Goal: Task Accomplishment & Management: Use online tool/utility

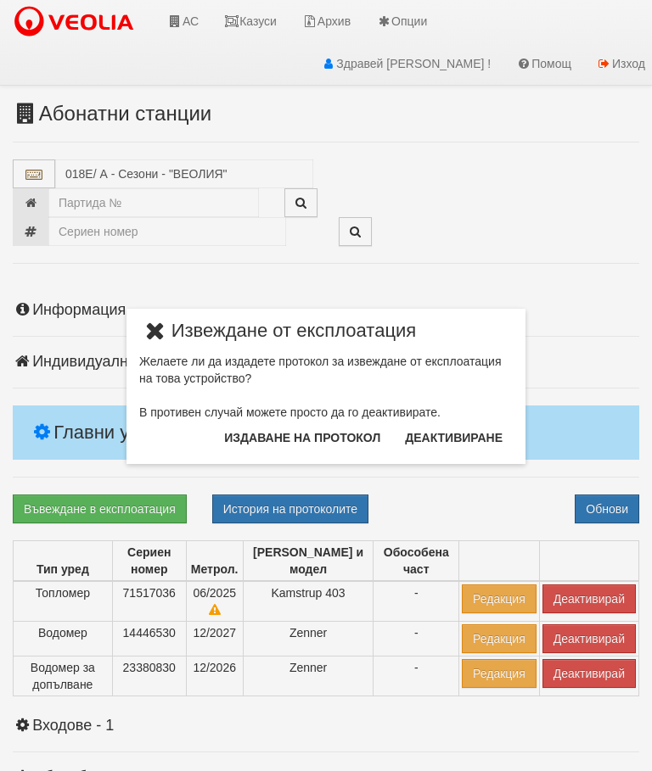
click at [319, 441] on button "Издаване на протокол" at bounding box center [302, 437] width 176 height 27
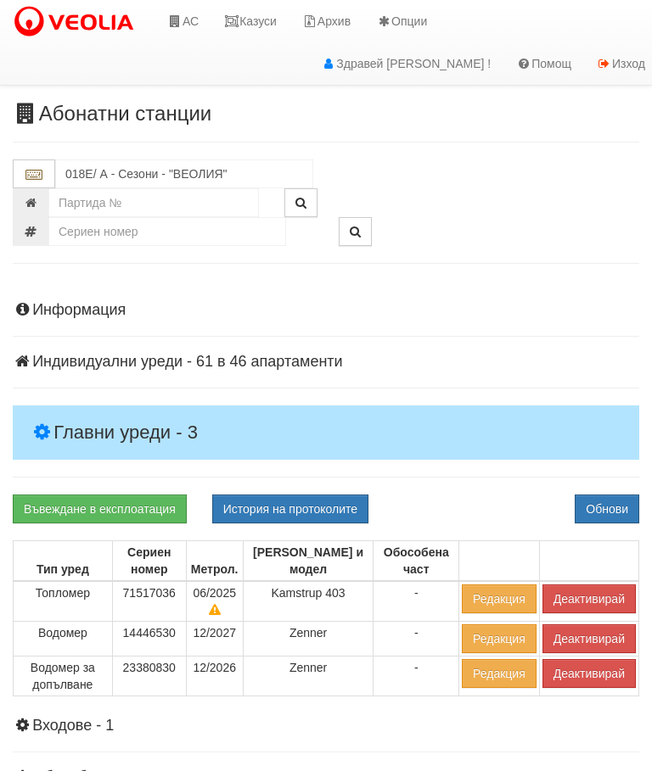
click at [504, 333] on div "Информация Параметри Брой Апартаменти: 46 Ползватели 07/2025 54 % 0 % 4" at bounding box center [326, 646] width 626 height 730
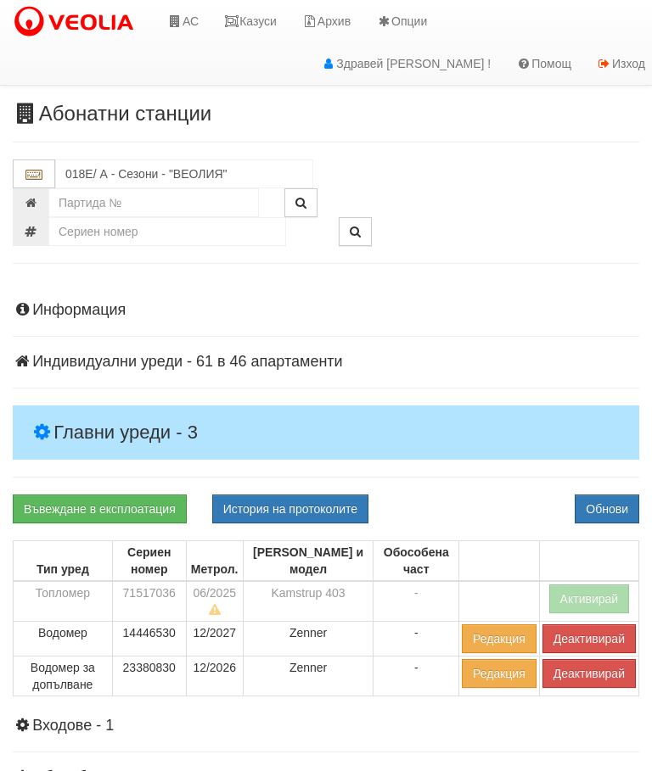
click at [576, 673] on button "Деактивирай" at bounding box center [588, 673] width 93 height 29
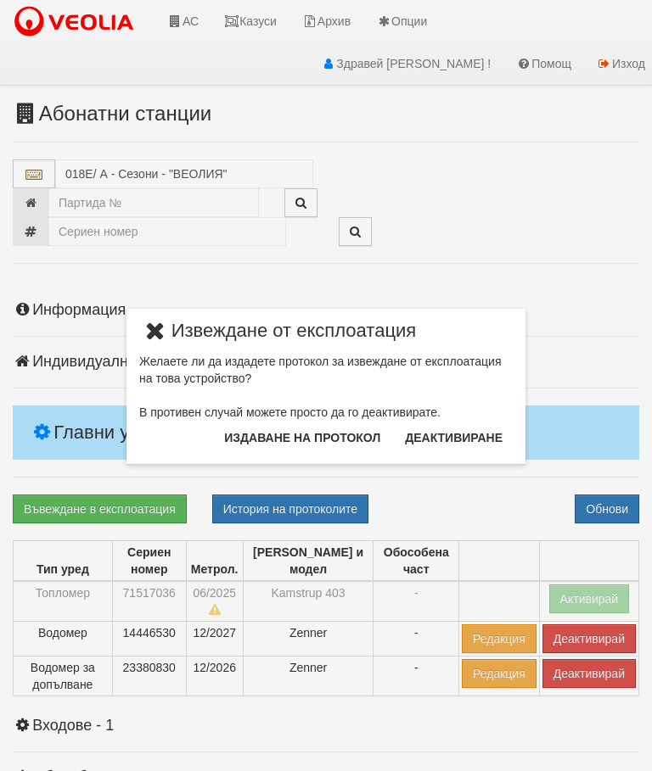
click at [305, 434] on button "Издаване на протокол" at bounding box center [302, 437] width 176 height 27
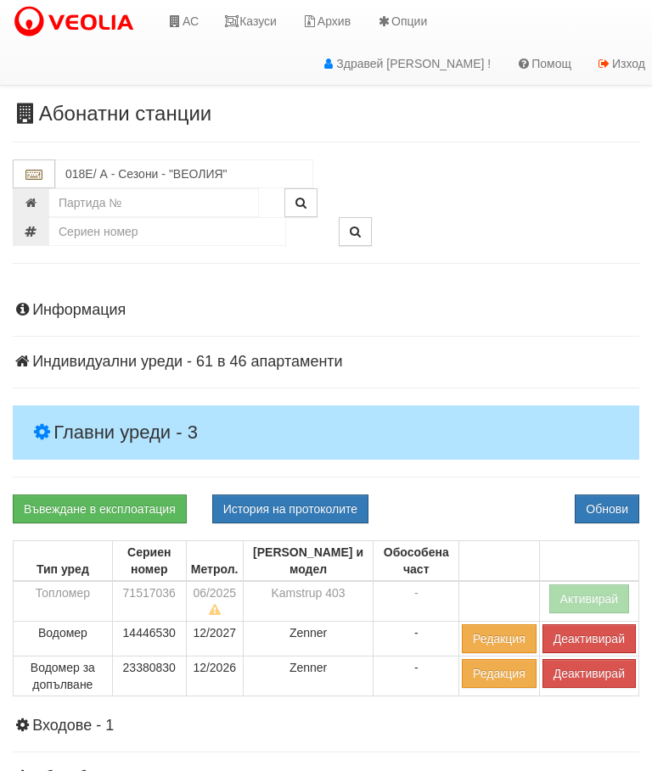
click at [484, 332] on div "Информация Параметри Брой Апартаменти: 46 Ползватели 07/2025 54 % 0 % 4" at bounding box center [326, 646] width 626 height 730
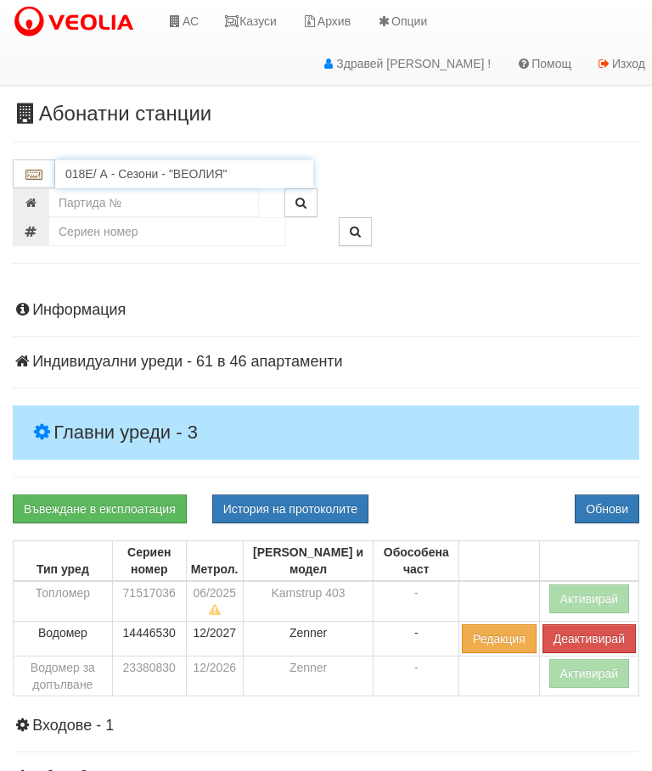
click at [150, 171] on input "018Е/ А - Сезони - "ВЕОЛИЯ"" at bounding box center [184, 174] width 258 height 29
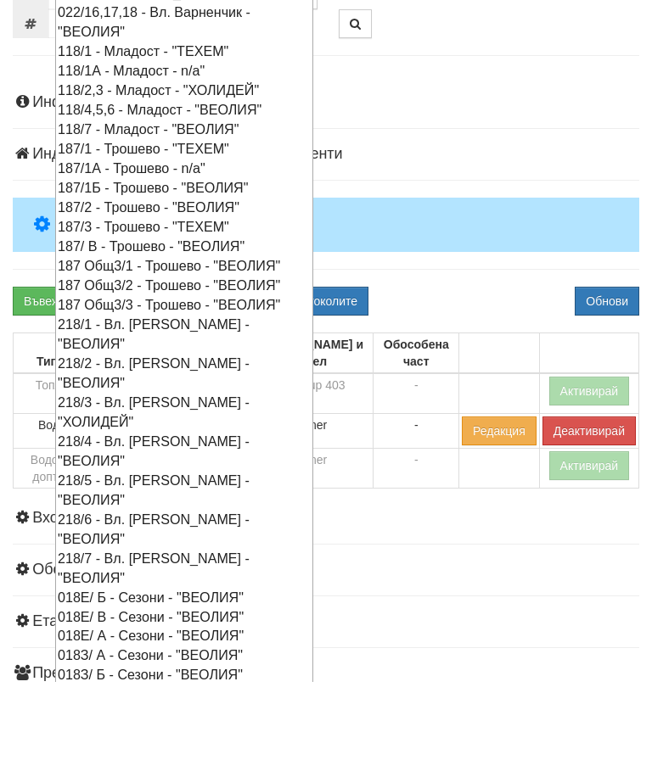
scroll to position [122, 0]
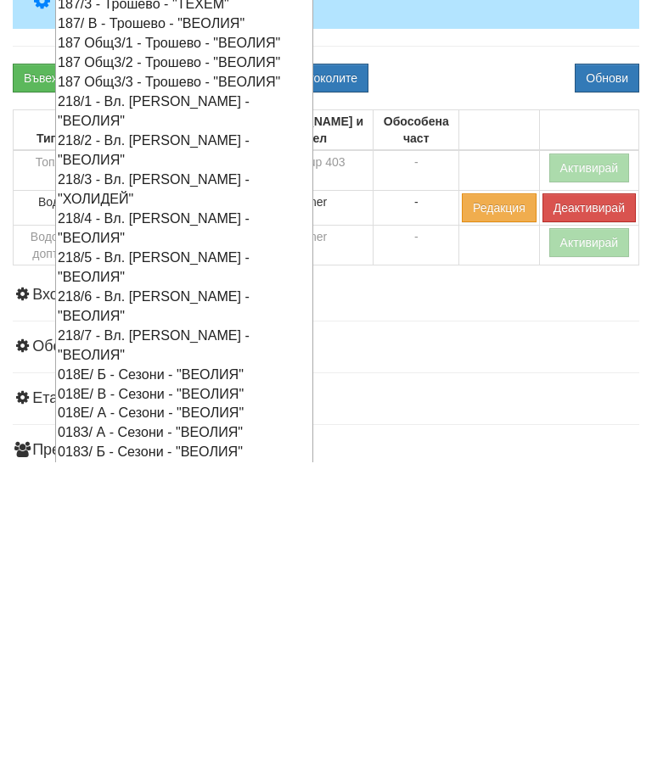
click at [84, 693] on div "018Е/ В - Сезони - "ВЕОЛИЯ"" at bounding box center [184, 703] width 253 height 20
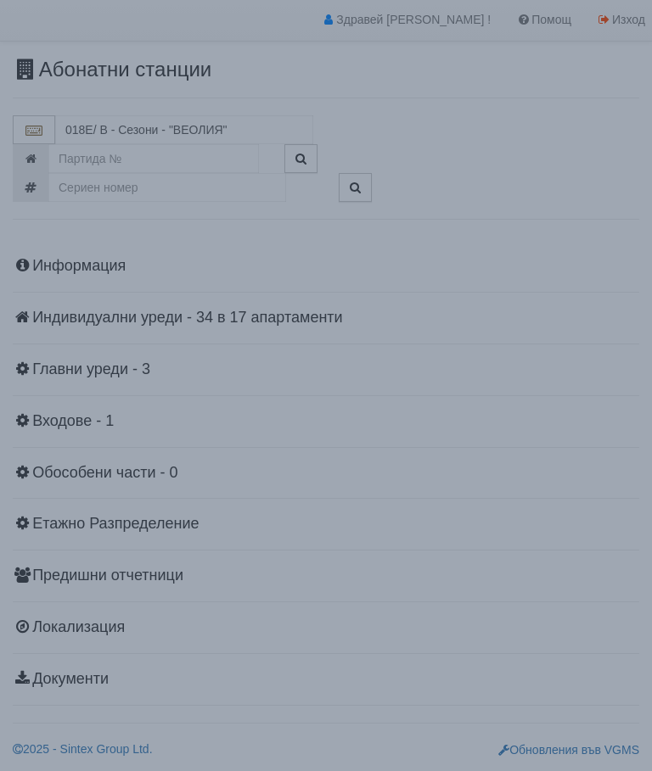
scroll to position [37, 0]
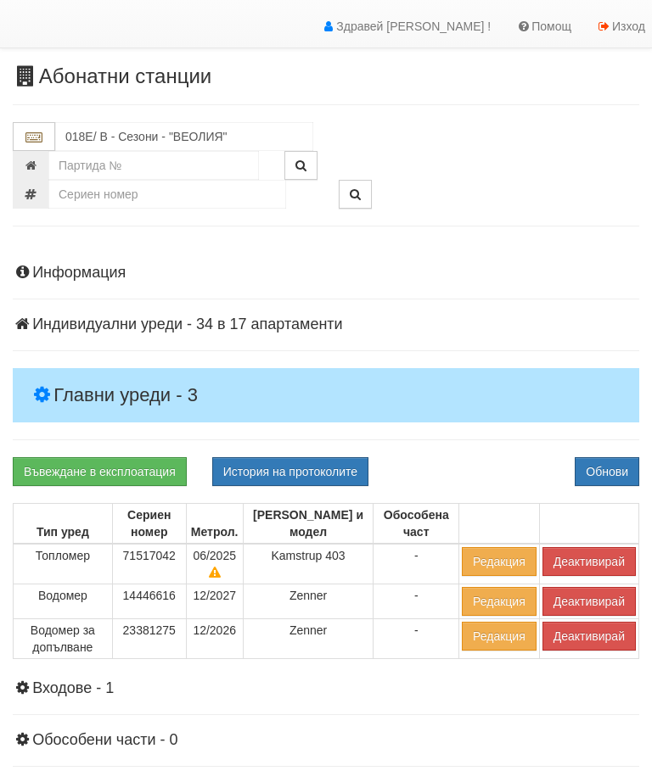
click at [139, 382] on h4 "Главни уреди - 3" at bounding box center [326, 395] width 626 height 54
click at [574, 553] on button "Деактивирай" at bounding box center [588, 561] width 93 height 29
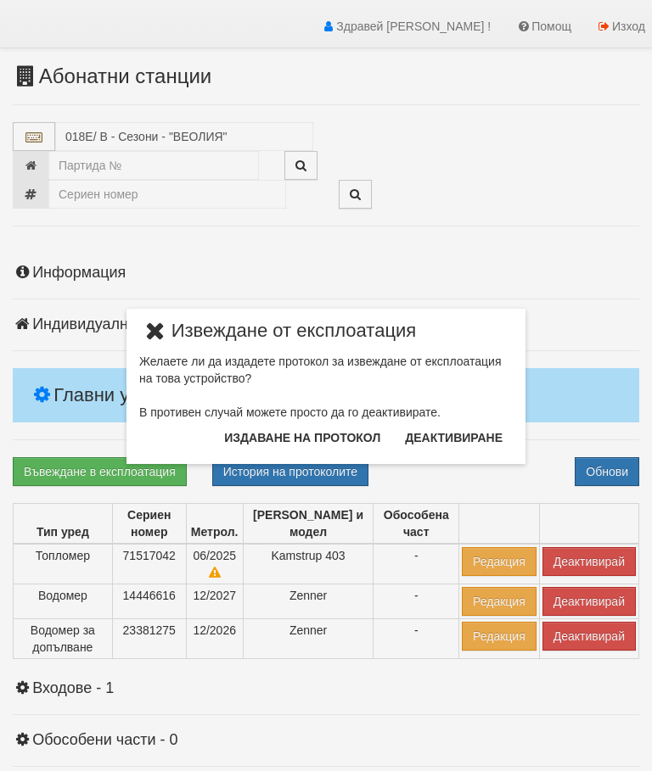
click at [277, 438] on button "Издаване на протокол" at bounding box center [302, 437] width 176 height 27
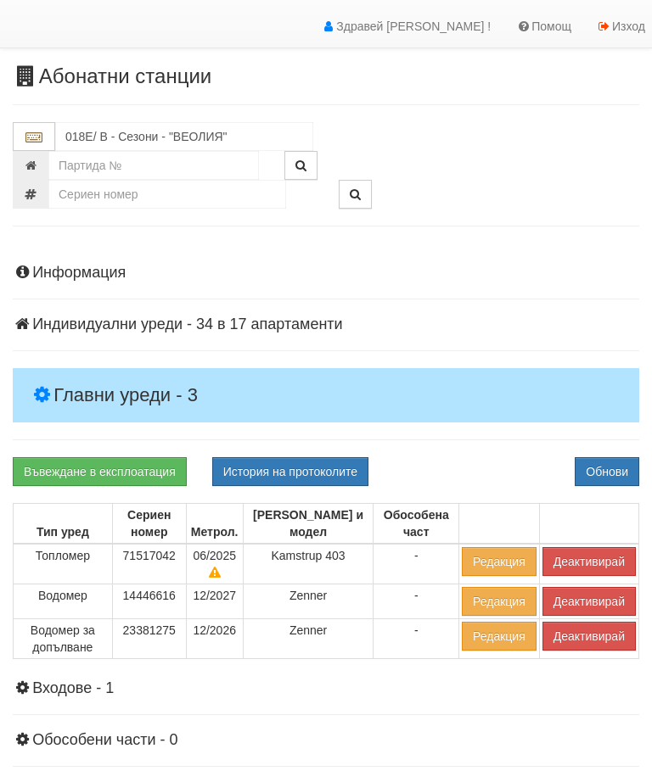
click at [455, 434] on div "Информация Параметри Брой Апартаменти: 17 Ползватели 07/2025 71 % 0 % 0" at bounding box center [326, 609] width 626 height 730
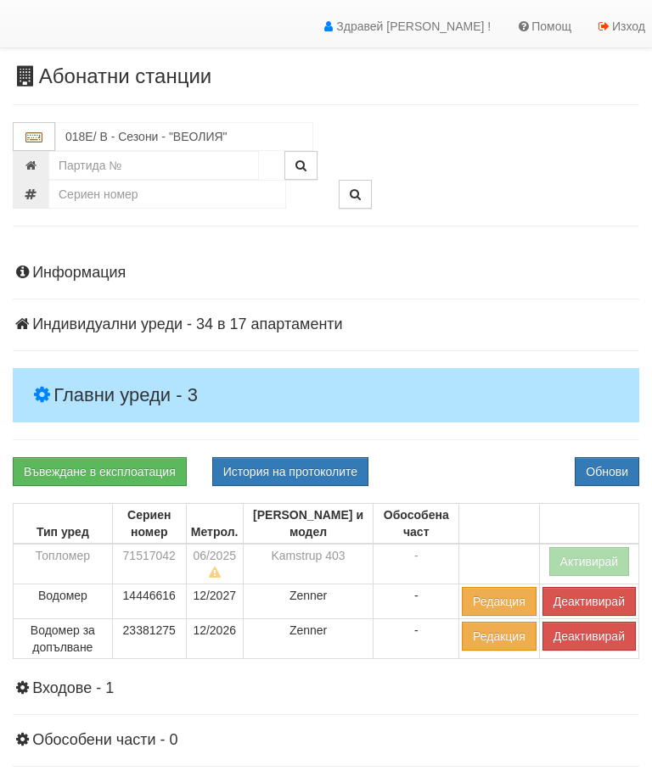
click at [571, 633] on button "Деактивирай" at bounding box center [588, 636] width 93 height 29
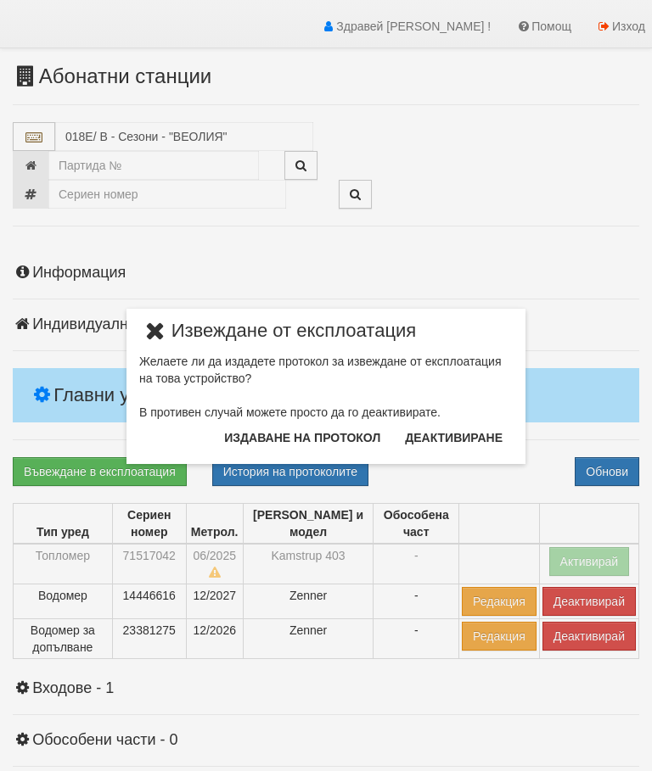
click at [295, 441] on button "Издаване на протокол" at bounding box center [302, 437] width 176 height 27
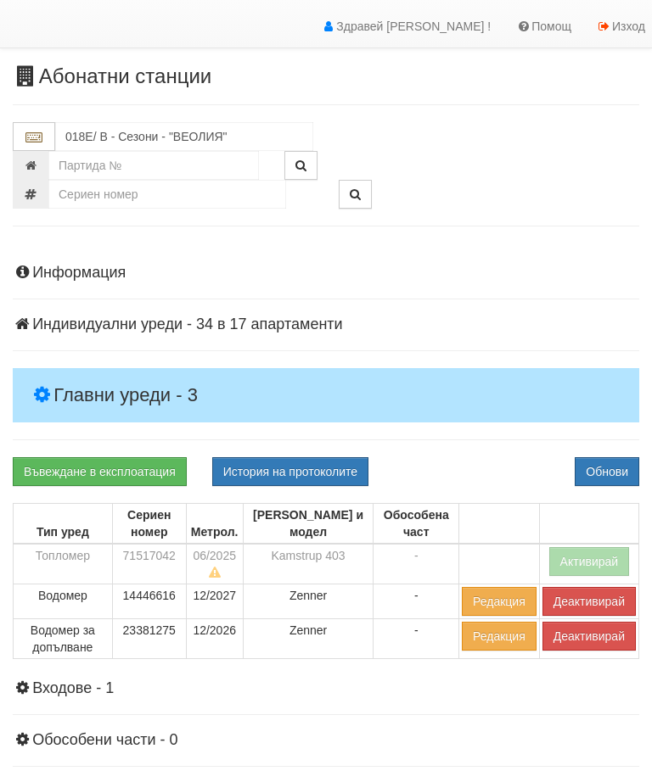
click at [474, 428] on div "Информация Параметри Брой Апартаменти: 17 Ползватели 07/2025 71 % 0 % 0" at bounding box center [326, 609] width 626 height 730
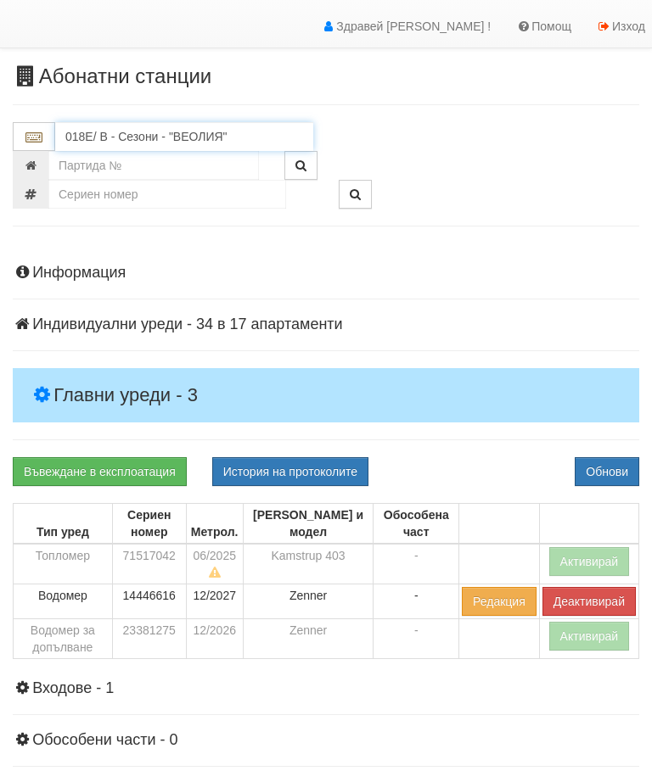
click at [148, 129] on input "018Е/ В - Сезони - "ВЕОЛИЯ"" at bounding box center [184, 136] width 258 height 29
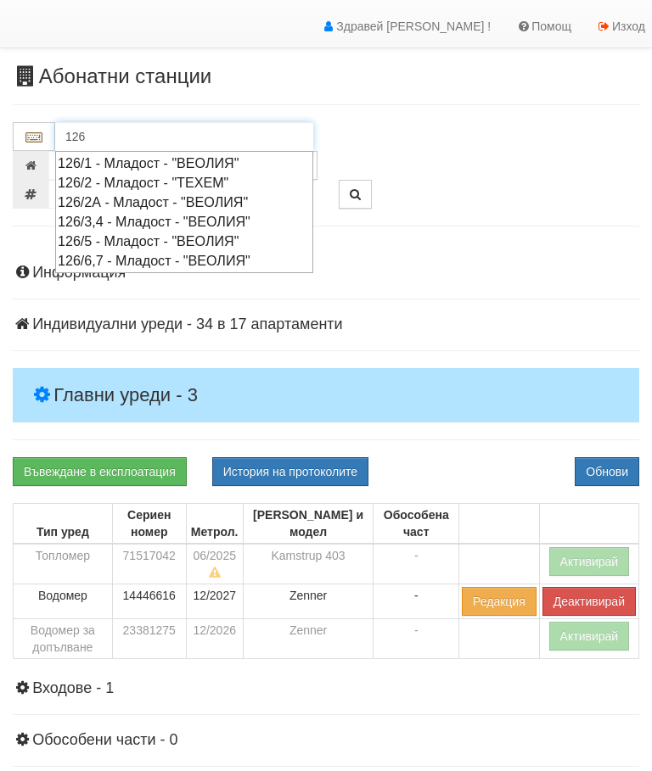
click at [228, 157] on div "126/1 - Младост - "ВЕОЛИЯ"" at bounding box center [184, 164] width 253 height 20
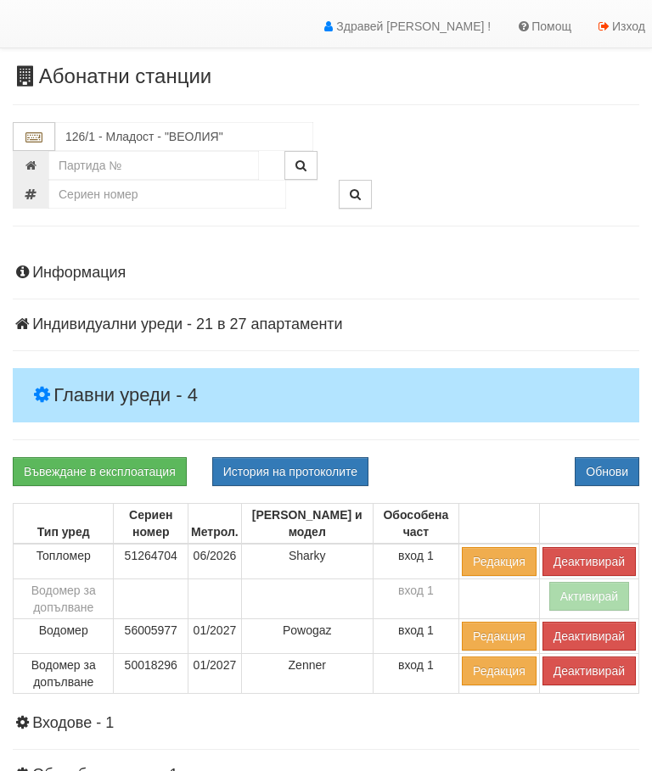
click at [107, 380] on h4 "Главни уреди - 4" at bounding box center [326, 395] width 626 height 54
click at [569, 670] on button "Деактивирай" at bounding box center [588, 671] width 93 height 29
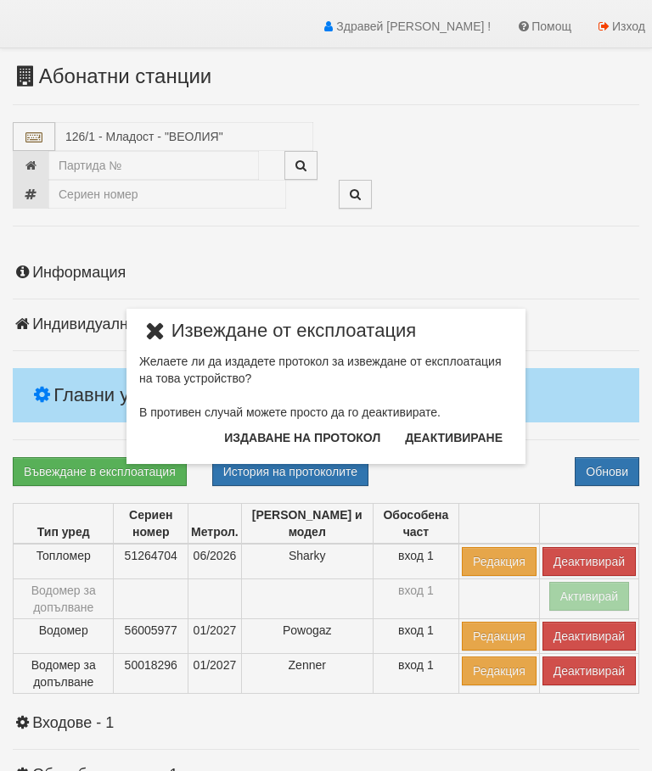
click at [292, 444] on button "Издаване на протокол" at bounding box center [302, 437] width 176 height 27
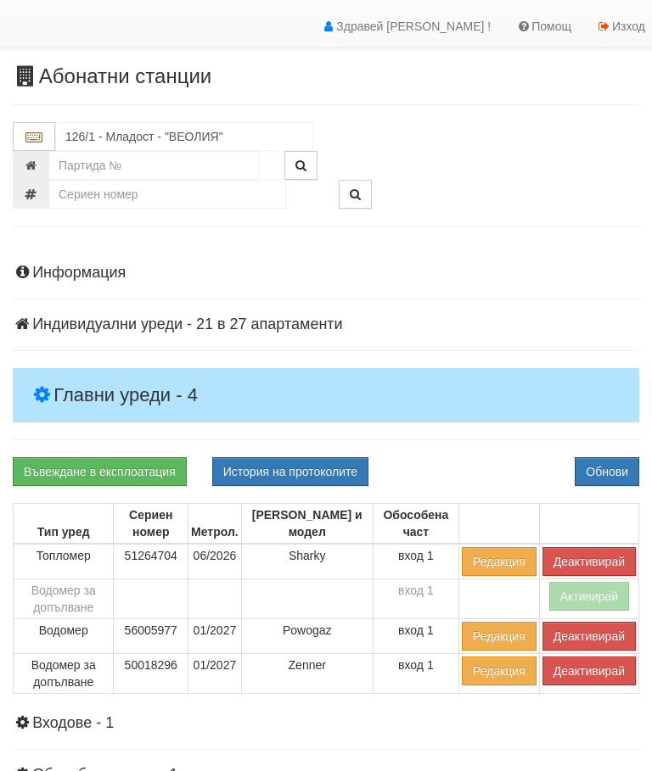
click at [488, 439] on div "Информация Параметри Брой Апартаменти: 27 Ползватели 07/2025 33 % 0 % 55" at bounding box center [326, 626] width 626 height 764
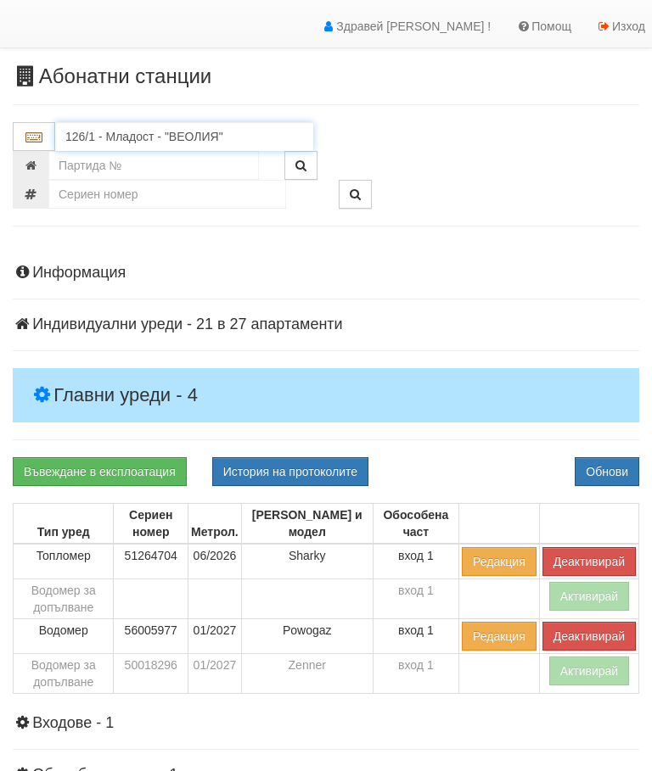
click at [165, 137] on input "126/1 - Младост - "ВЕОЛИЯ"" at bounding box center [184, 136] width 258 height 29
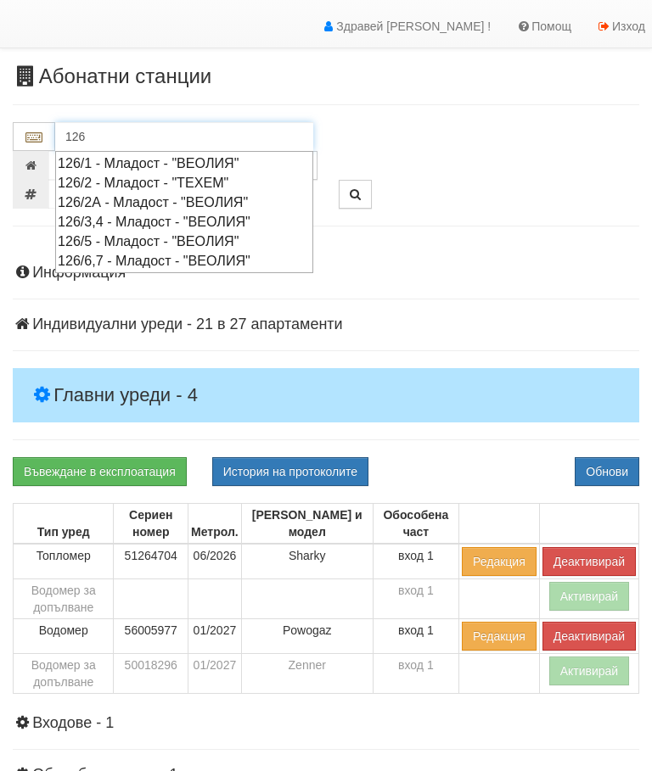
click at [228, 221] on div "126/3,4 - Младост - "ВЕОЛИЯ"" at bounding box center [184, 222] width 253 height 20
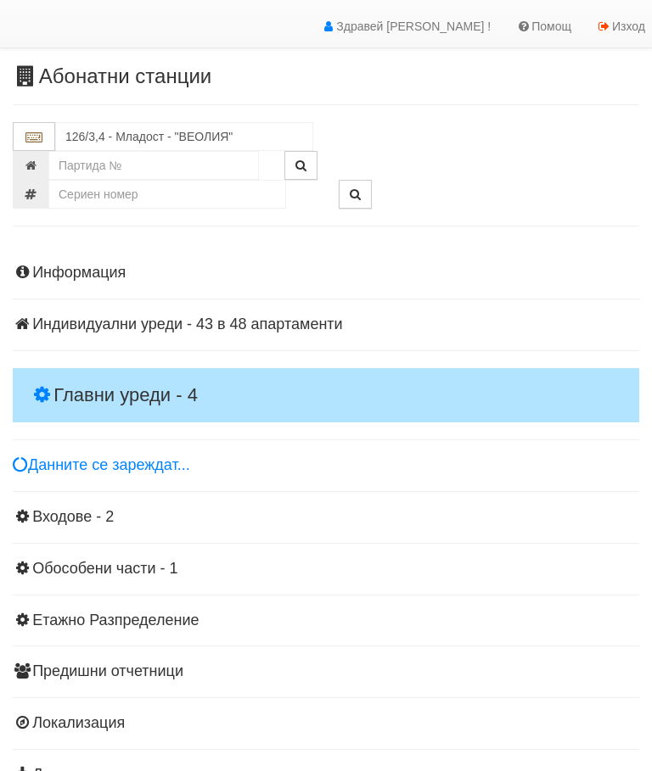
click at [412, 371] on h4 "Главни уреди - 4" at bounding box center [326, 395] width 626 height 54
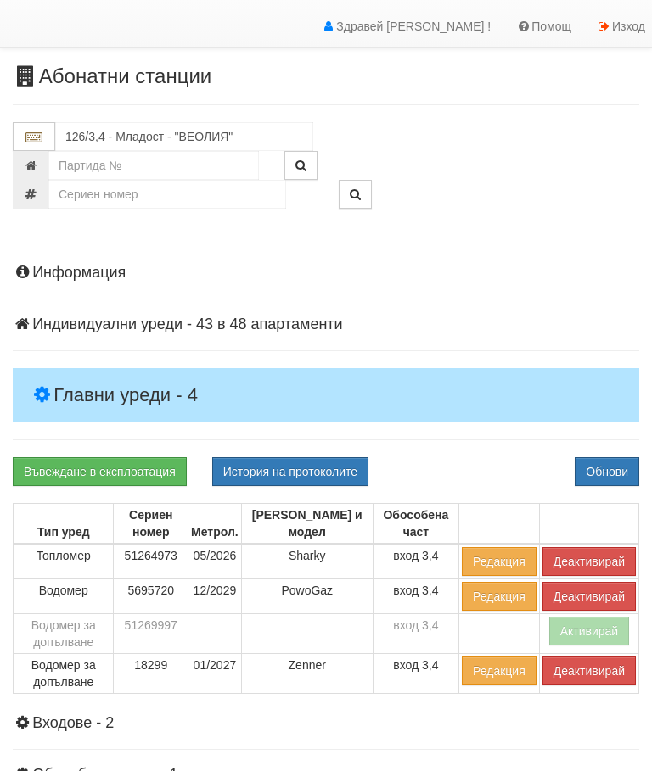
click at [574, 669] on button "Деактивирай" at bounding box center [588, 671] width 93 height 29
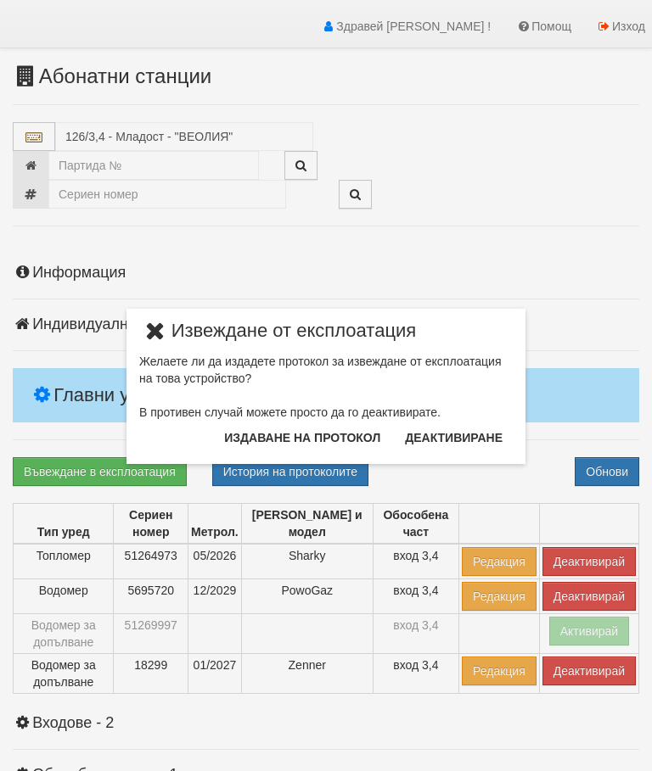
click at [305, 439] on button "Издаване на протокол" at bounding box center [302, 437] width 176 height 27
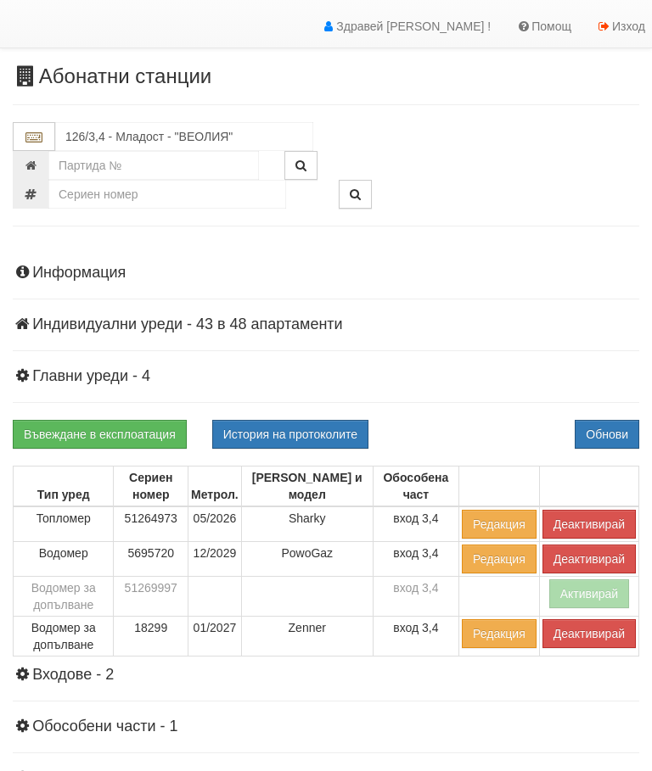
click at [472, 416] on div "Информация Параметри Брой Апартаменти: 48 Ползватели 07/2025 69 % 0 % 110" at bounding box center [326, 602] width 626 height 716
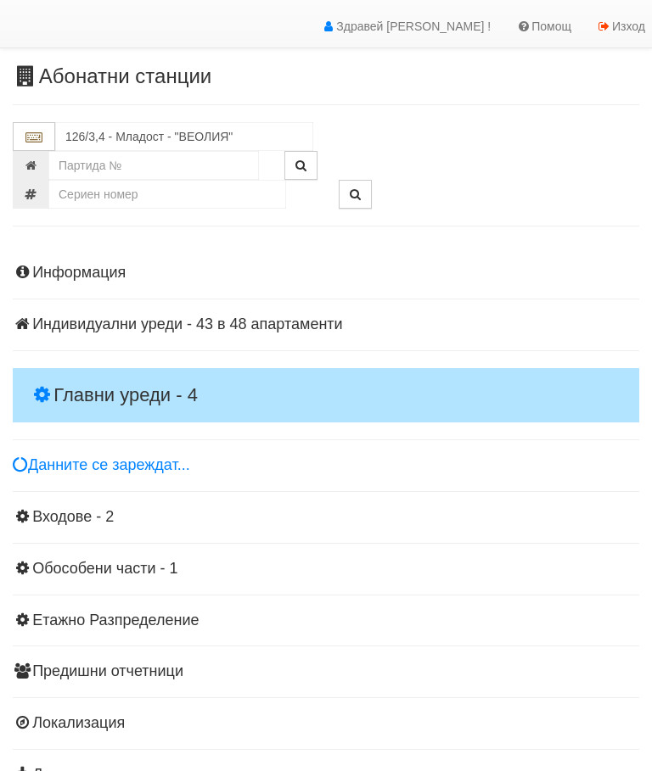
click at [357, 369] on h4 "Главни уреди - 4" at bounding box center [326, 395] width 626 height 54
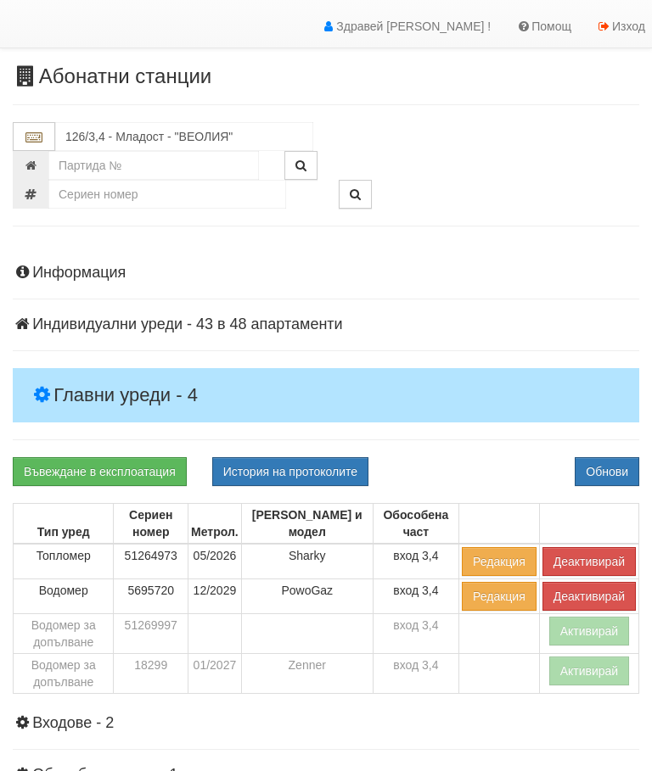
click at [580, 557] on button "Деактивирай" at bounding box center [588, 561] width 93 height 29
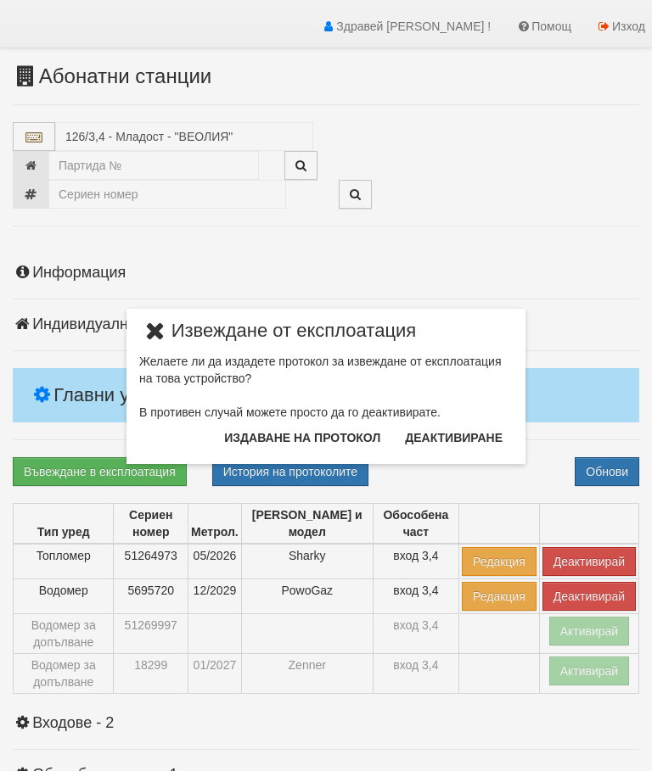
click at [328, 431] on button "Издаване на протокол" at bounding box center [302, 437] width 176 height 27
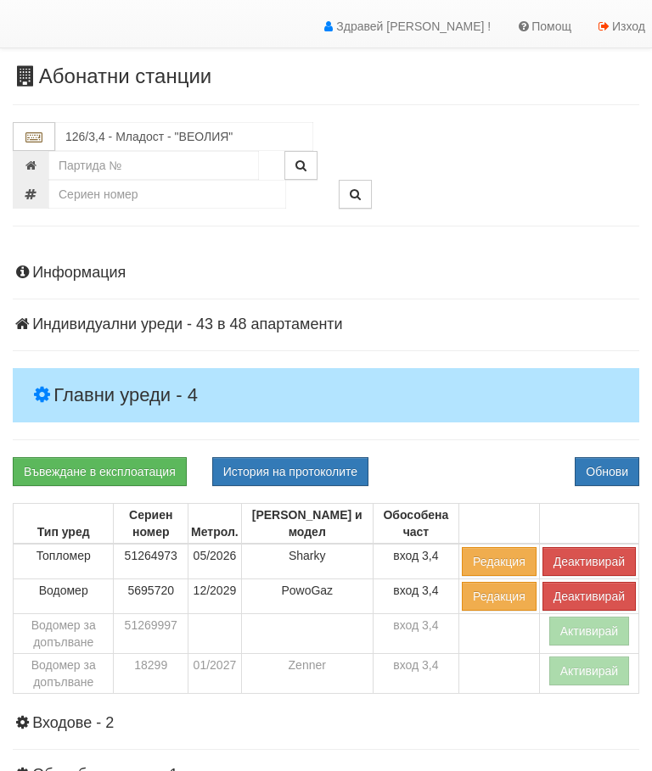
click at [483, 282] on div "Информация Параметри Брой Апартаменти: 48 Ползватели 07/2025 69 % 0 % 110" at bounding box center [326, 626] width 626 height 764
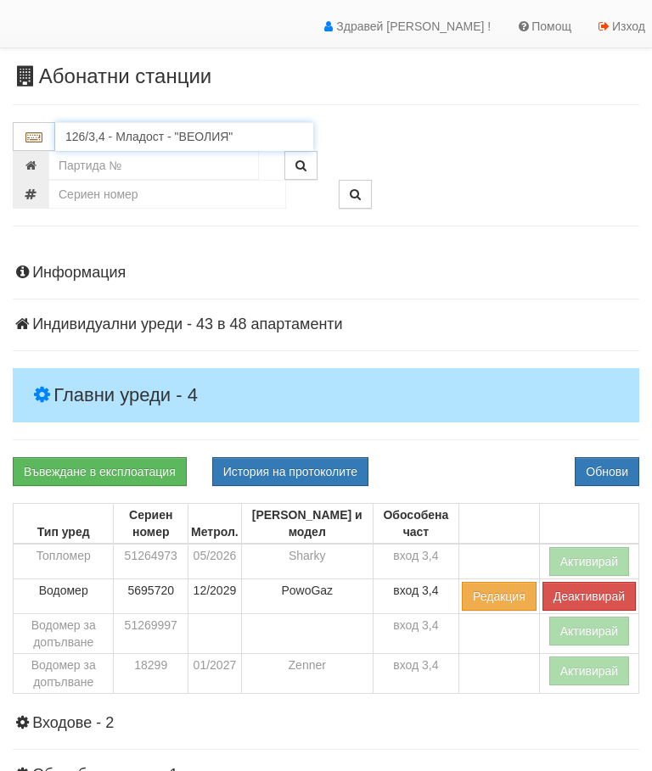
click at [146, 138] on input "126/3,4 - Младост - "ВЕОЛИЯ"" at bounding box center [184, 136] width 258 height 29
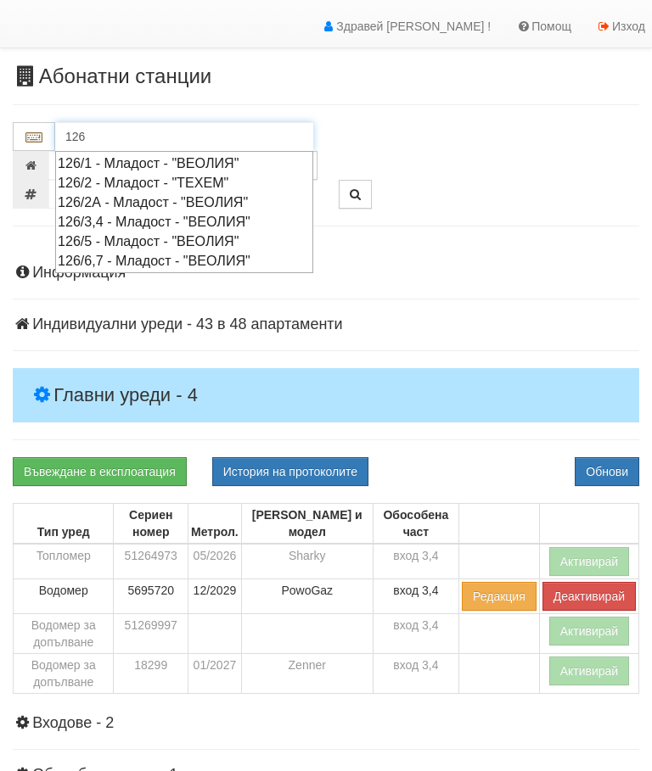
click at [154, 239] on div "126/5 - Младост - "ВЕОЛИЯ"" at bounding box center [184, 242] width 253 height 20
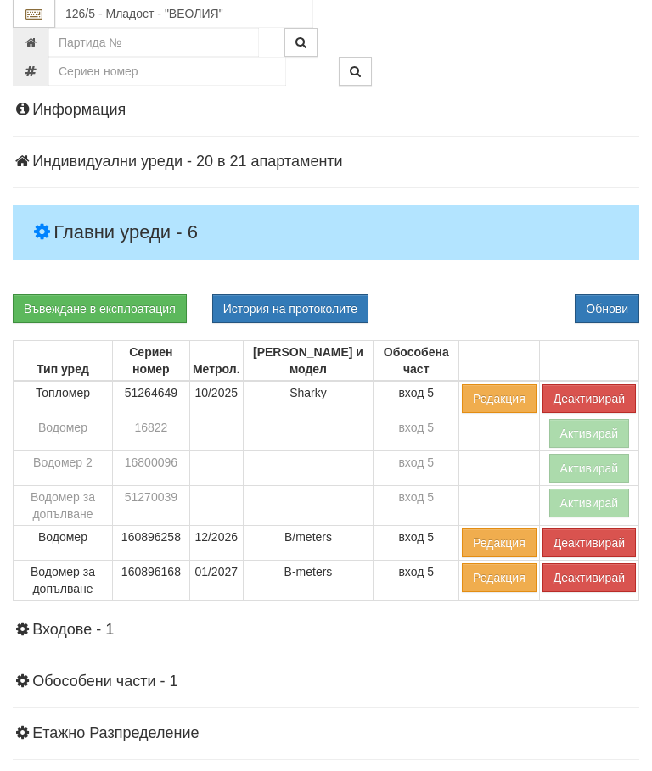
scroll to position [203, 0]
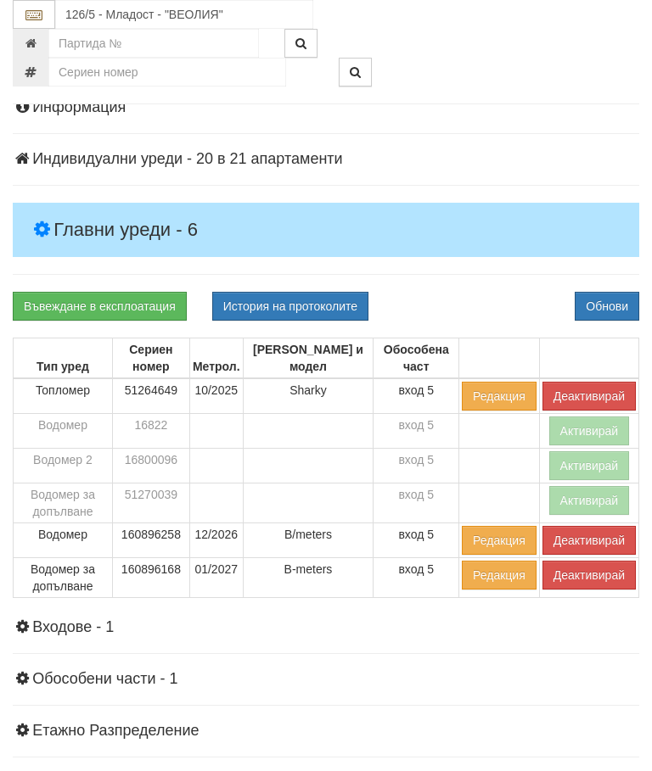
click at [573, 577] on button "Деактивирай" at bounding box center [588, 575] width 93 height 29
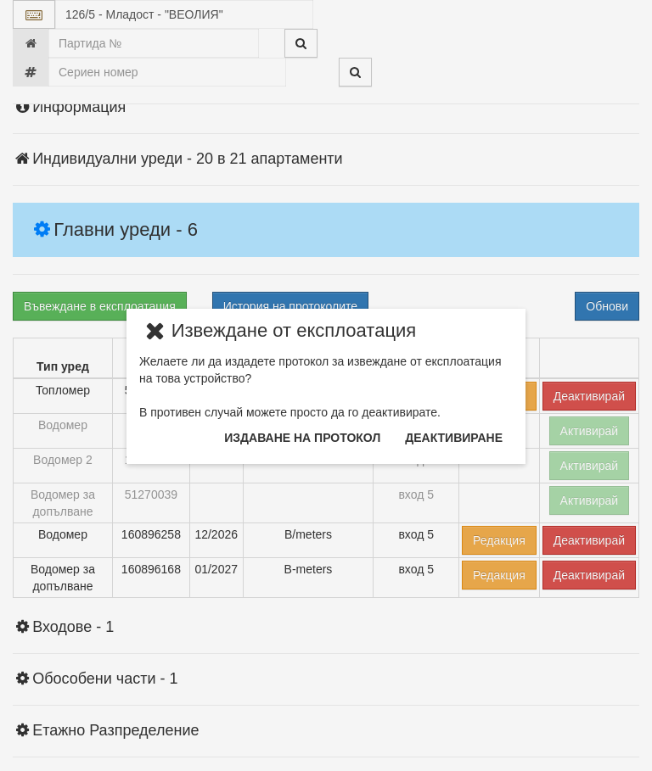
click at [326, 434] on button "Издаване на протокол" at bounding box center [302, 437] width 176 height 27
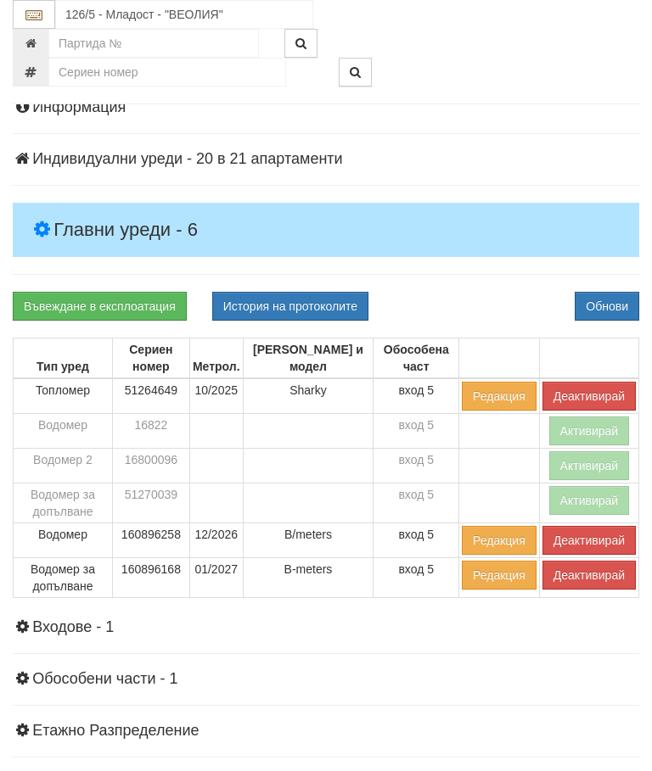
click at [510, 282] on div "Информация Параметри Брой Апартаменти: 21 Ползватели 07/2025 76 % 0 % 42" at bounding box center [326, 495] width 626 height 834
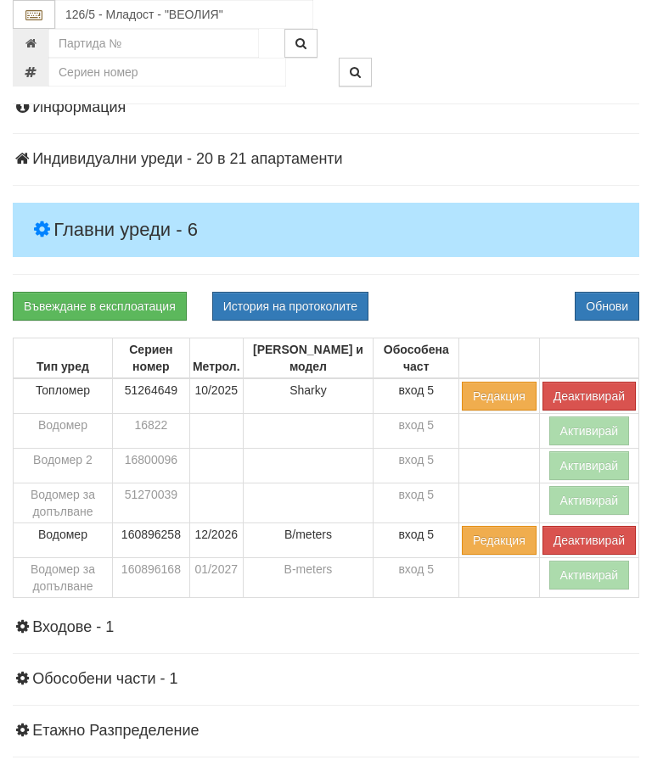
click at [587, 389] on button "Деактивирай" at bounding box center [588, 396] width 93 height 29
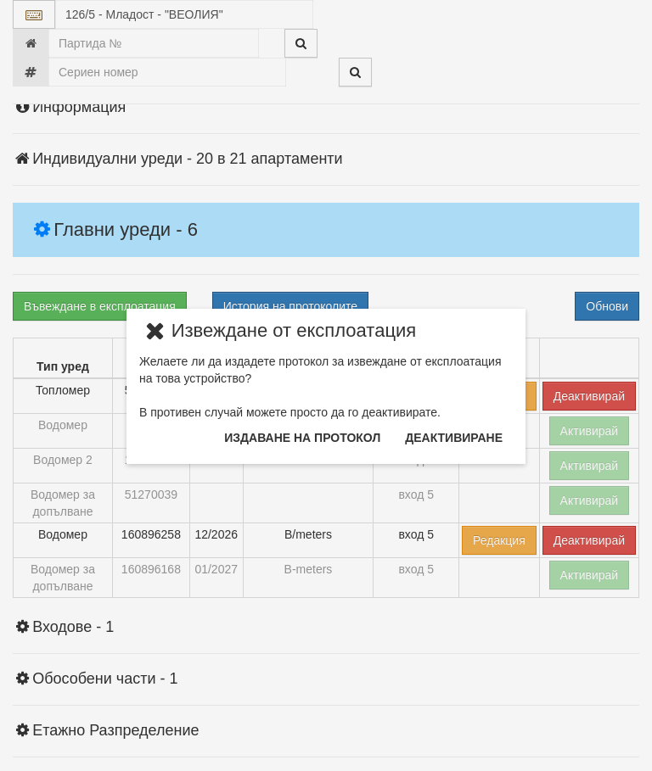
click at [338, 444] on button "Издаване на протокол" at bounding box center [302, 437] width 176 height 27
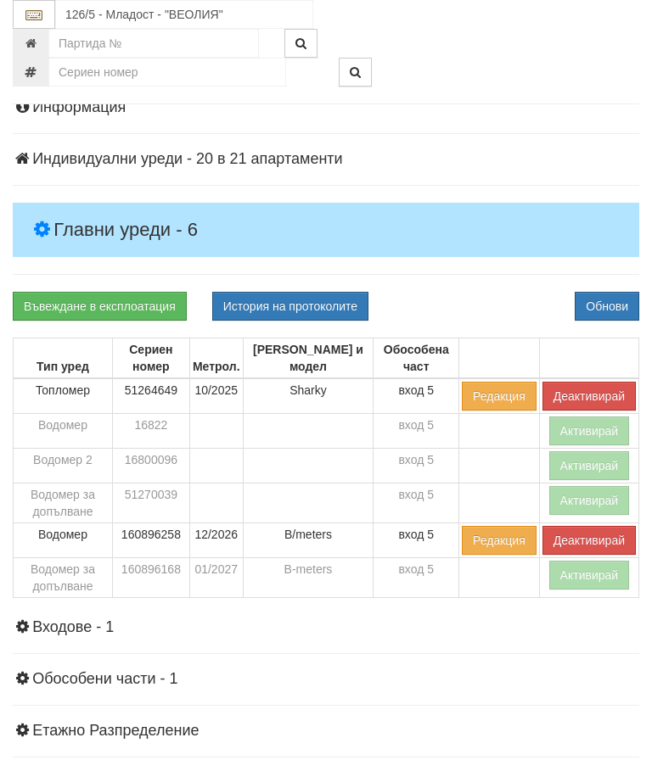
click at [534, 279] on div "Информация Параметри Брой Апартаменти: 21 Ползватели 07/2025 76 % 0 % 42" at bounding box center [326, 495] width 626 height 834
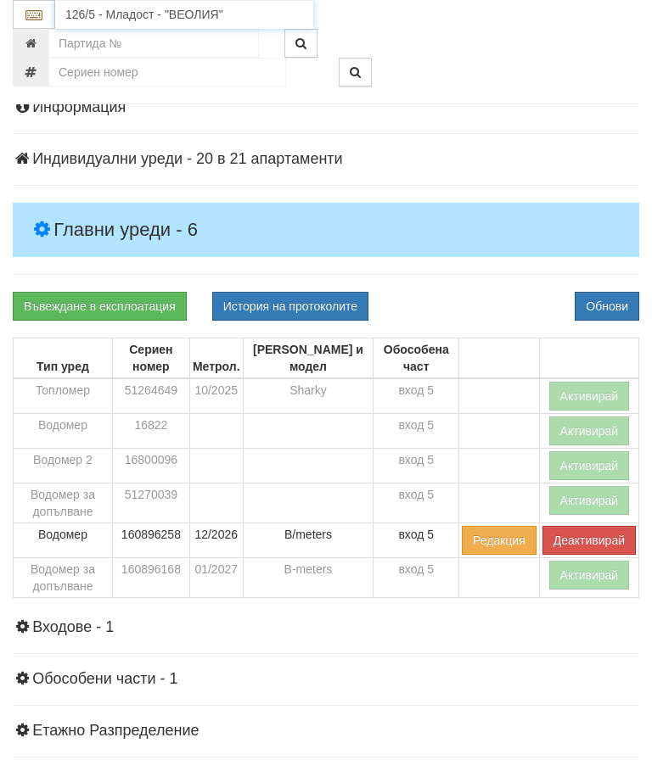
click at [172, 12] on input "126/5 - Младост - "ВЕОЛИЯ"" at bounding box center [184, 14] width 258 height 29
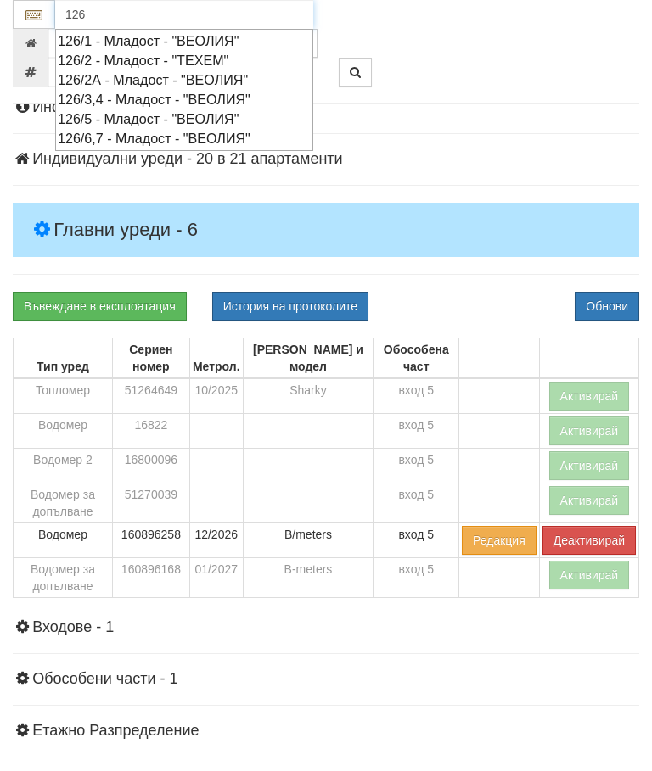
click at [155, 134] on div "126/6,7 - Младост - "ВЕОЛИЯ"" at bounding box center [184, 139] width 253 height 20
type input "126/6,7 - Младост - "ВЕОЛИЯ""
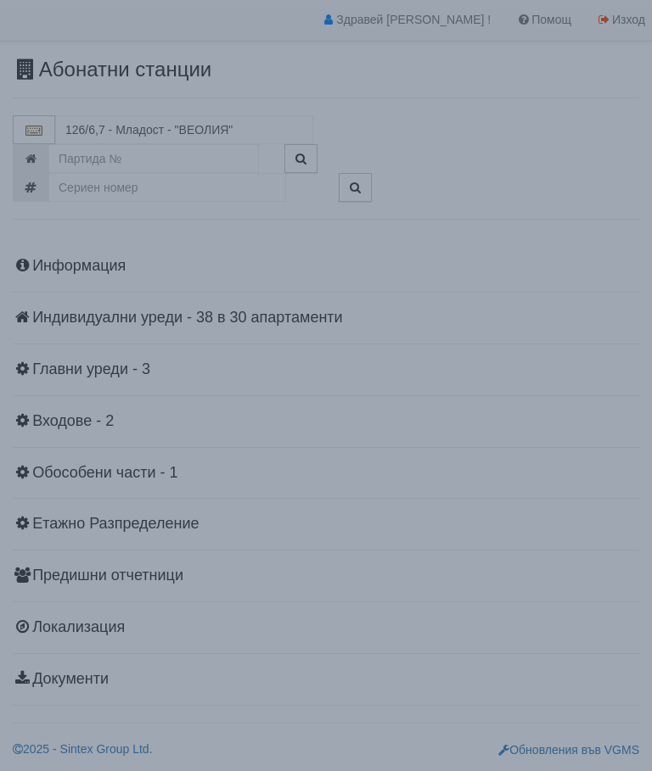
scroll to position [37, 0]
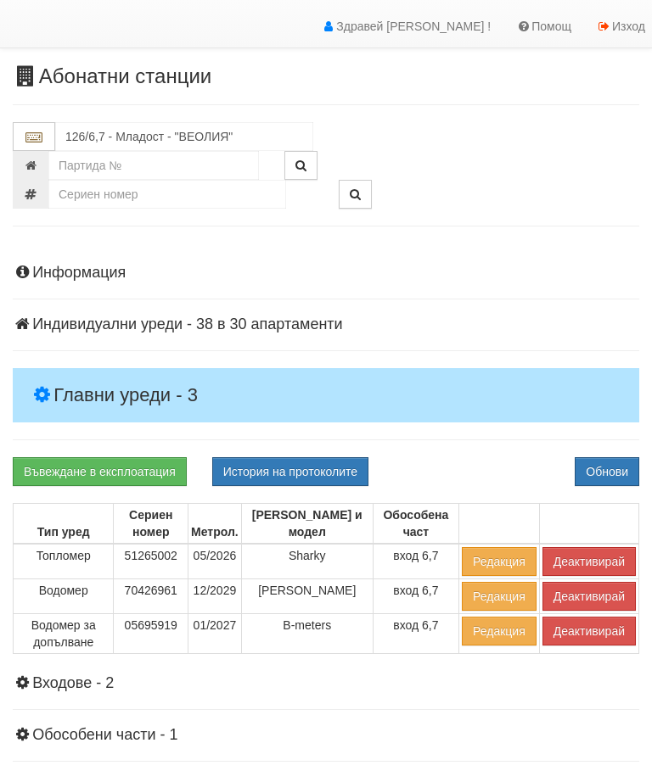
click at [119, 371] on h4 "Главни уреди - 3" at bounding box center [326, 395] width 626 height 54
click at [574, 629] on button "Деактивирай" at bounding box center [588, 631] width 93 height 29
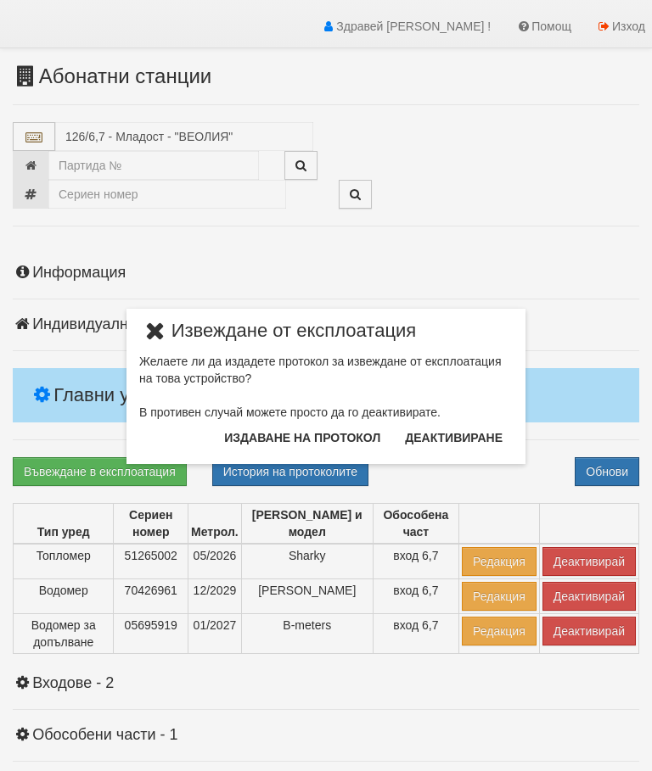
click at [302, 434] on button "Издаване на протокол" at bounding box center [302, 437] width 176 height 27
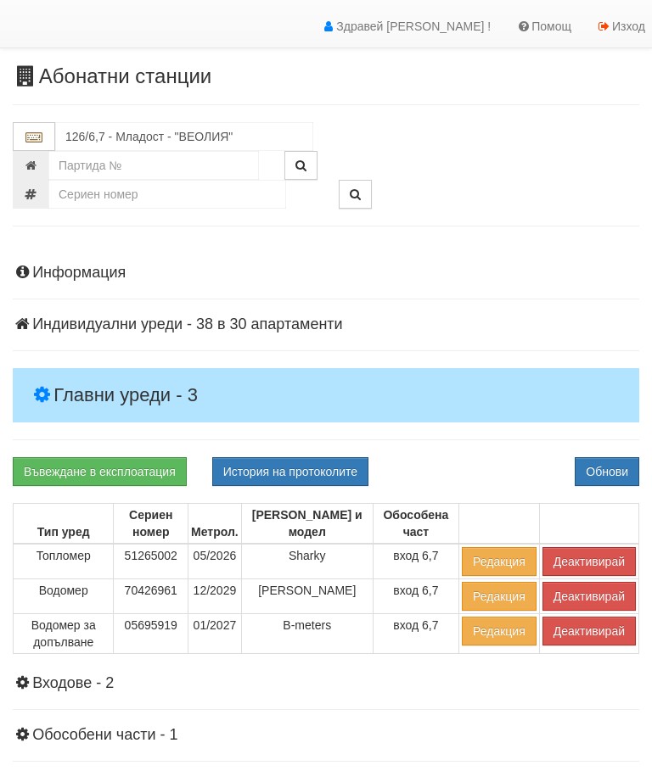
click at [484, 444] on div "Информация Параметри Брой Апартаменти: 30 Ползватели 07/2025 40 % 0 % 50" at bounding box center [326, 606] width 626 height 725
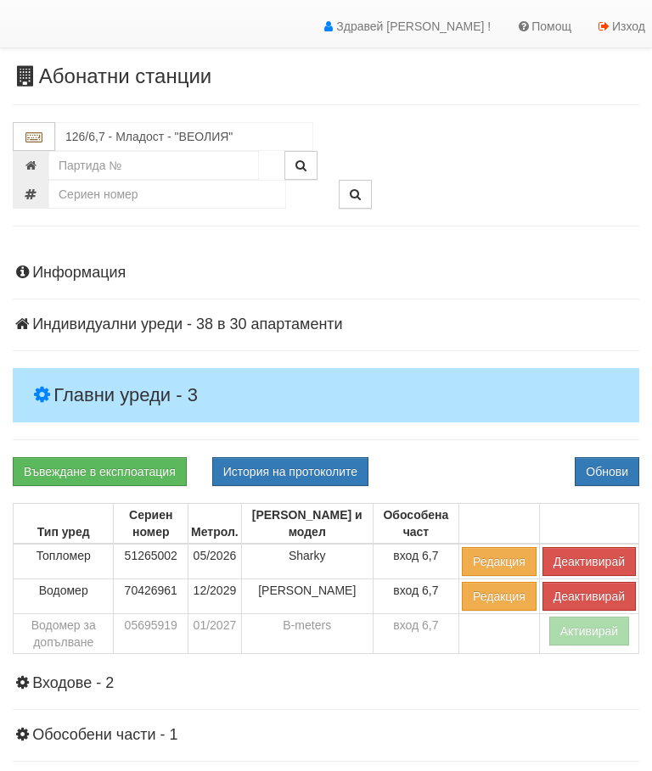
click at [585, 553] on button "Деактивирай" at bounding box center [588, 561] width 93 height 29
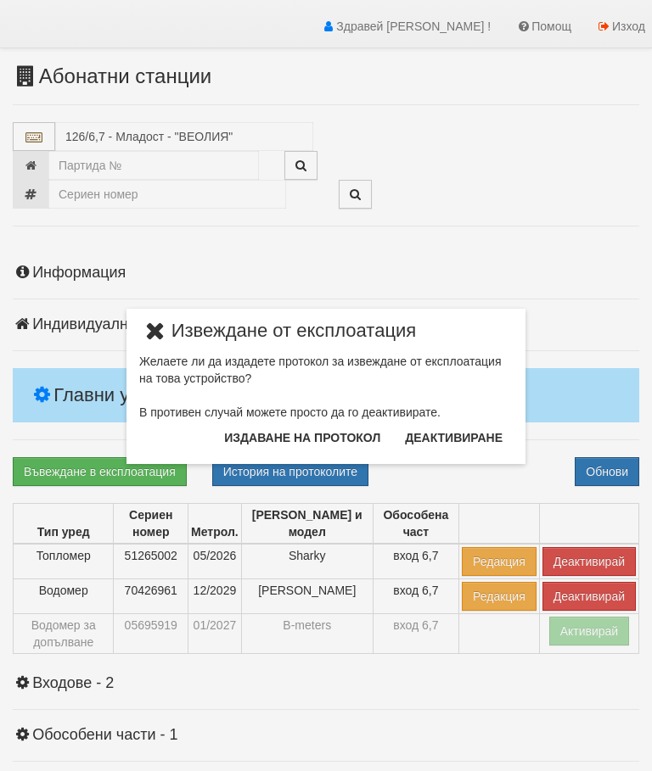
click at [297, 431] on button "Издаване на протокол" at bounding box center [302, 437] width 176 height 27
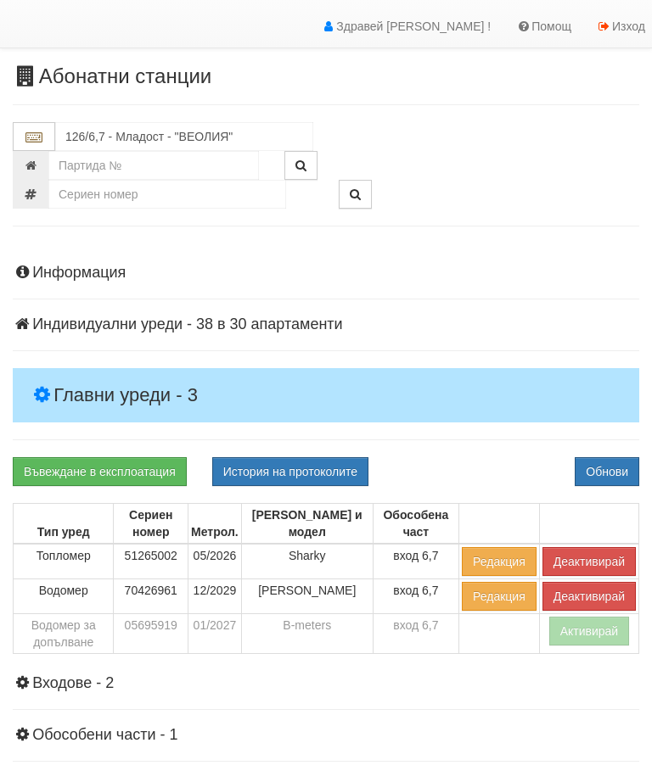
click at [467, 447] on div "Информация Параметри Брой Апартаменти: 30 Ползватели 07/2025 40 % 0 % 50" at bounding box center [326, 606] width 626 height 725
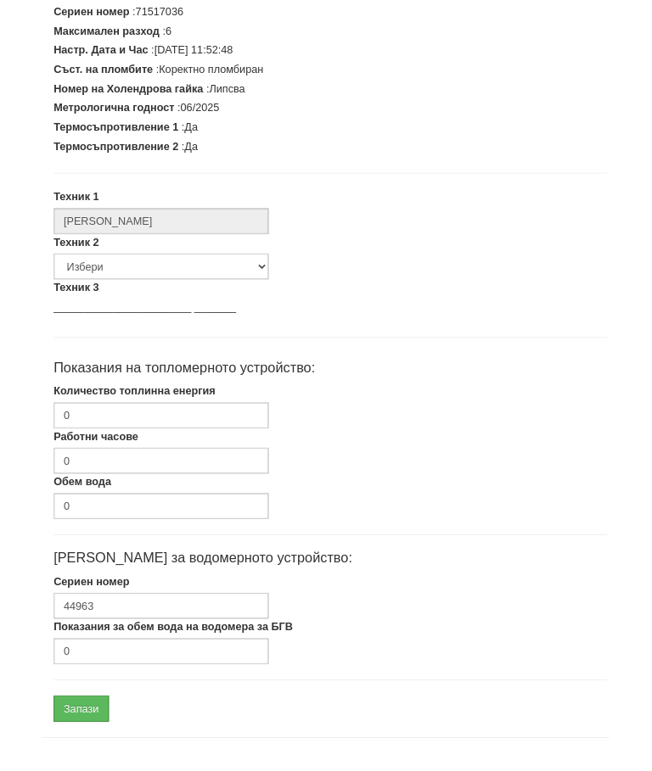
scroll to position [430, 0]
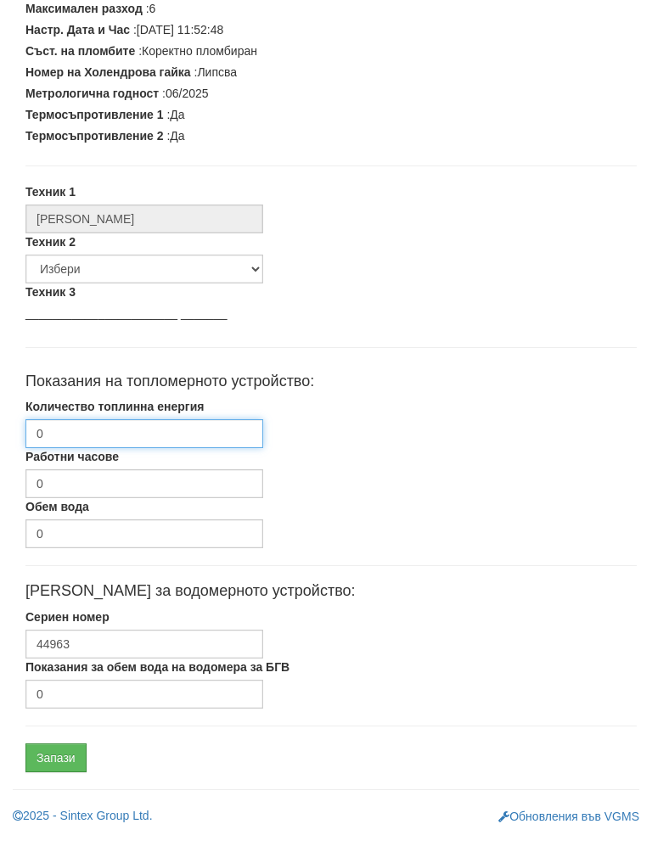
click at [126, 436] on input "0" at bounding box center [144, 450] width 238 height 29
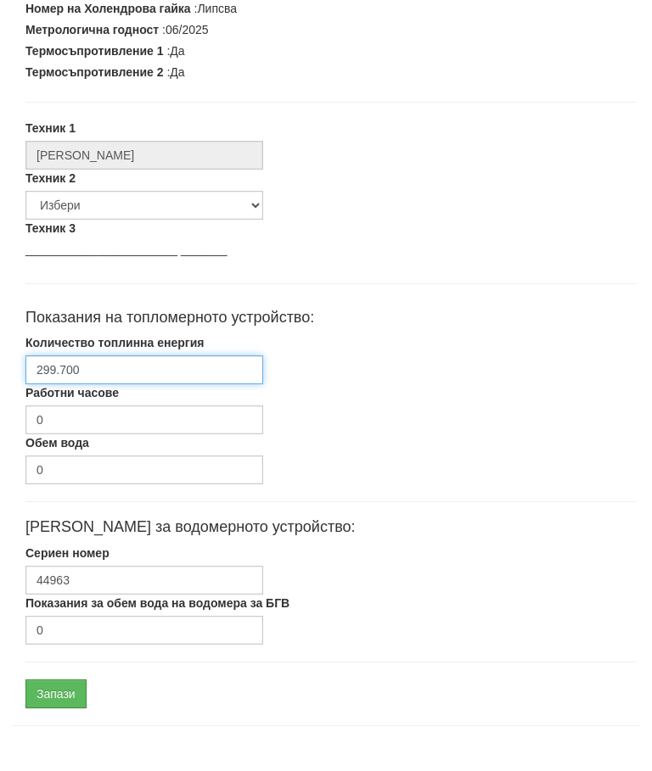
scroll to position [511, 0]
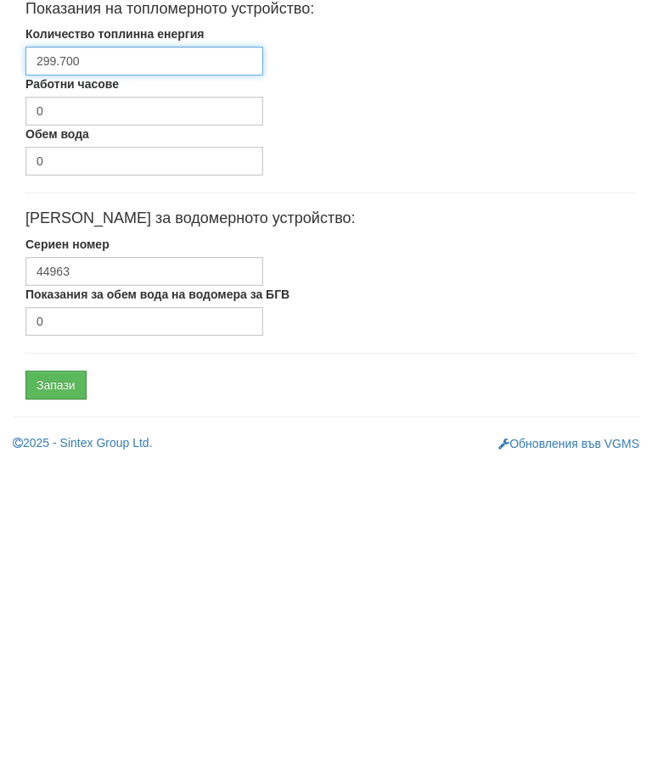
type input "299.700"
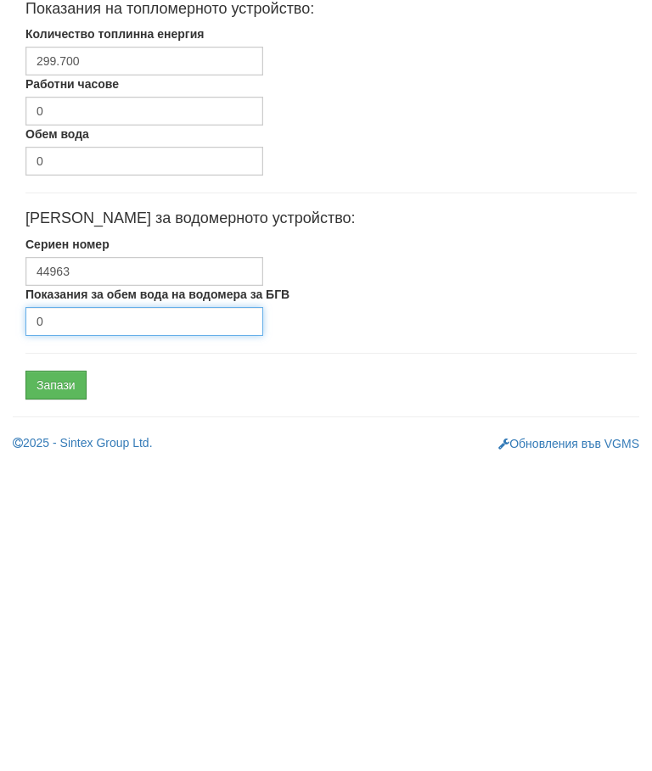
click at [98, 616] on input "0" at bounding box center [144, 630] width 238 height 29
type input "1640.8"
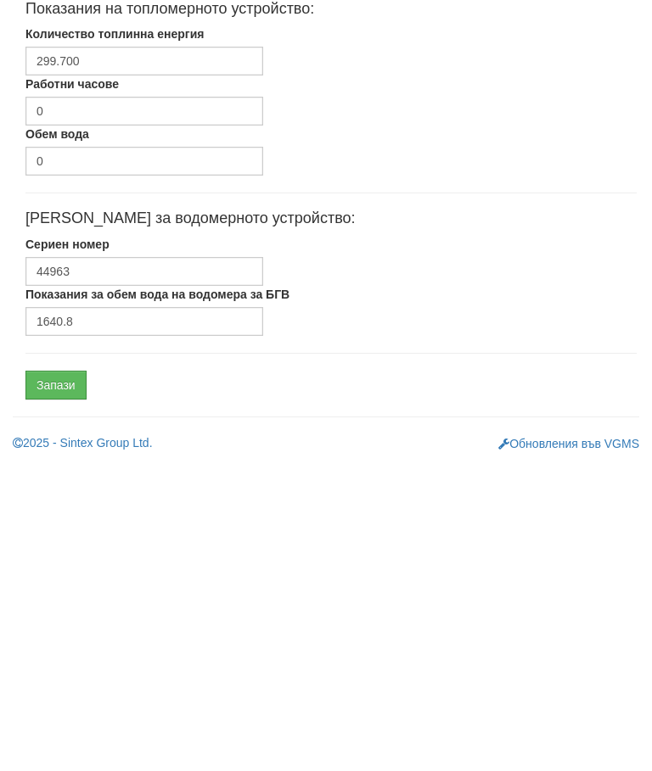
click at [55, 680] on input "Запази" at bounding box center [55, 694] width 61 height 29
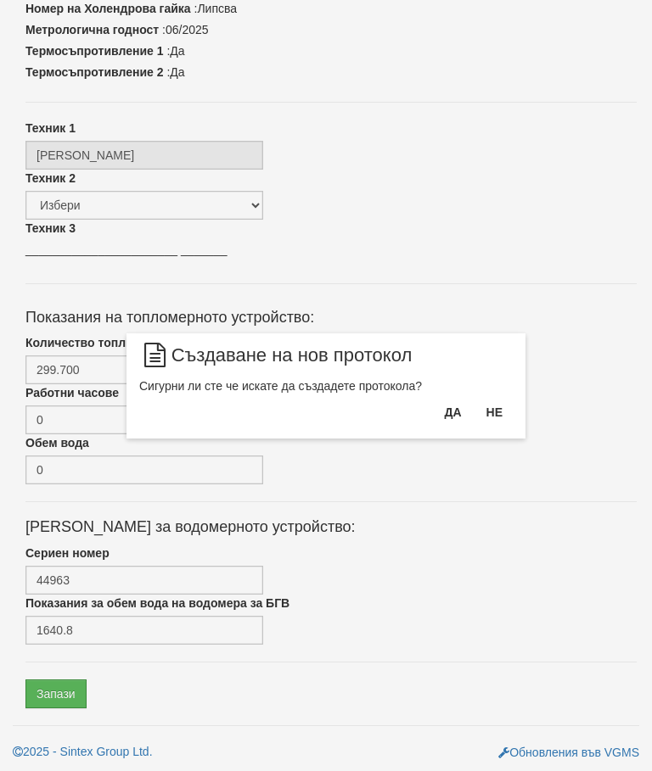
click at [445, 411] on button "Да" at bounding box center [452, 412] width 37 height 27
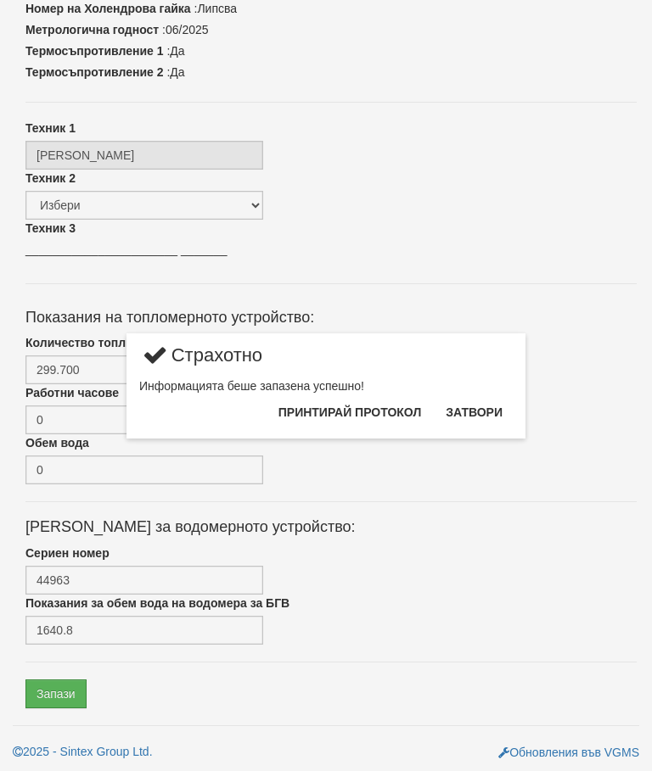
click at [476, 407] on button "Затвори" at bounding box center [473, 412] width 77 height 27
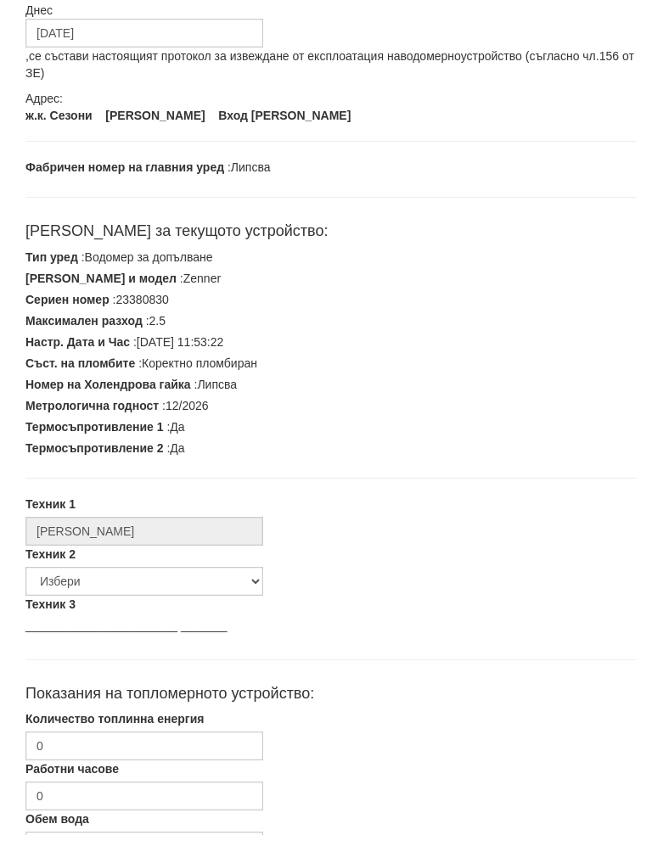
scroll to position [169, 0]
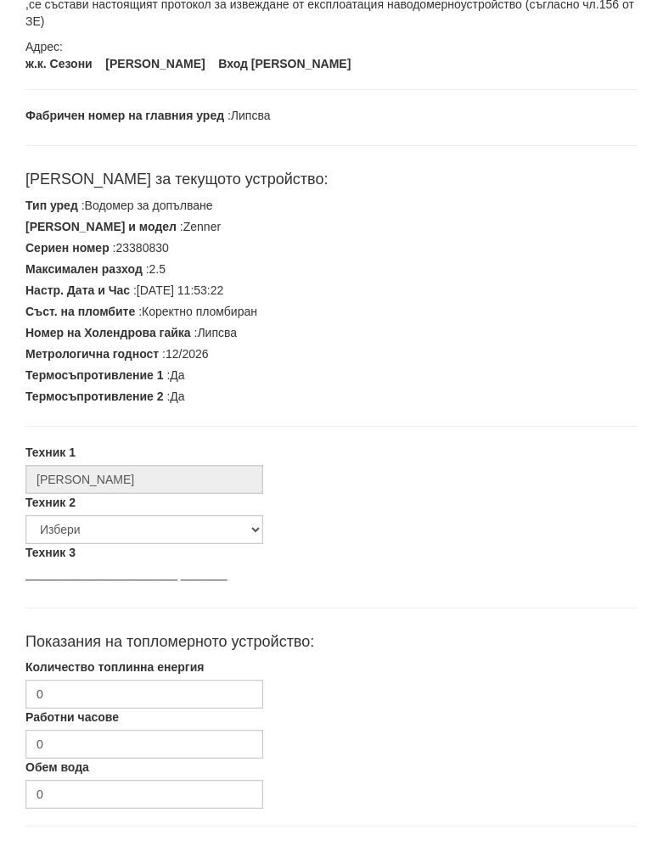
click at [192, 257] on div "Сериен номер : 23380830" at bounding box center [331, 267] width 636 height 21
click at [179, 257] on div "Сериен номер : 23380830" at bounding box center [331, 267] width 636 height 21
click at [186, 236] on div "Марка и модел : Zenner" at bounding box center [331, 246] width 636 height 21
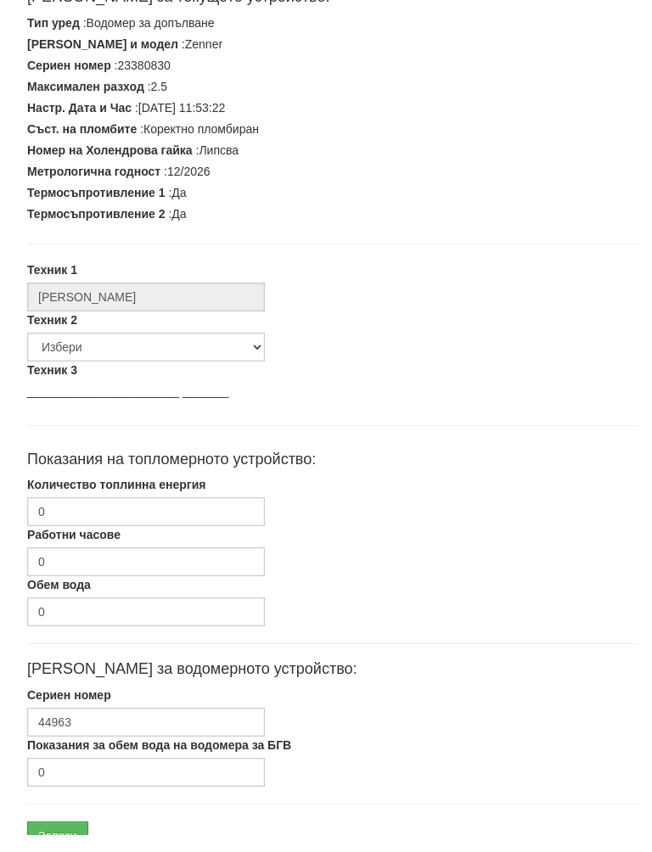
scroll to position [430, 0]
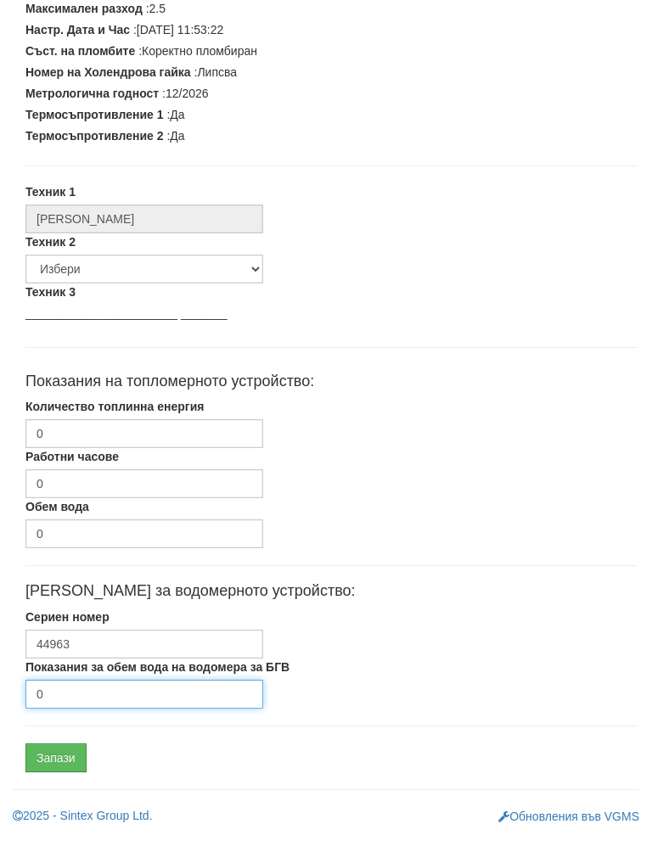
click at [80, 697] on input "0" at bounding box center [144, 711] width 238 height 29
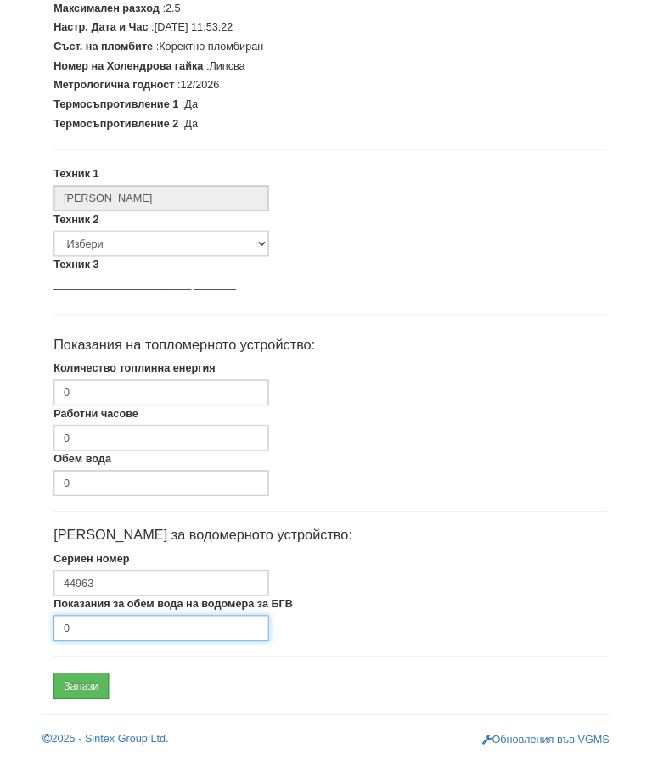
scroll to position [511, 0]
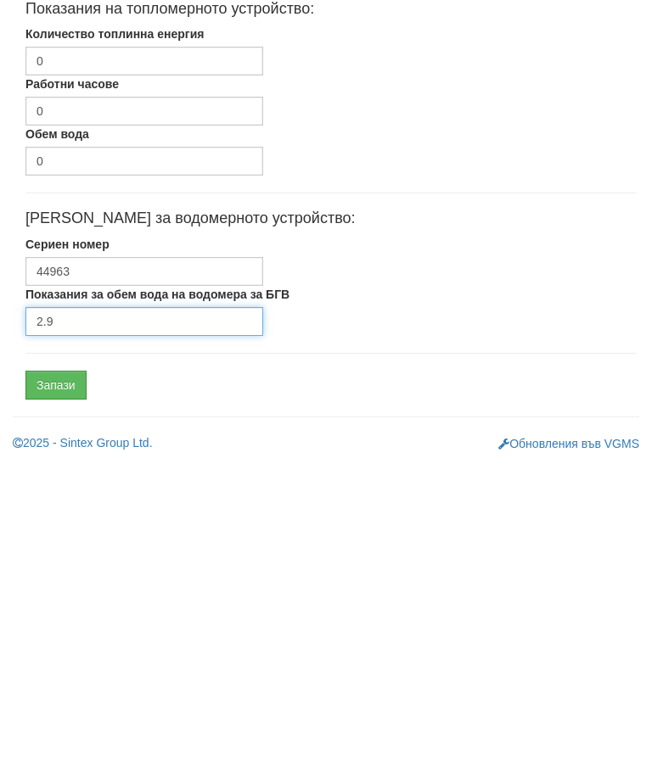
type input "2.9"
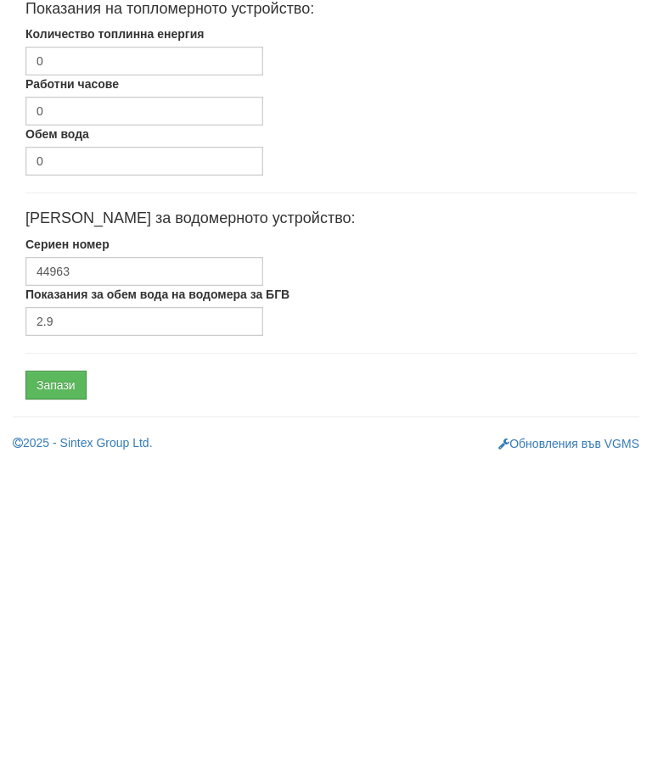
click at [56, 680] on input "Запази" at bounding box center [55, 694] width 61 height 29
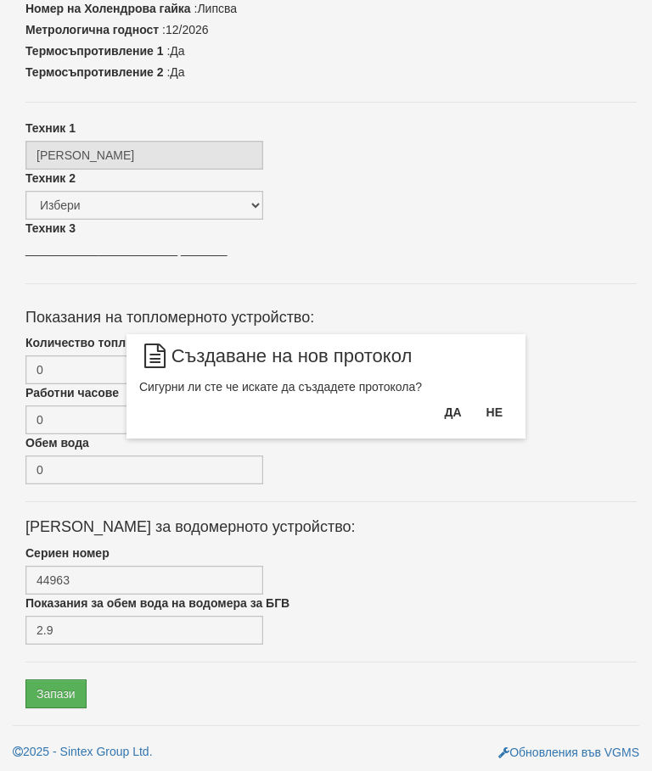
click at [445, 418] on button "Да" at bounding box center [452, 412] width 37 height 27
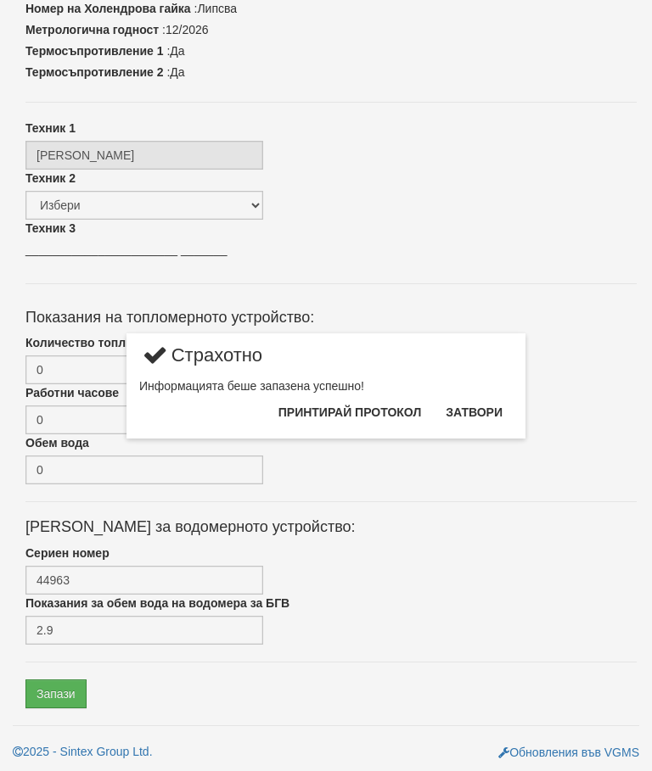
click at [474, 412] on button "Затвори" at bounding box center [473, 412] width 77 height 27
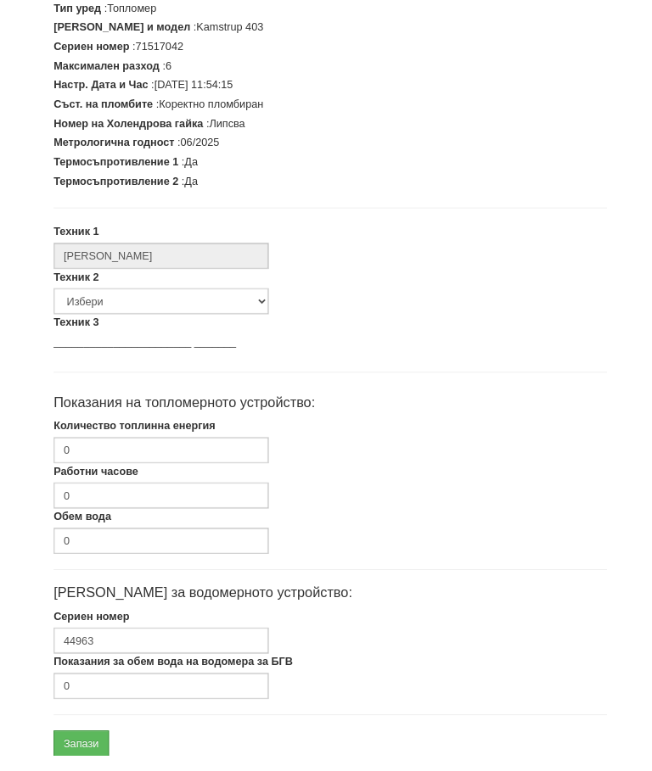
scroll to position [381, 0]
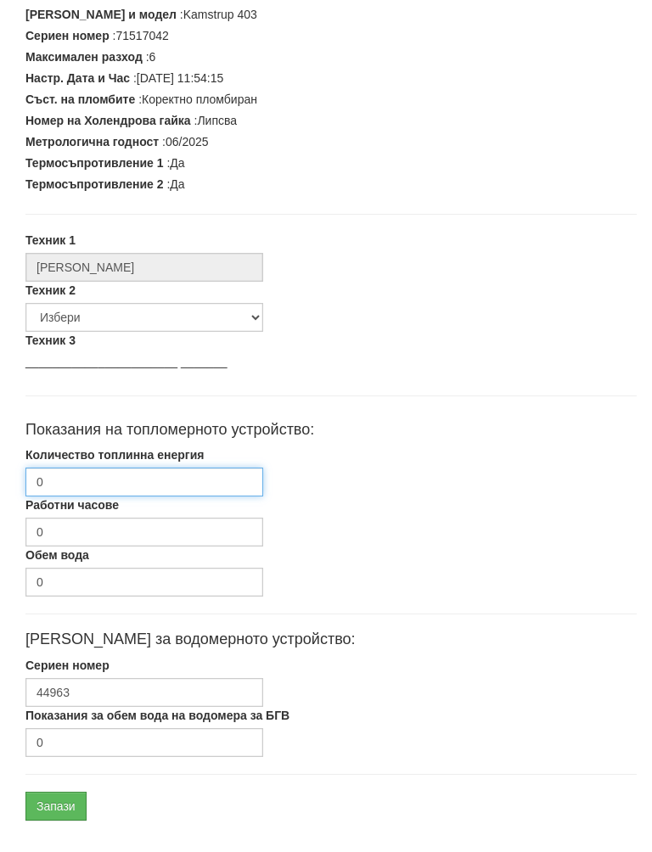
click at [114, 485] on input "0" at bounding box center [144, 499] width 238 height 29
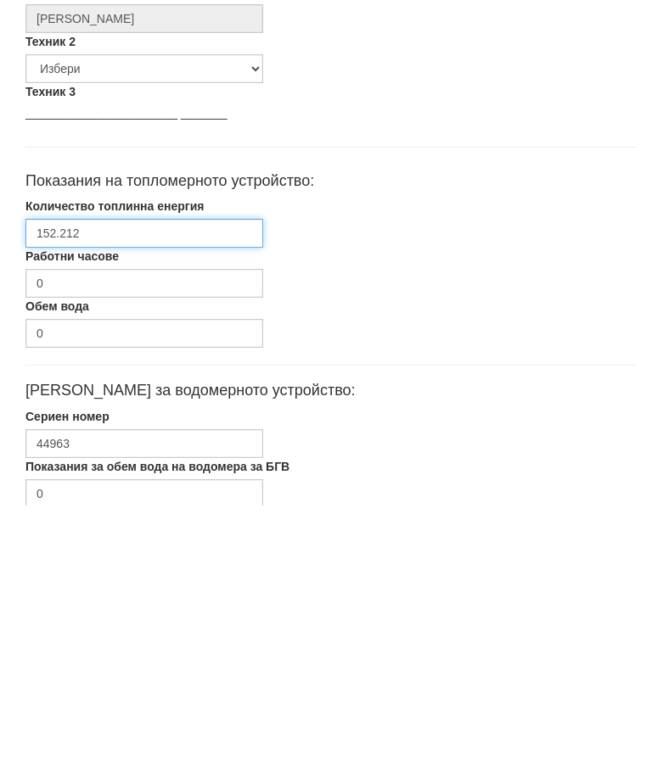
scroll to position [511, 0]
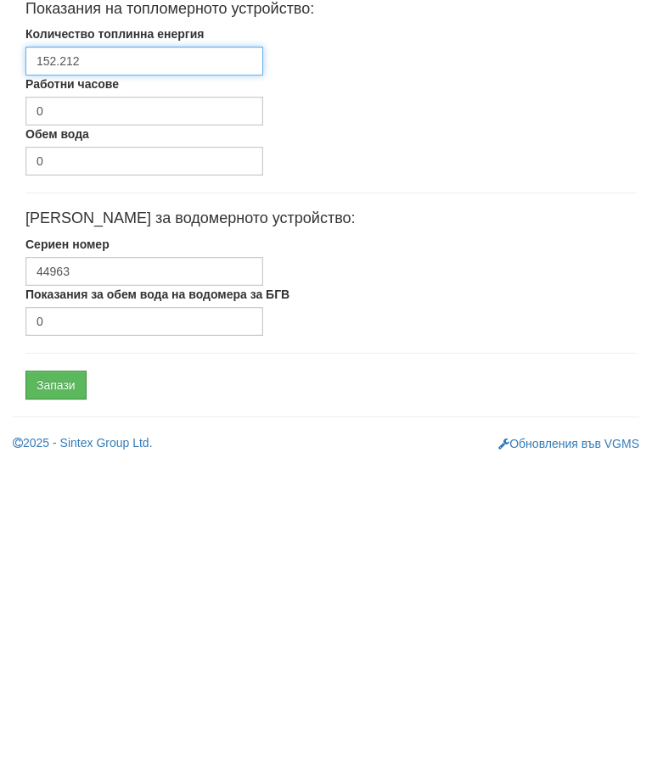
type input "152.212"
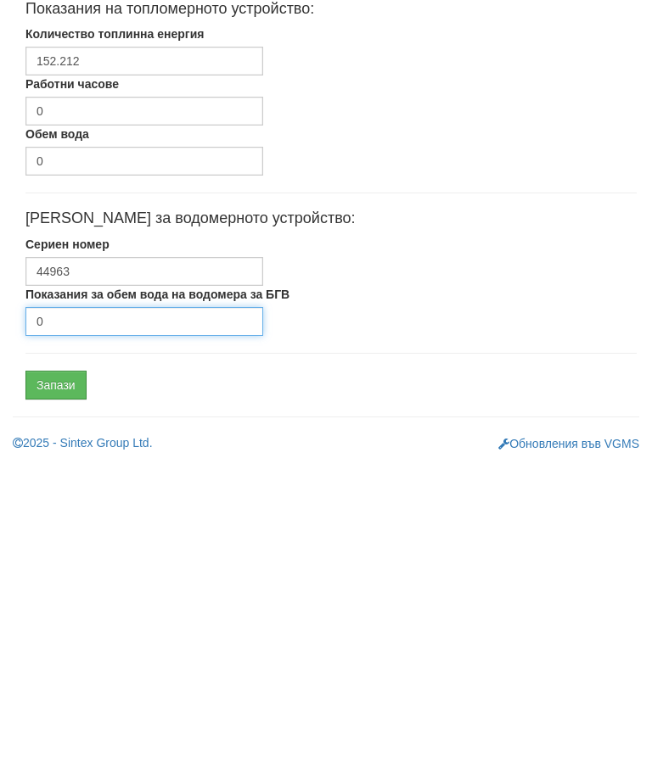
click at [109, 616] on input "0" at bounding box center [144, 630] width 238 height 29
type input "616.6"
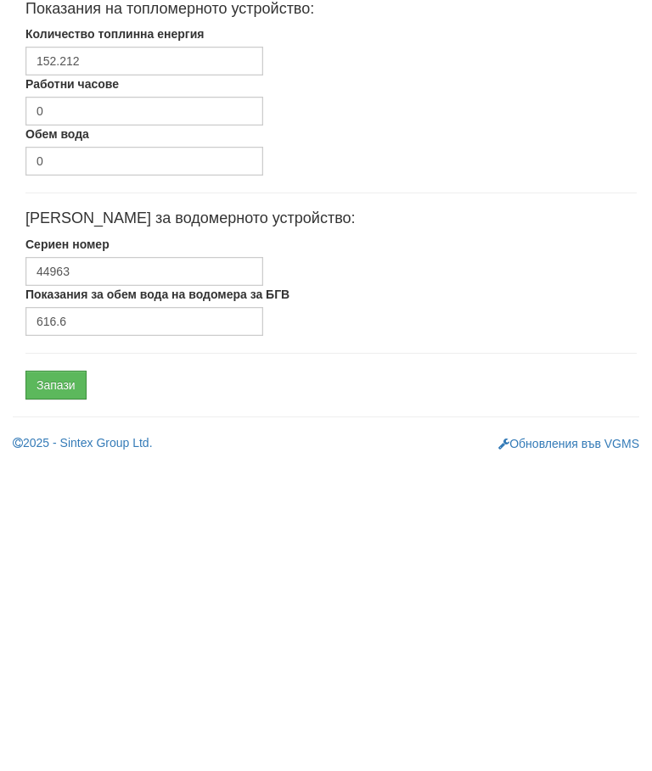
click at [68, 680] on input "Запази" at bounding box center [55, 694] width 61 height 29
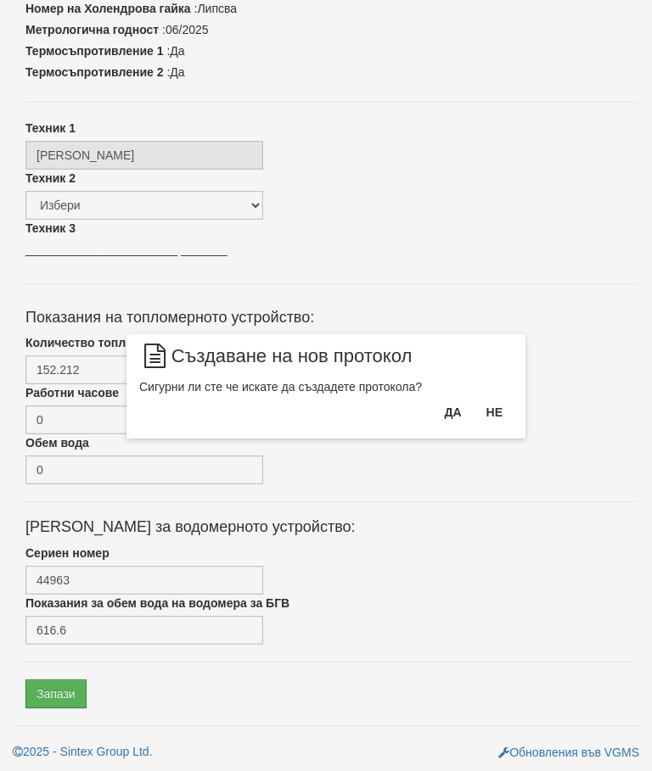
click at [438, 409] on button "Да" at bounding box center [452, 412] width 37 height 27
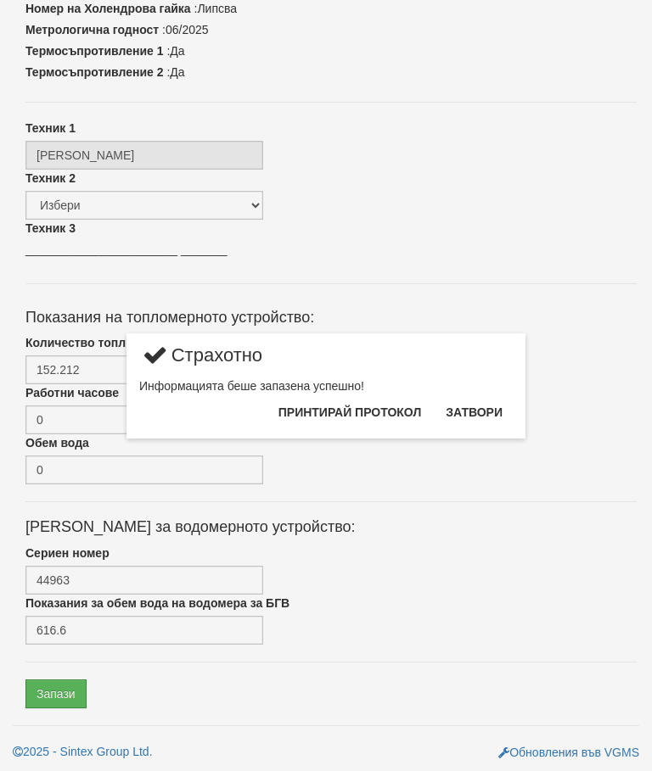
click at [463, 407] on button "Затвори" at bounding box center [473, 412] width 77 height 27
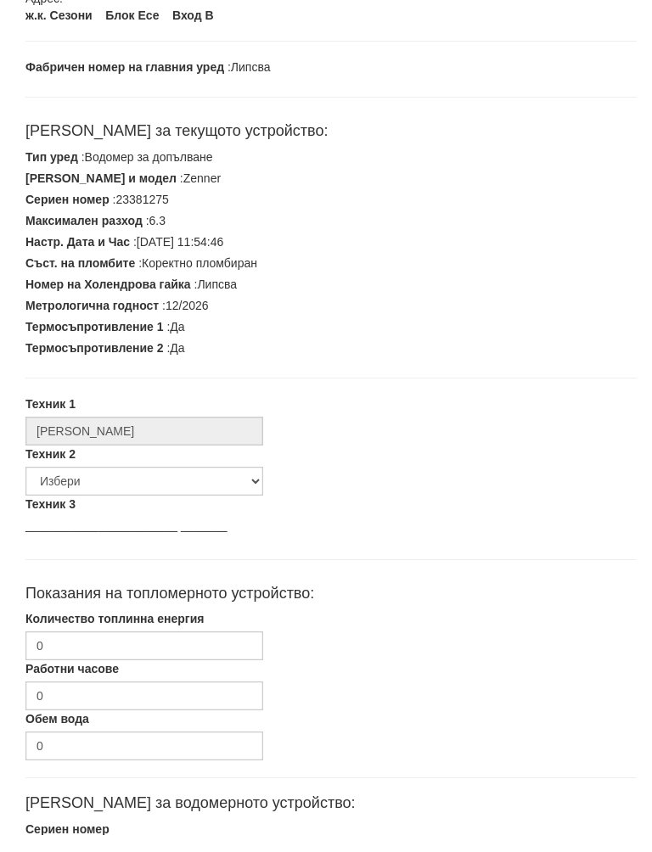
scroll to position [430, 0]
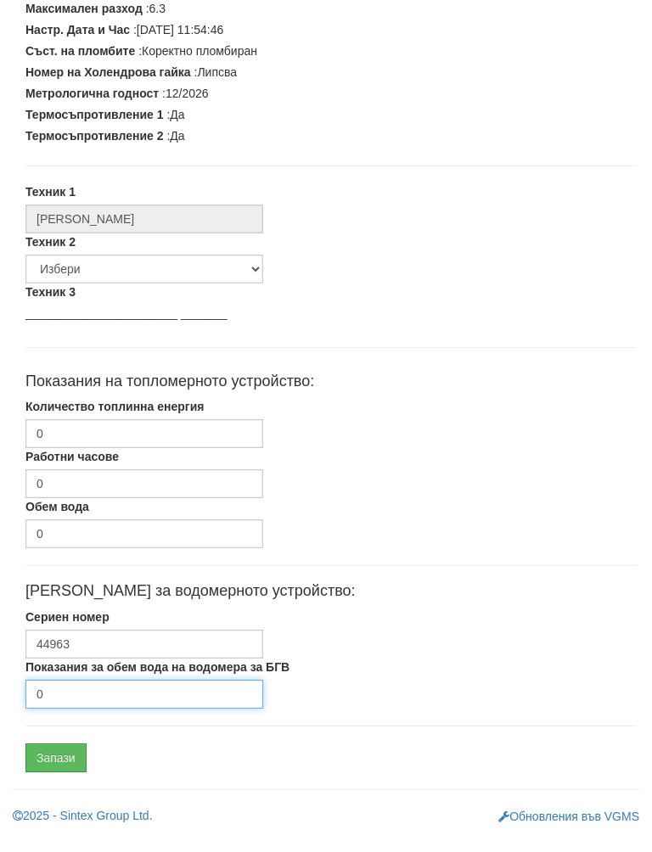
click at [96, 697] on input "0" at bounding box center [144, 711] width 238 height 29
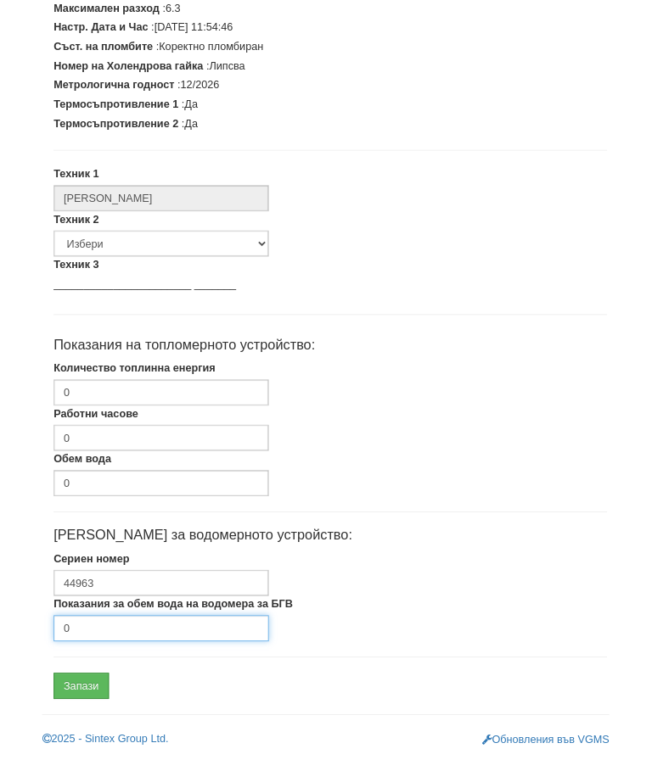
scroll to position [511, 0]
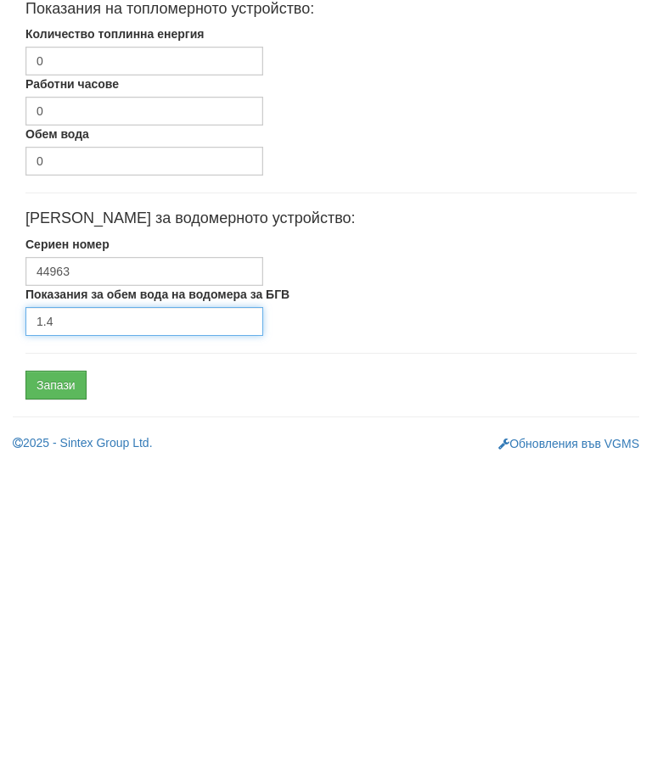
type input "1.4"
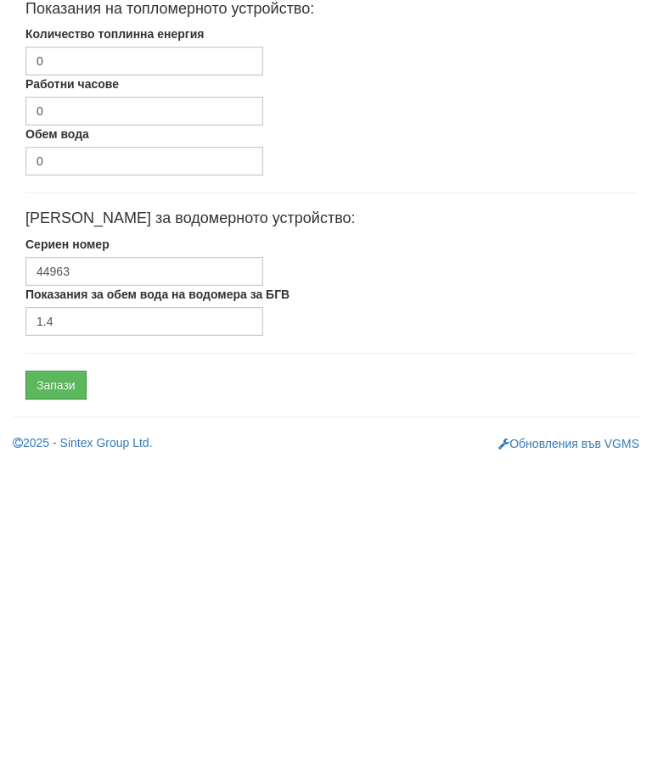
click at [65, 680] on input "Запази" at bounding box center [55, 694] width 61 height 29
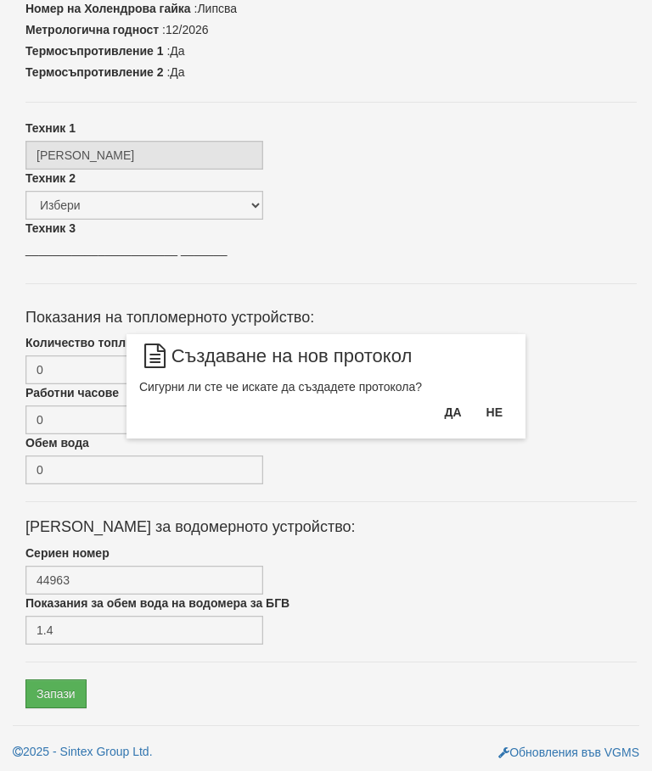
click at [441, 404] on button "Да" at bounding box center [452, 412] width 37 height 27
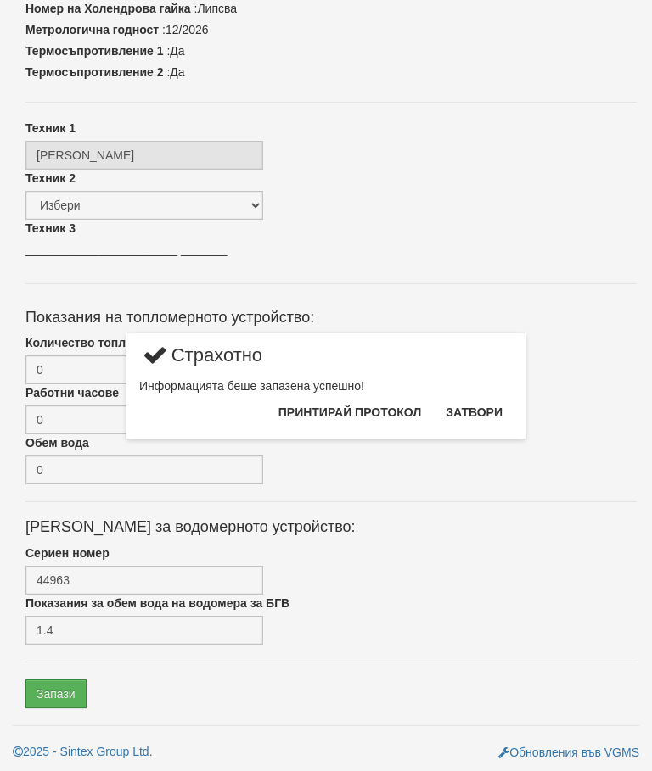
click at [473, 403] on button "Затвори" at bounding box center [473, 412] width 77 height 27
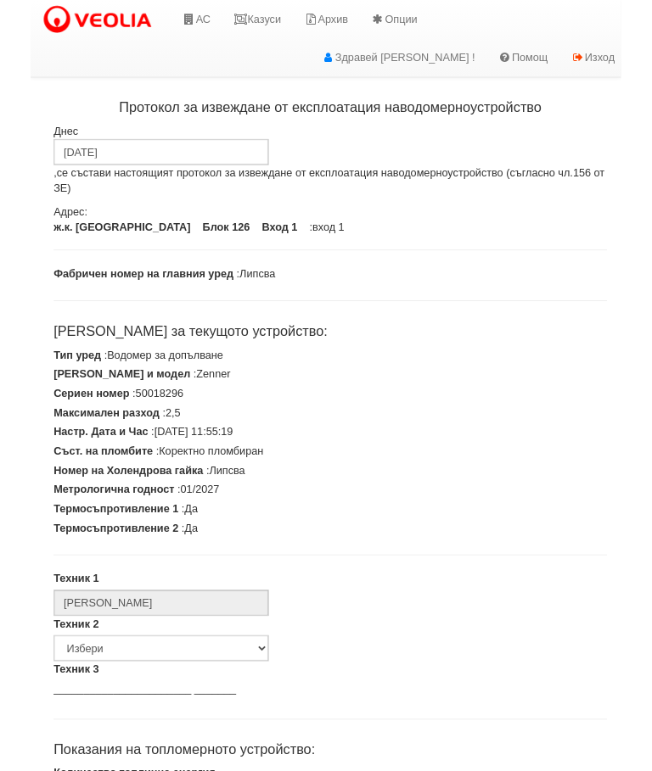
scroll to position [430, 0]
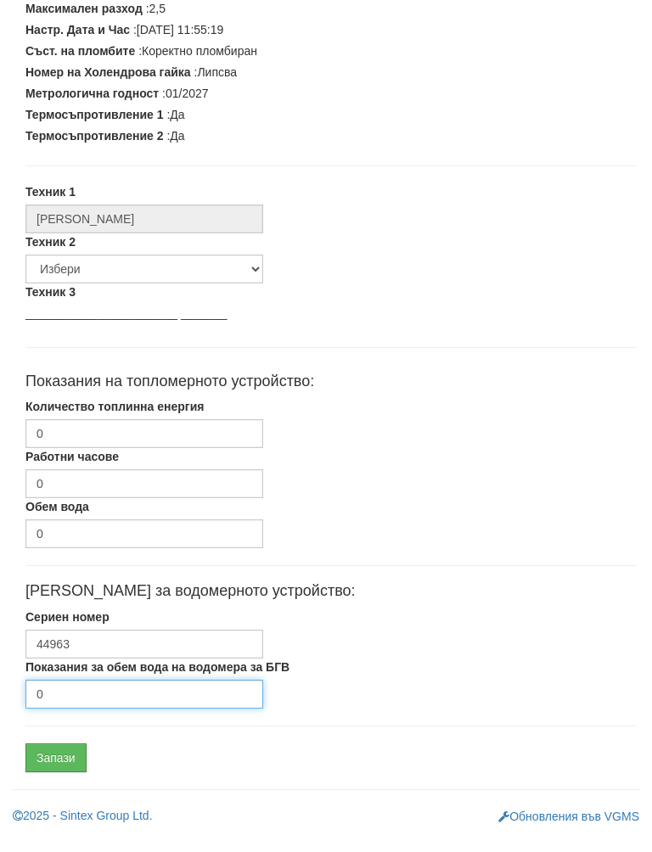
click at [107, 697] on input "0" at bounding box center [144, 711] width 238 height 29
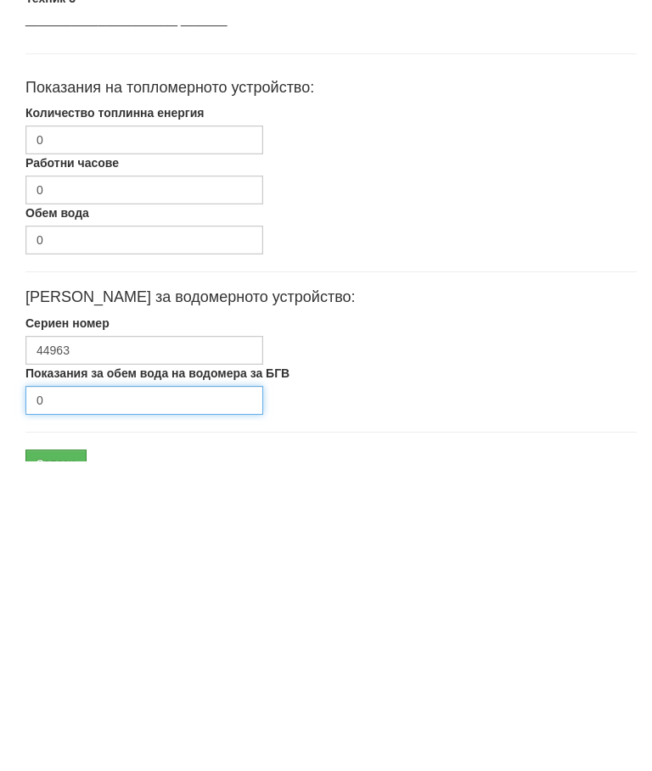
scroll to position [511, 0]
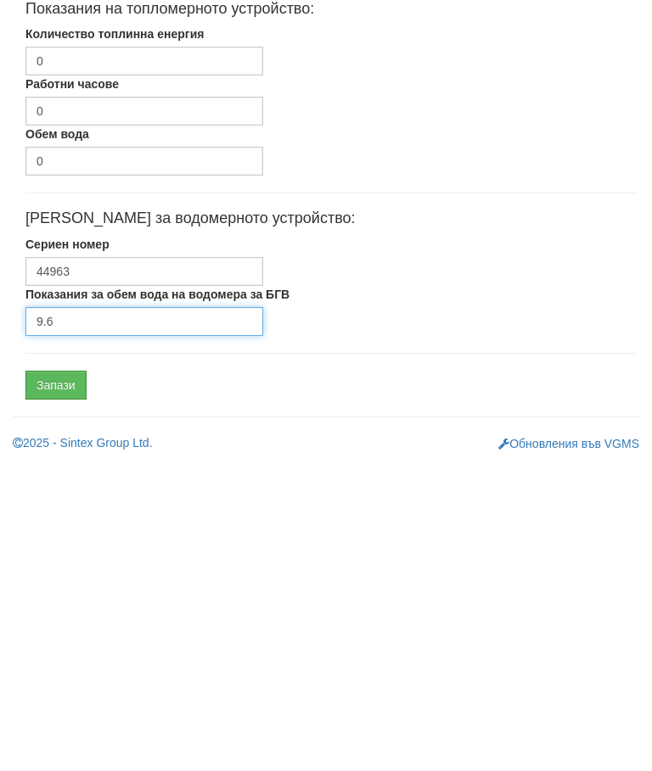
type input "9.6"
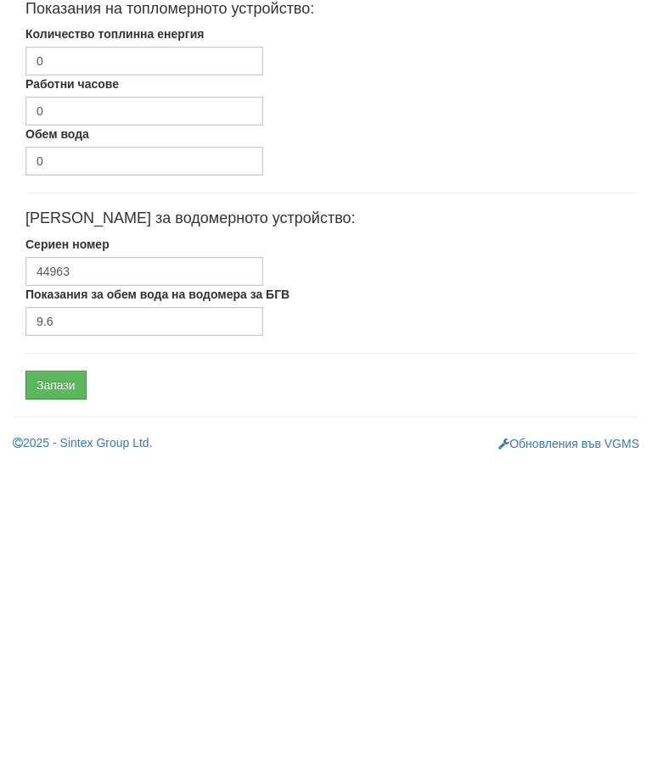
click at [66, 680] on input "Запази" at bounding box center [55, 694] width 61 height 29
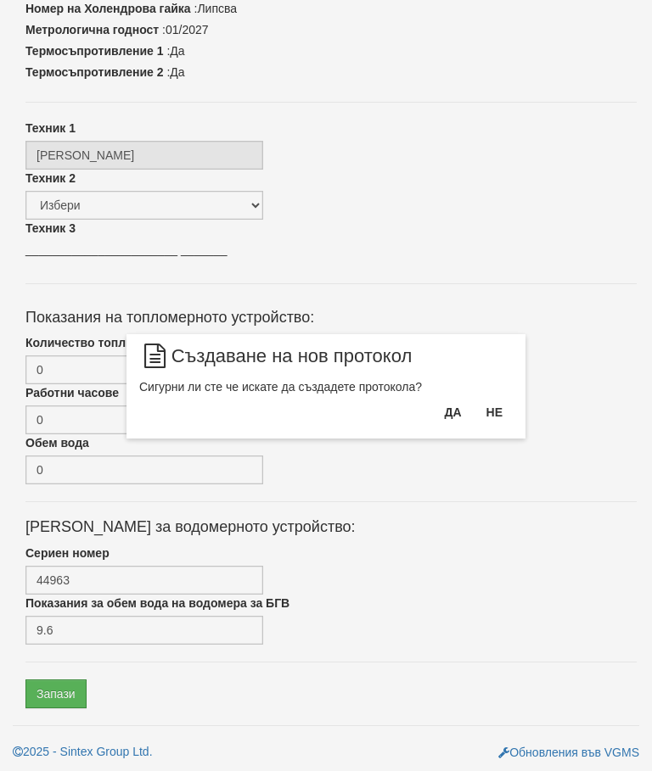
click at [453, 412] on button "Да" at bounding box center [452, 412] width 37 height 27
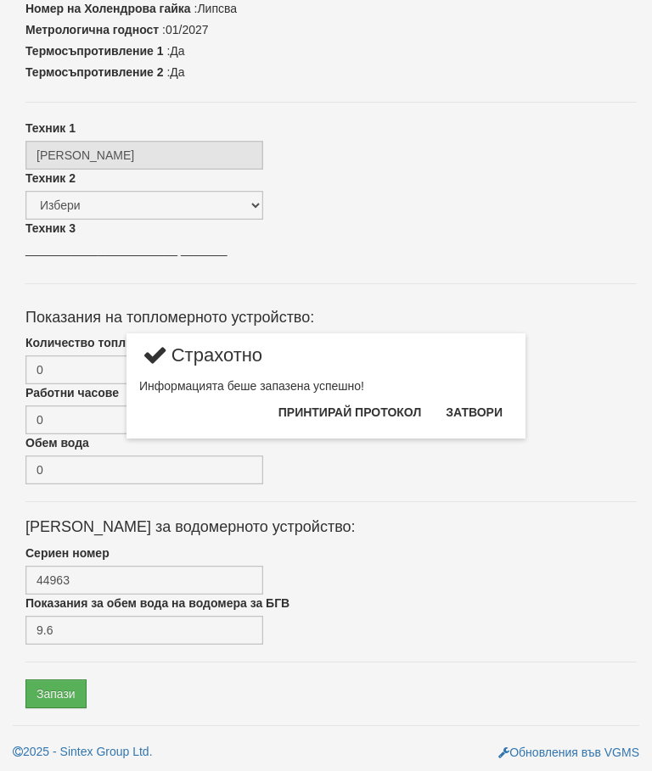
click at [485, 412] on button "Затвори" at bounding box center [473, 412] width 77 height 27
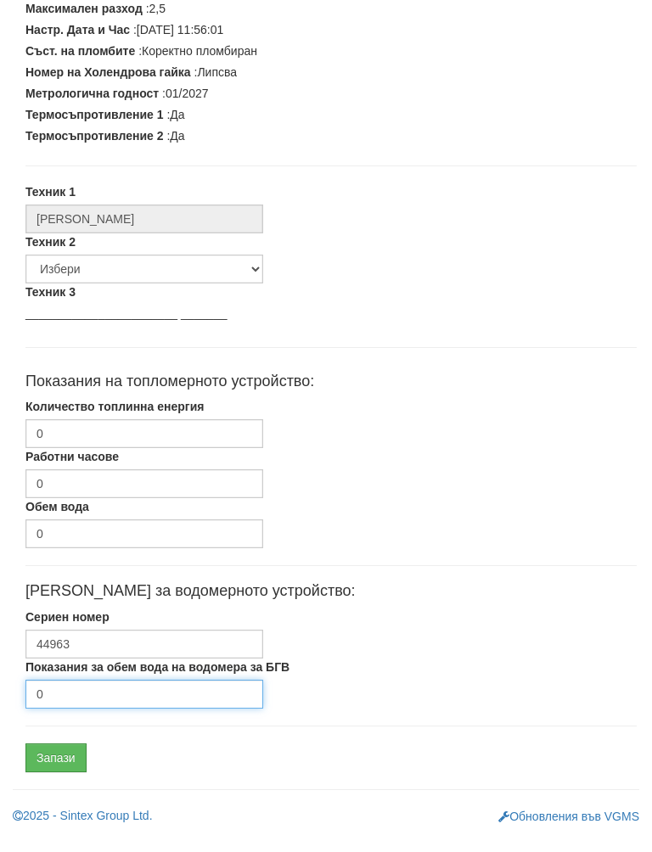
click at [80, 697] on input "0" at bounding box center [144, 711] width 238 height 29
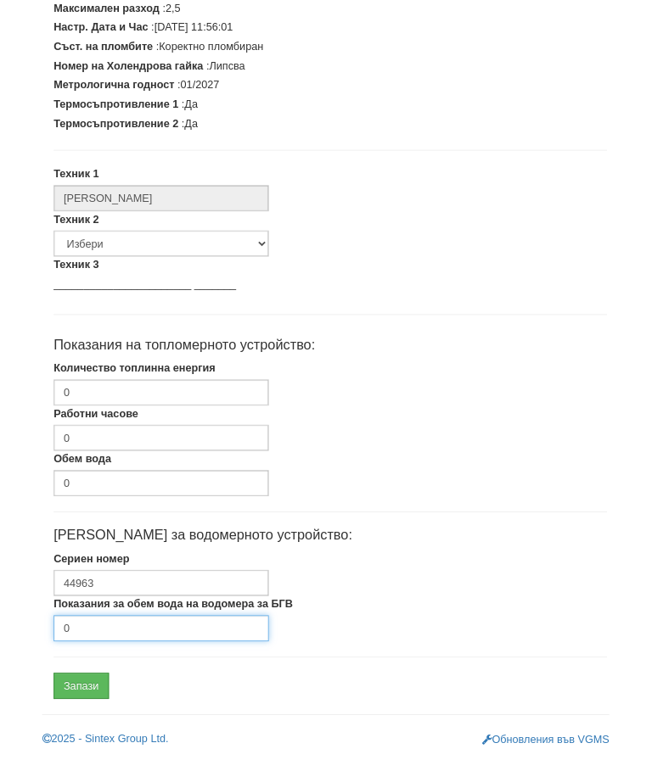
scroll to position [511, 0]
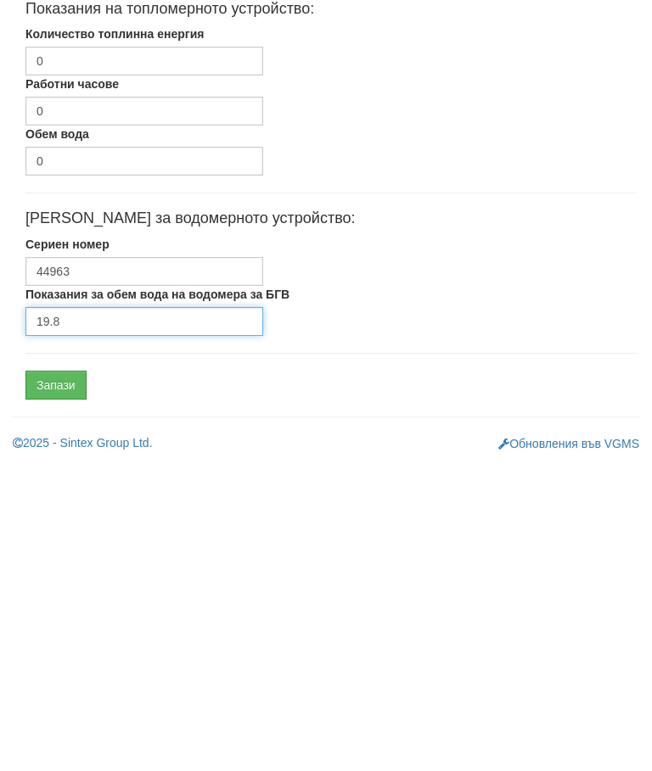
type input "19.8"
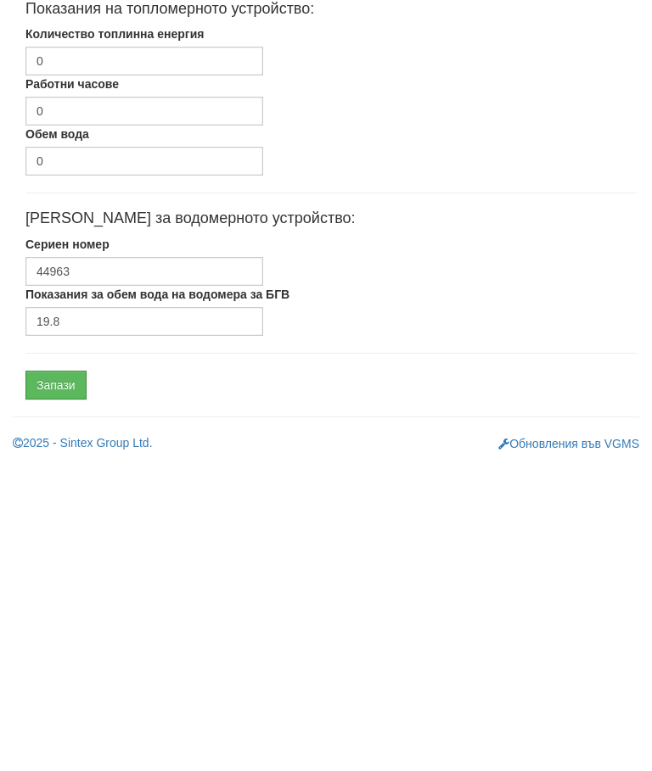
click at [53, 680] on input "Запази" at bounding box center [55, 694] width 61 height 29
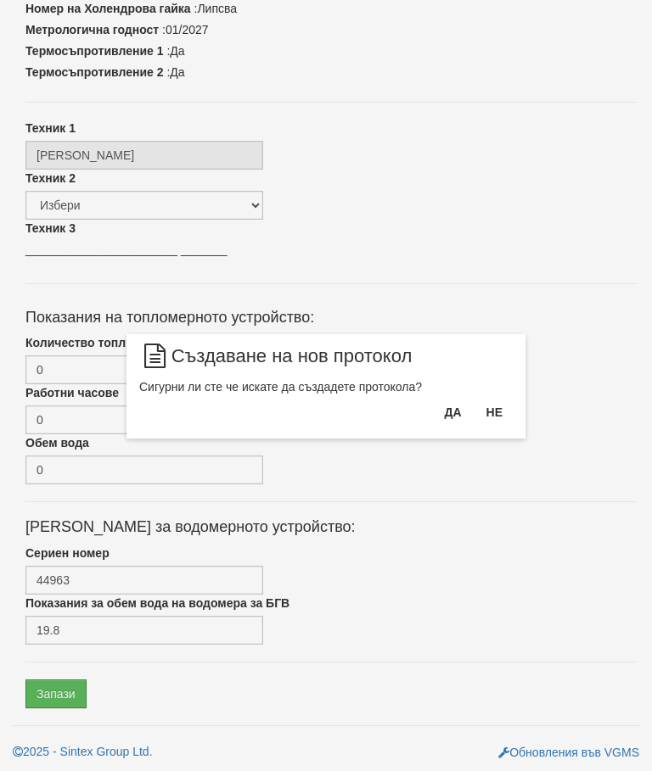
click at [446, 414] on button "Да" at bounding box center [452, 412] width 37 height 27
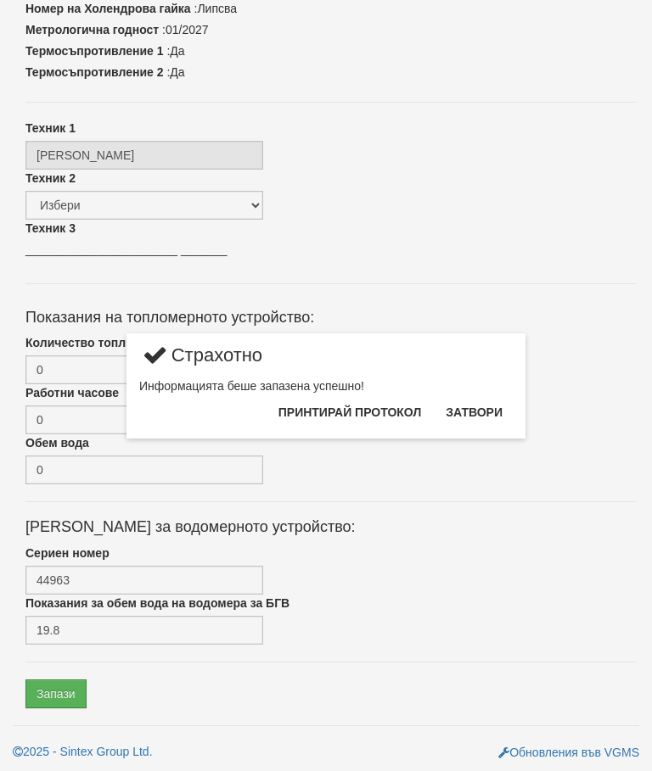
click at [482, 401] on button "Затвори" at bounding box center [473, 412] width 77 height 27
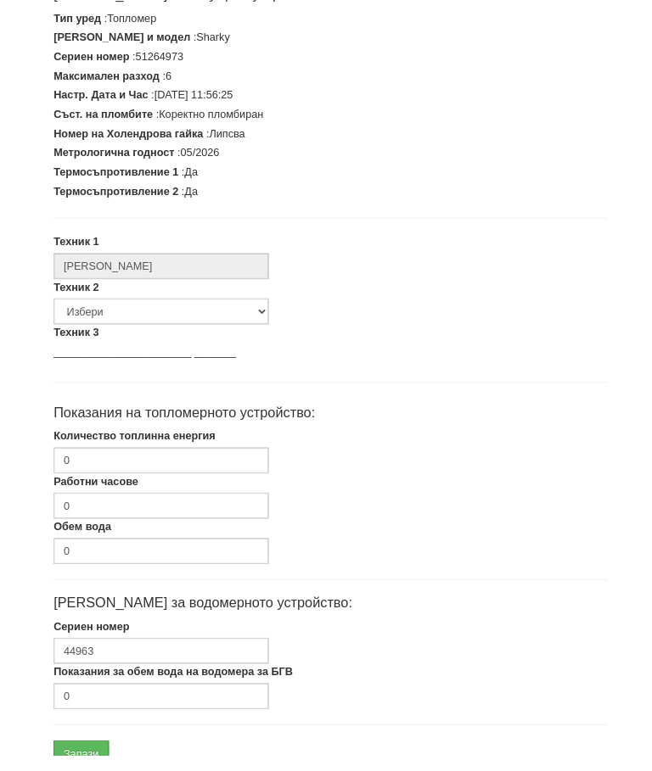
scroll to position [430, 0]
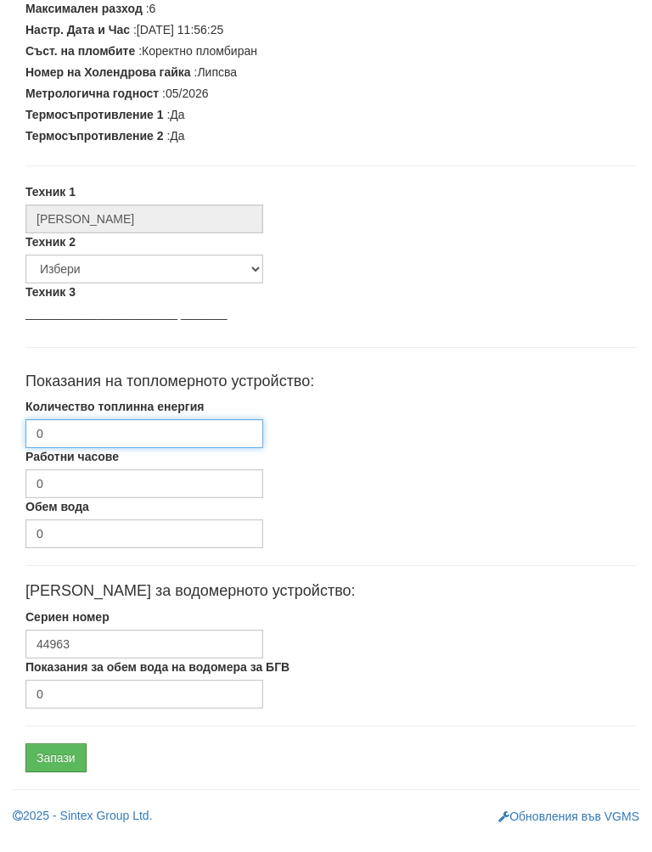
click at [152, 436] on input "0" at bounding box center [144, 450] width 238 height 29
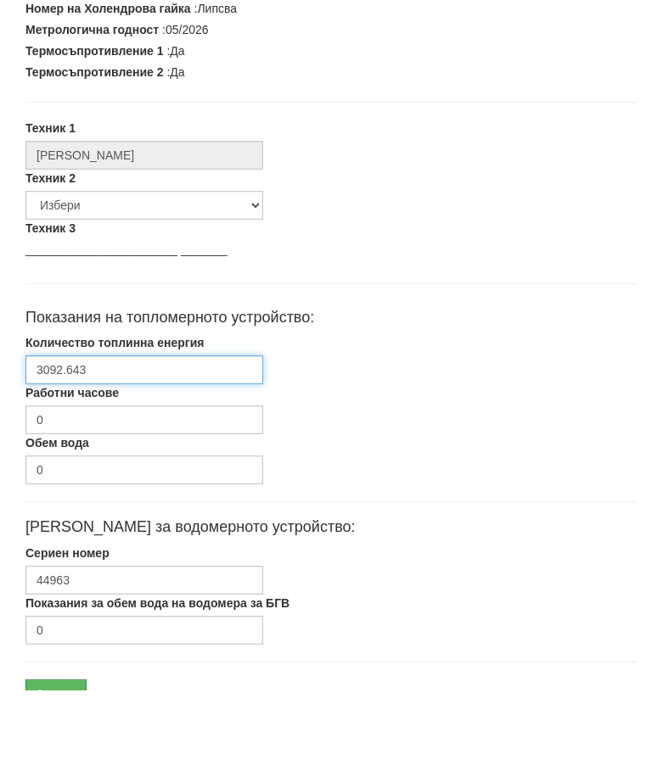
scroll to position [511, 0]
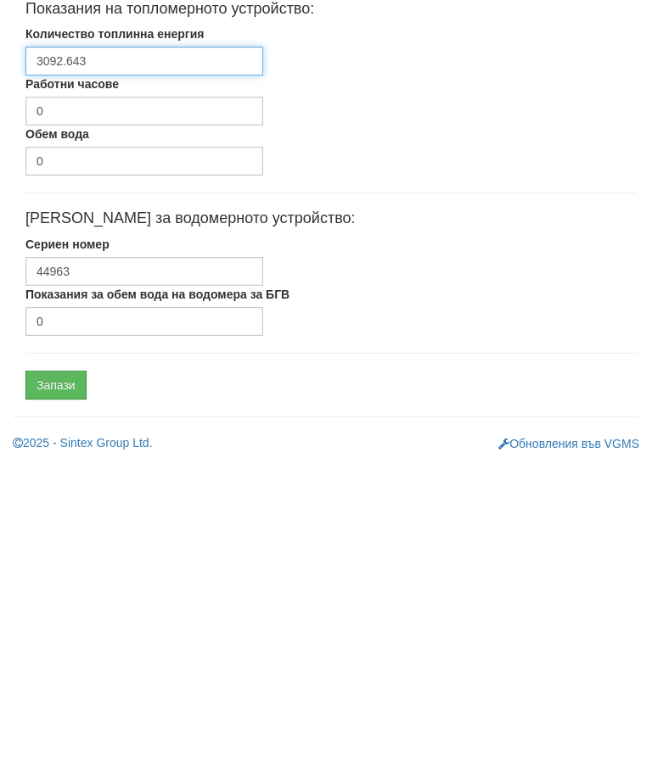
type input "3092.643"
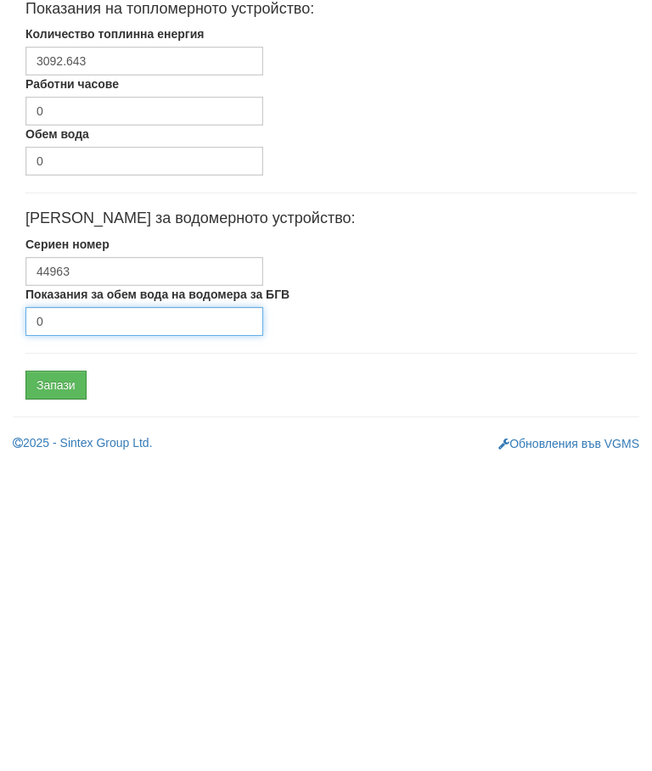
click at [87, 616] on input "0" at bounding box center [144, 630] width 238 height 29
type input "8136"
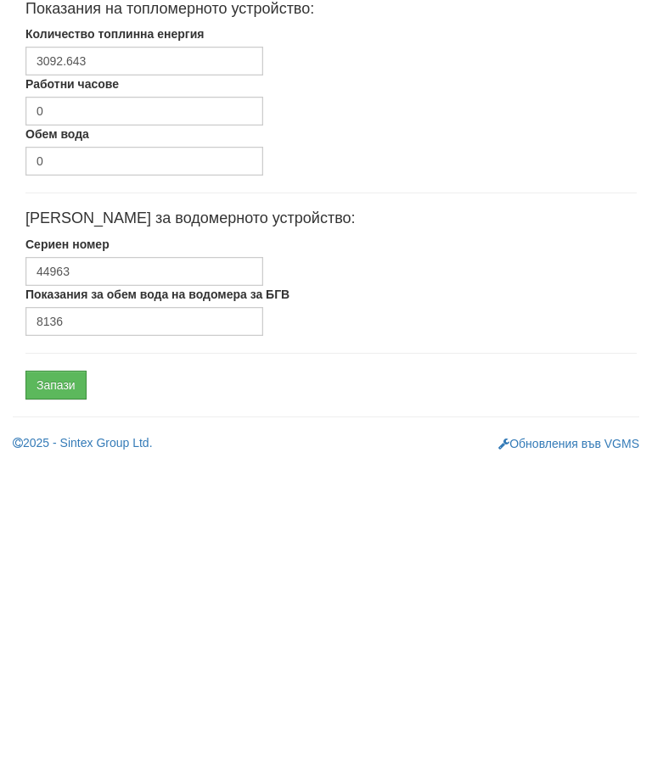
click at [54, 680] on input "Запази" at bounding box center [55, 694] width 61 height 29
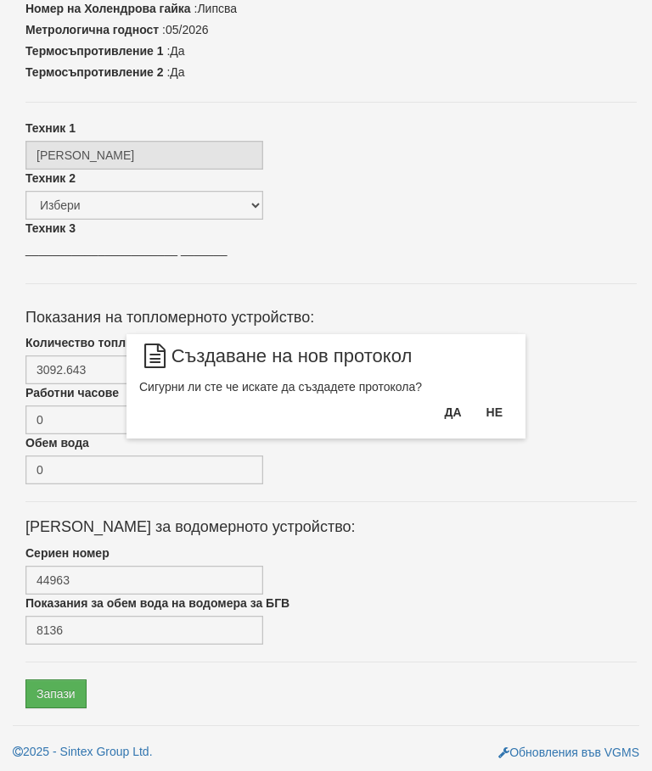
click at [452, 411] on button "Да" at bounding box center [452, 412] width 37 height 27
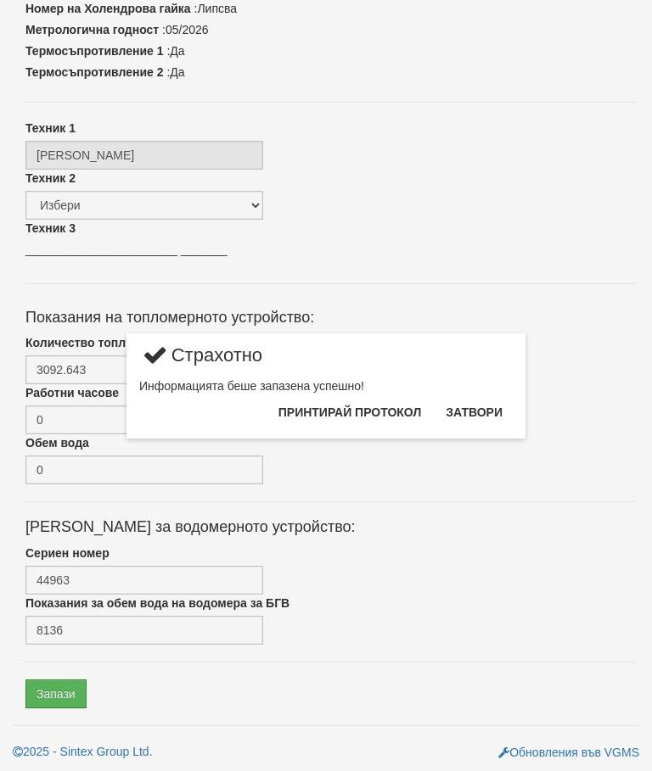
click at [467, 403] on button "Затвори" at bounding box center [473, 412] width 77 height 27
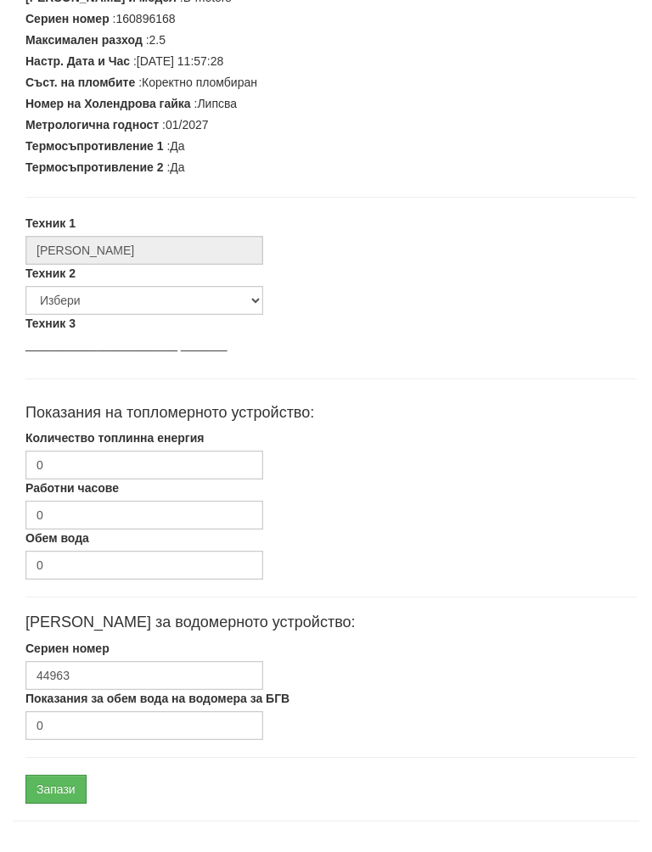
scroll to position [430, 0]
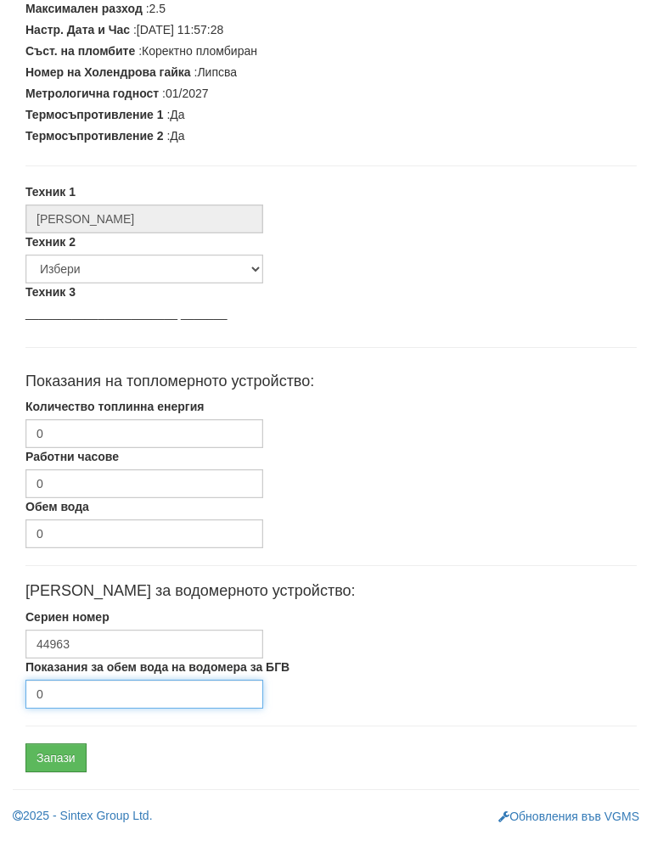
click at [95, 697] on input "0" at bounding box center [144, 711] width 238 height 29
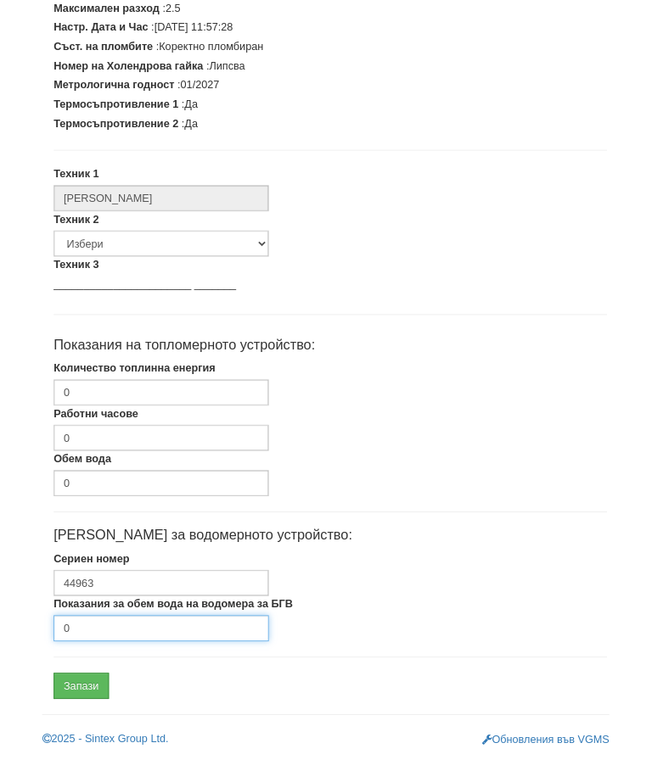
scroll to position [511, 0]
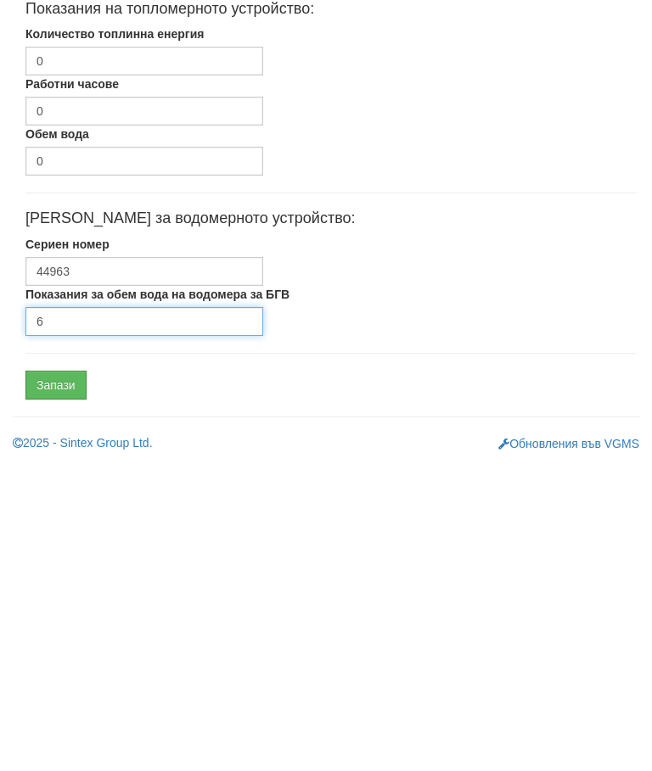
type input "6"
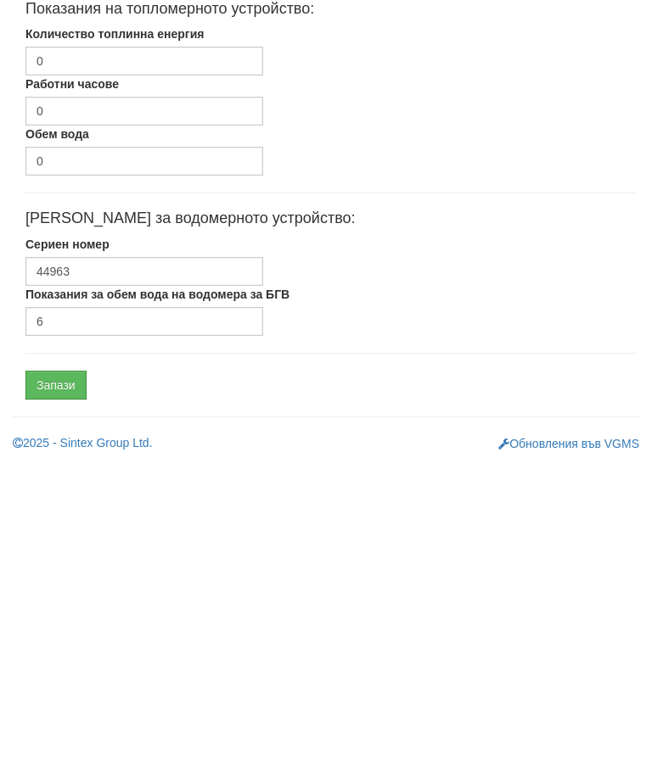
click at [58, 680] on input "Запази" at bounding box center [55, 694] width 61 height 29
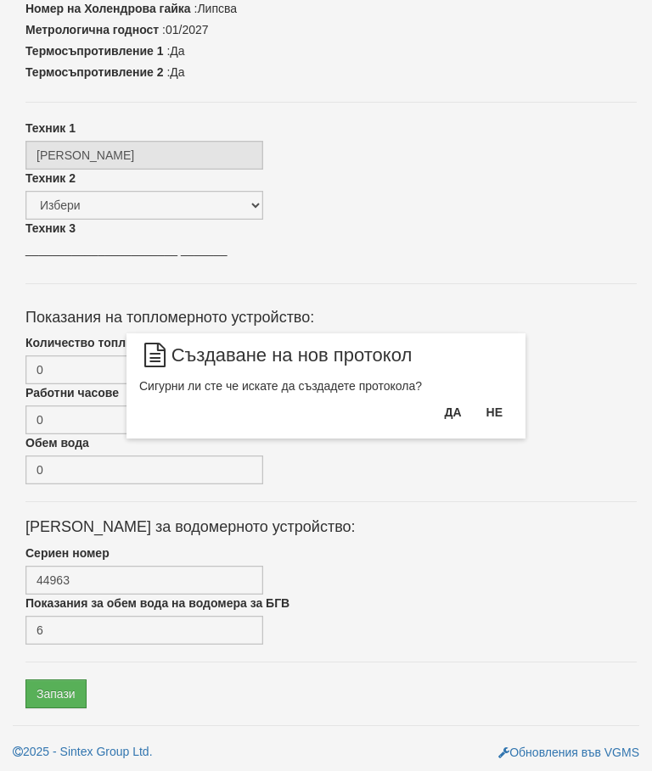
click at [446, 410] on button "Да" at bounding box center [452, 412] width 37 height 27
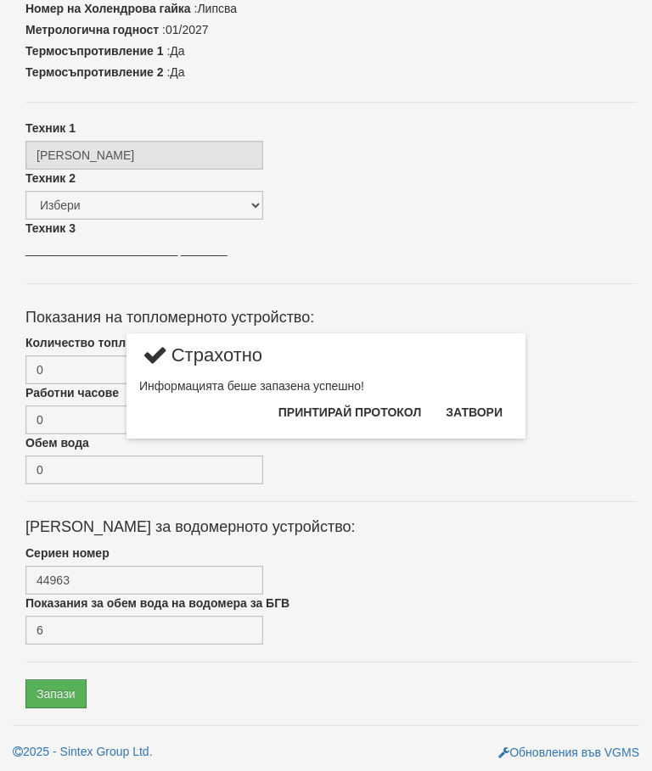
click at [476, 410] on button "Затвори" at bounding box center [473, 412] width 77 height 27
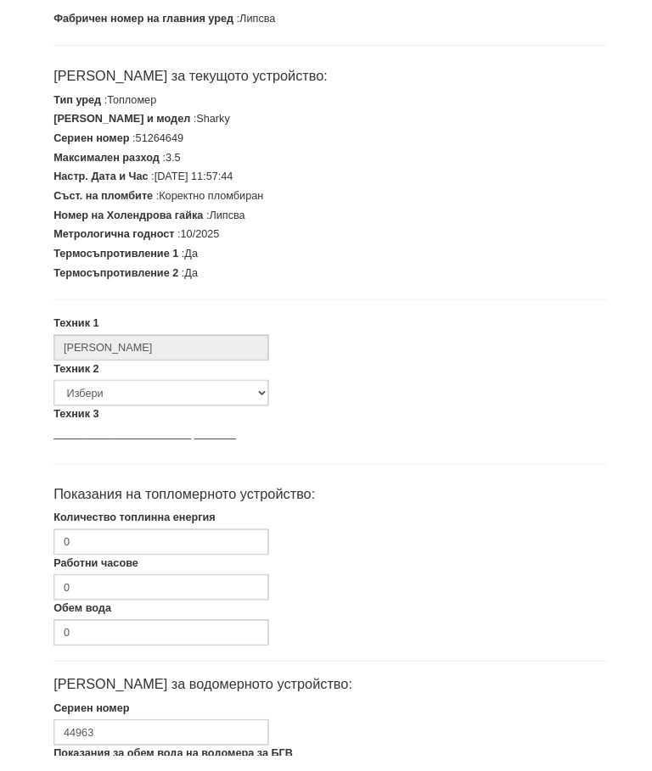
scroll to position [277, 0]
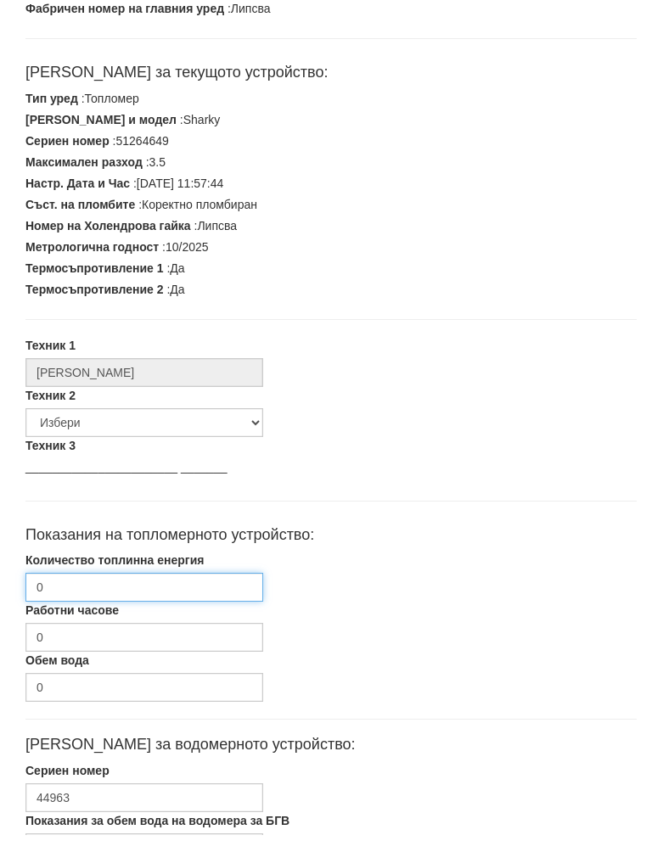
click at [136, 590] on input "0" at bounding box center [144, 604] width 238 height 29
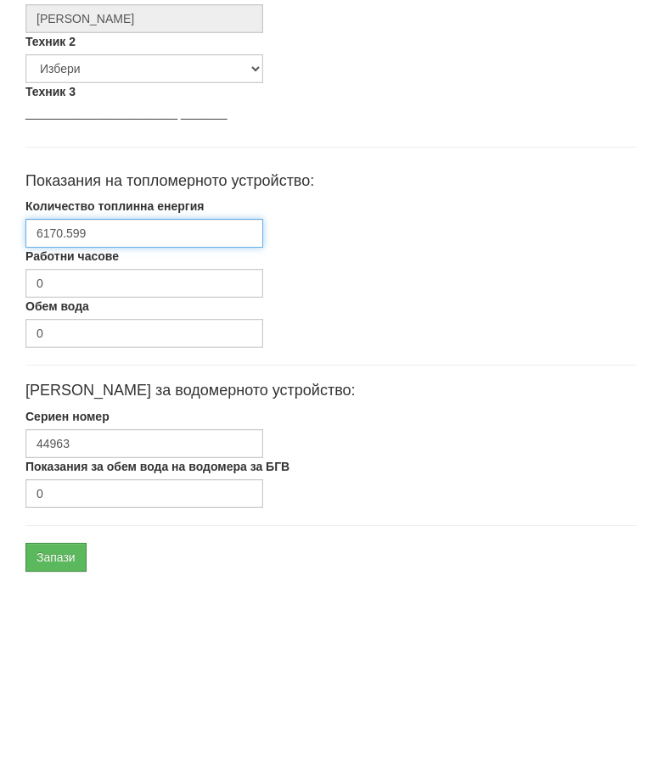
scroll to position [511, 0]
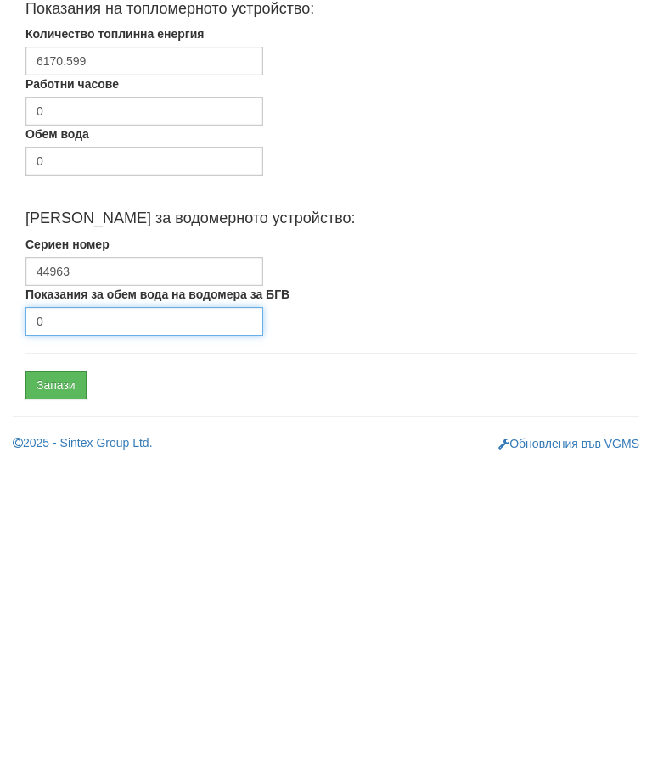
click at [107, 616] on input "0" at bounding box center [144, 630] width 238 height 29
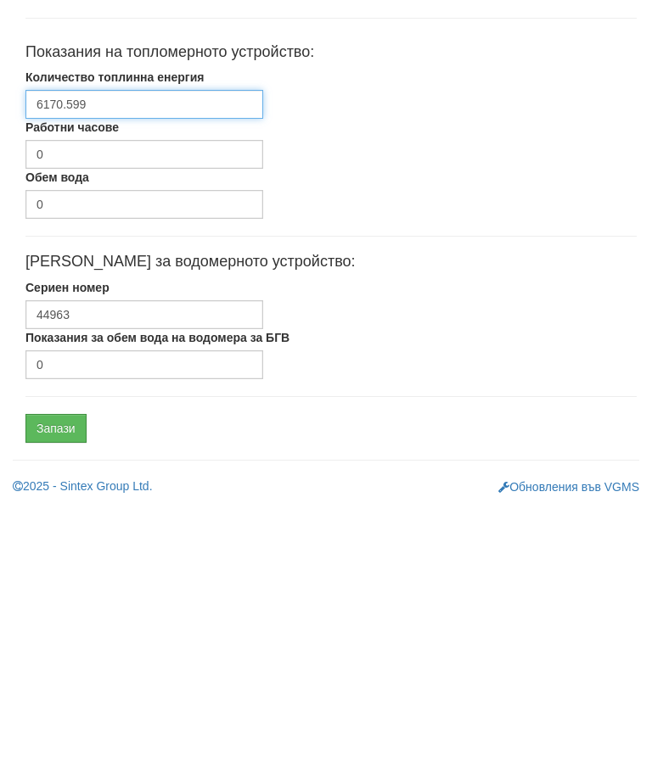
click at [165, 356] on input "6170.599" at bounding box center [144, 370] width 238 height 29
type input "61705.99"
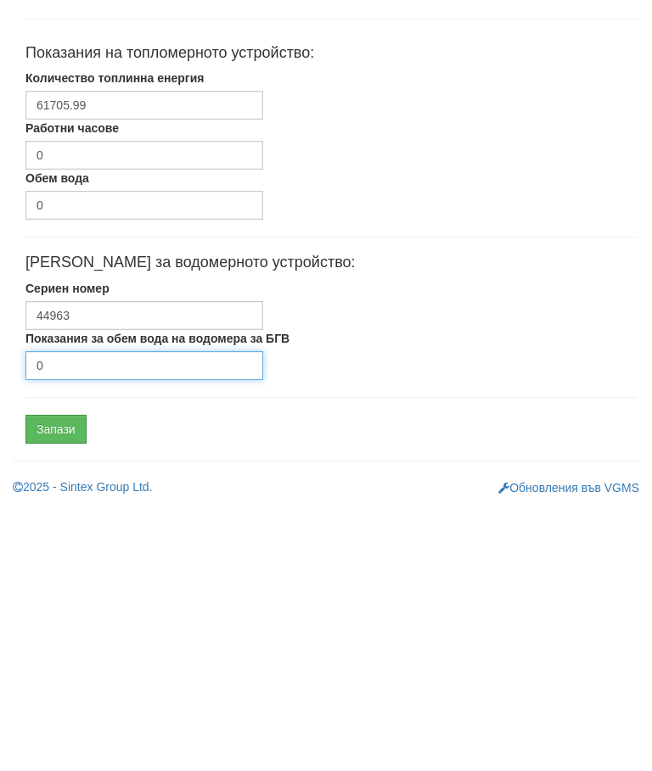
click at [117, 616] on input "0" at bounding box center [144, 630] width 238 height 29
type input "3230"
click at [62, 680] on input "Запази" at bounding box center [55, 694] width 61 height 29
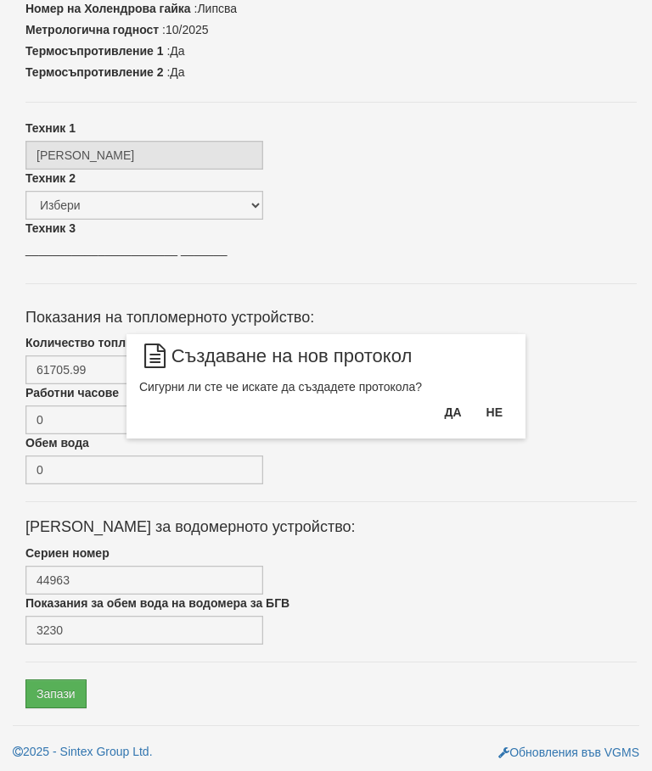
click at [453, 404] on button "Да" at bounding box center [452, 412] width 37 height 27
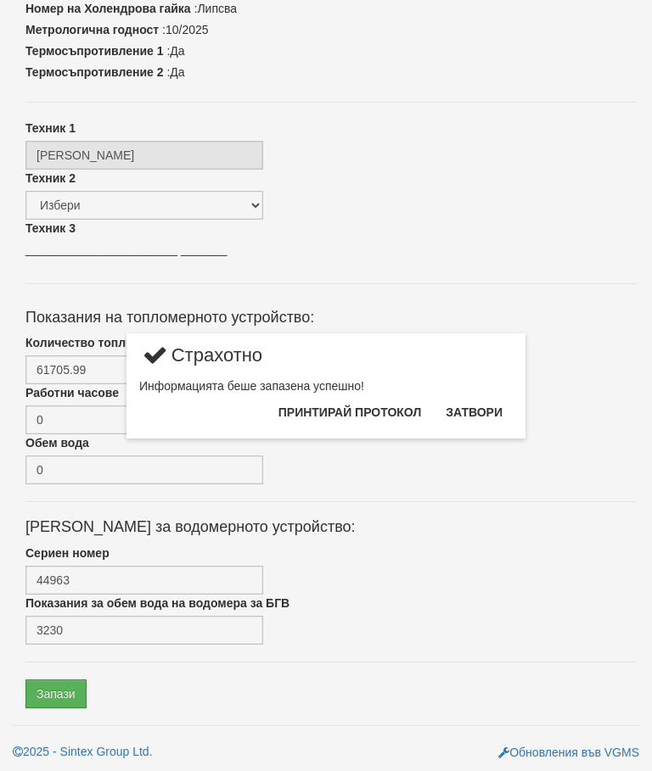
click at [484, 412] on button "Затвори" at bounding box center [473, 412] width 77 height 27
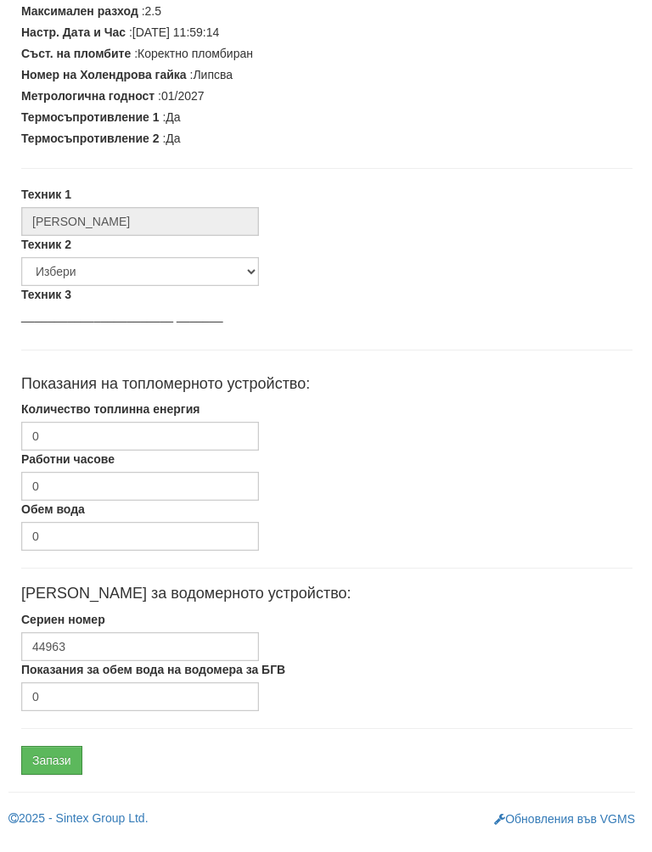
scroll to position [430, 3]
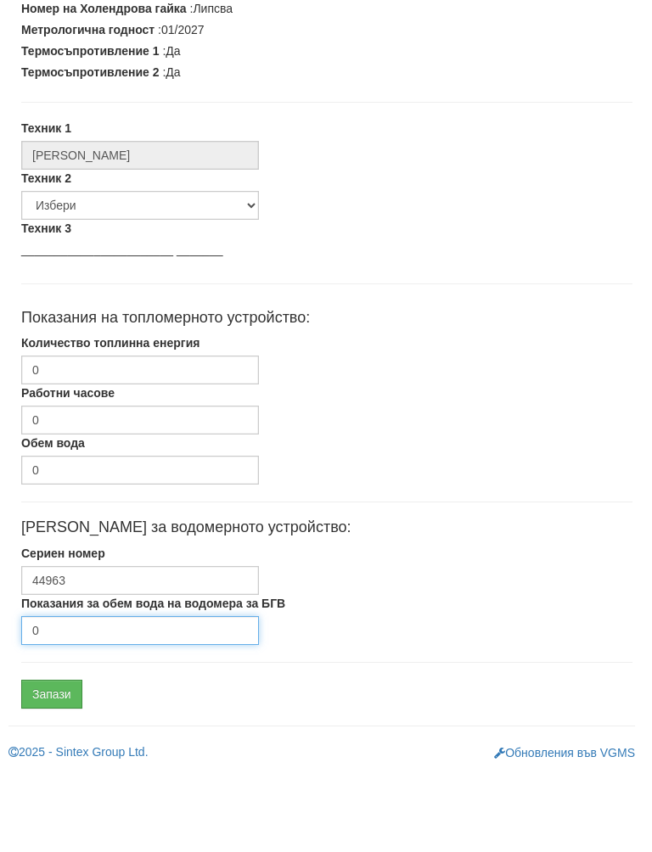
click at [112, 697] on input "0" at bounding box center [141, 711] width 238 height 29
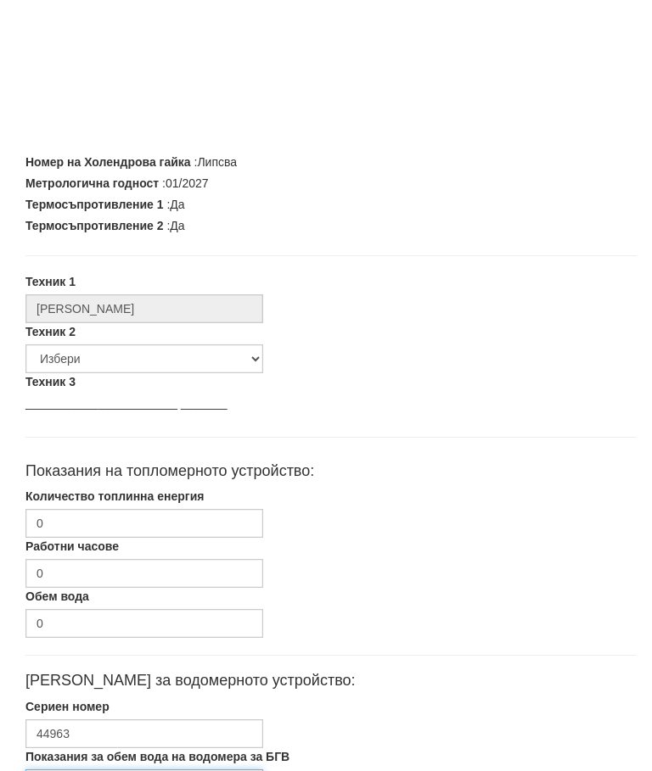
scroll to position [511, 0]
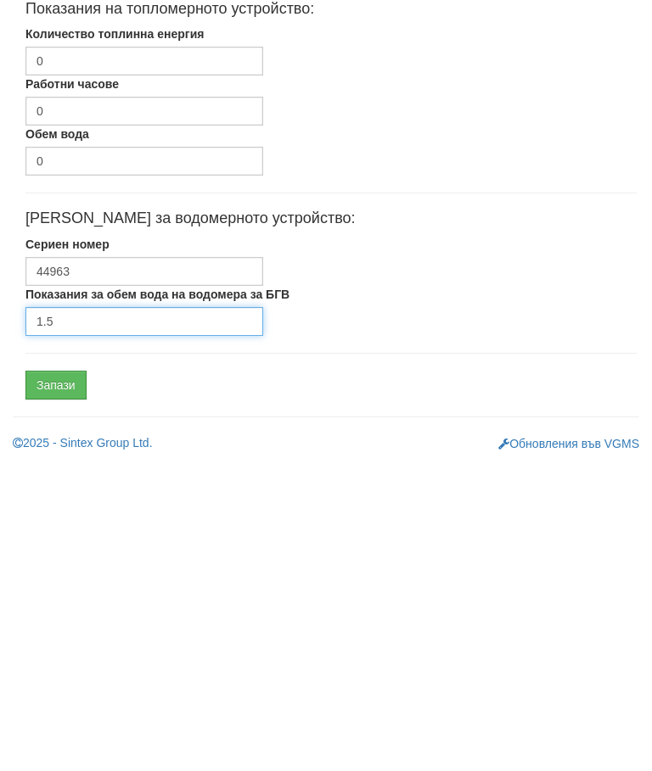
type input "1.5"
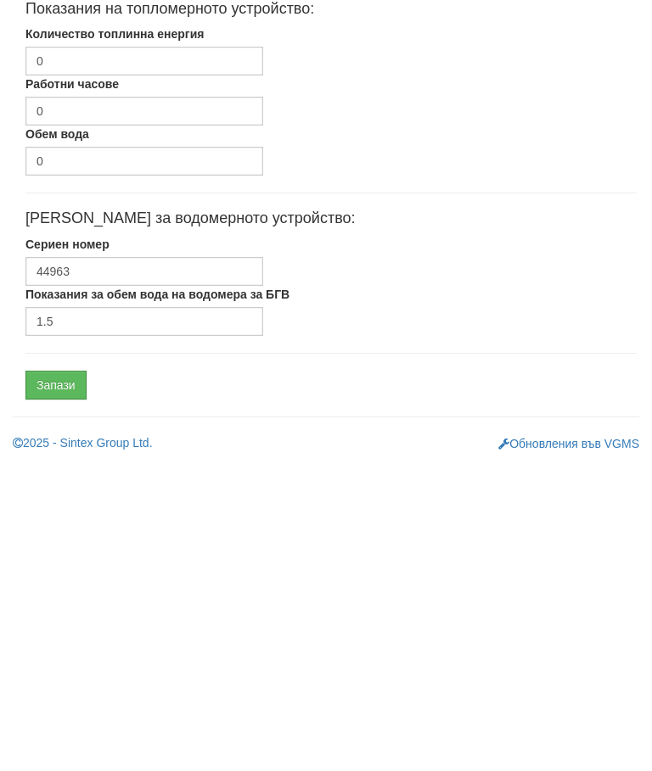
click at [70, 680] on input "Запази" at bounding box center [55, 694] width 61 height 29
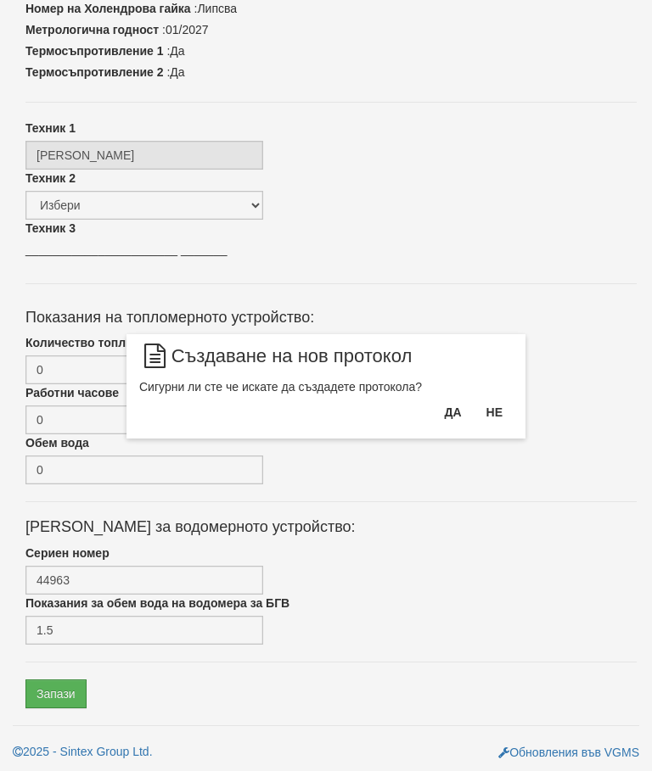
click at [449, 405] on button "Да" at bounding box center [452, 412] width 37 height 27
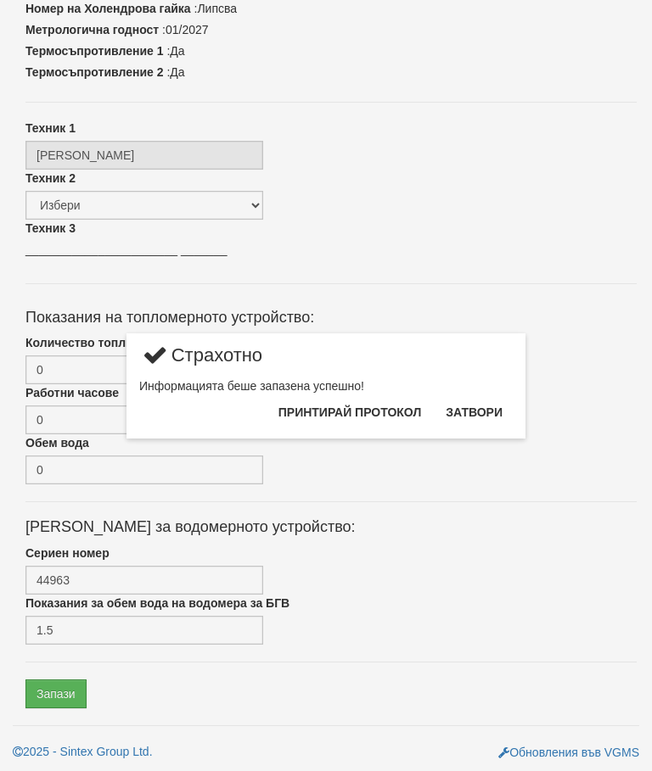
click at [479, 414] on button "Затвори" at bounding box center [473, 412] width 77 height 27
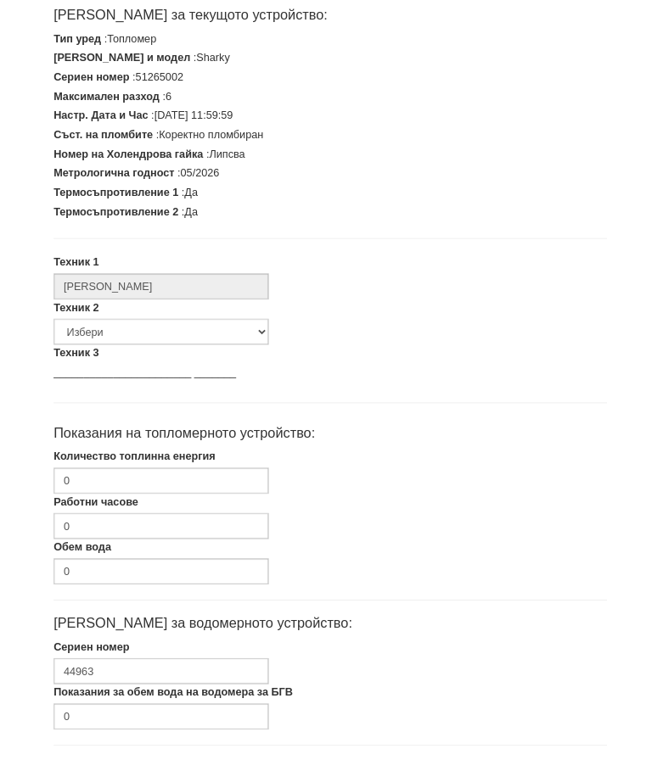
scroll to position [430, 0]
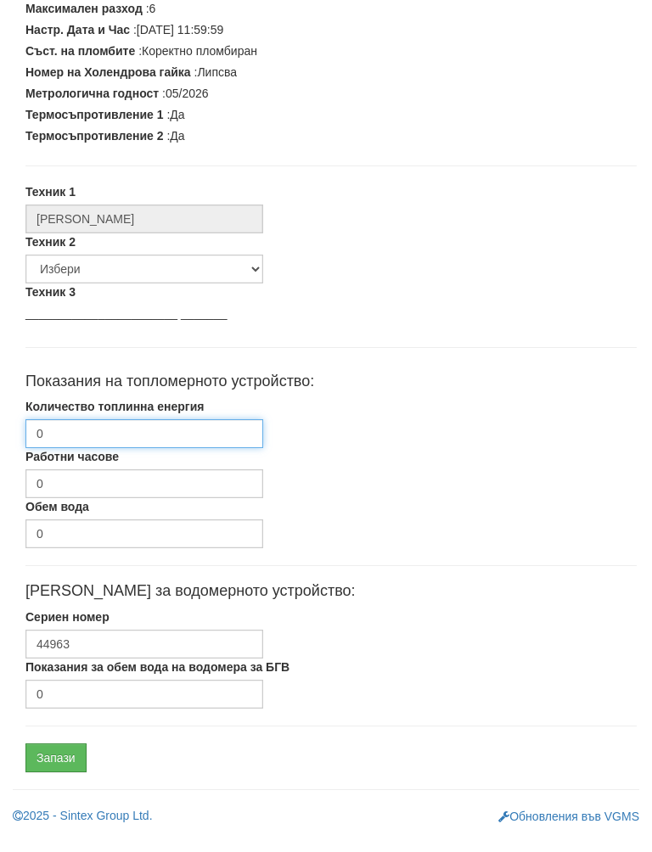
click at [147, 436] on input "0" at bounding box center [144, 450] width 238 height 29
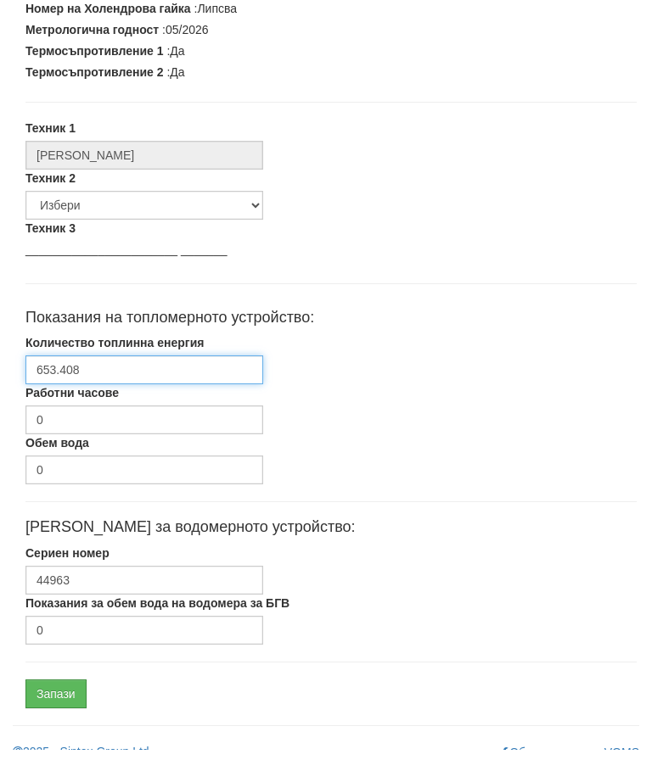
scroll to position [511, 0]
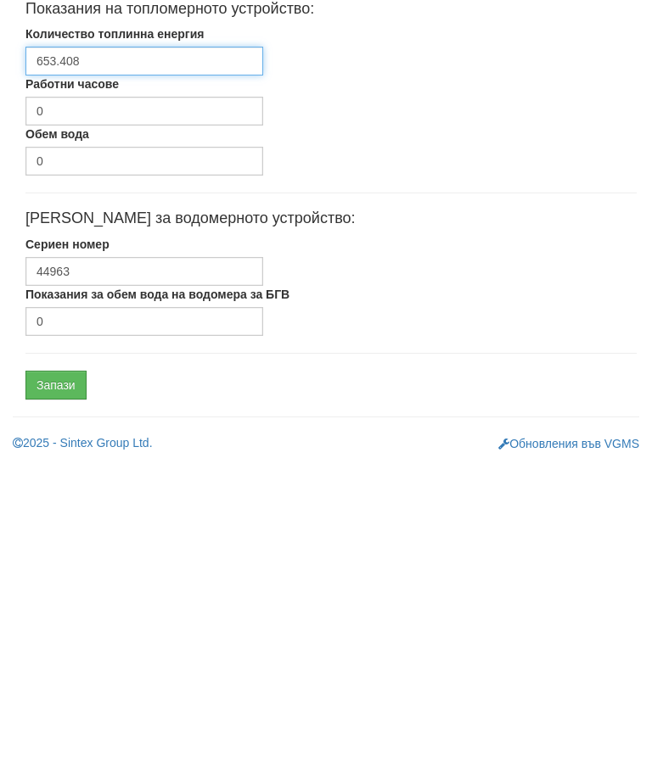
type input "653.408"
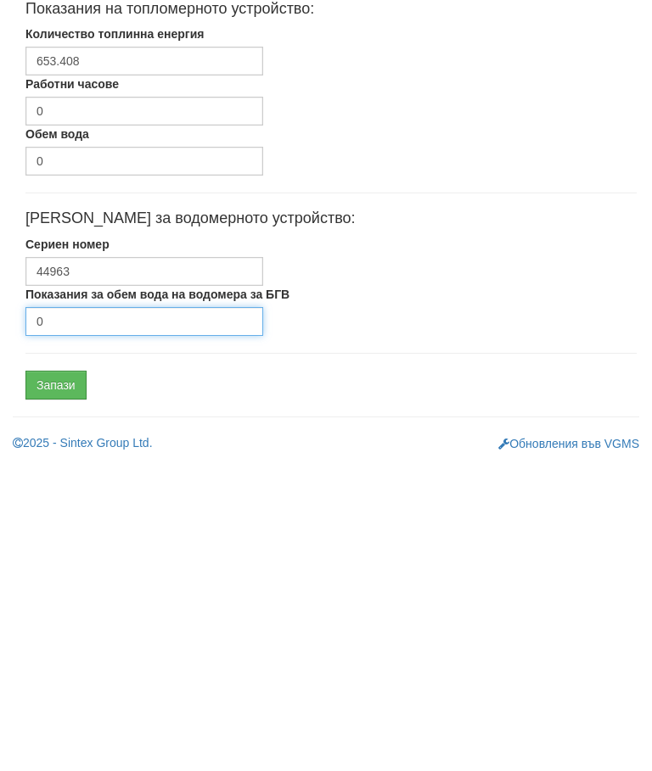
click at [117, 616] on input "0" at bounding box center [144, 630] width 238 height 29
type input "541"
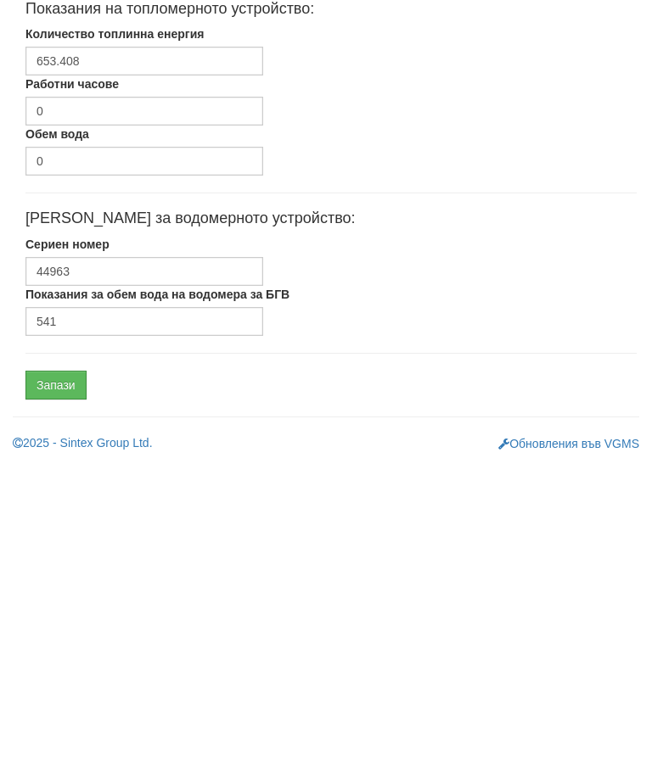
click at [66, 680] on input "Запази" at bounding box center [55, 694] width 61 height 29
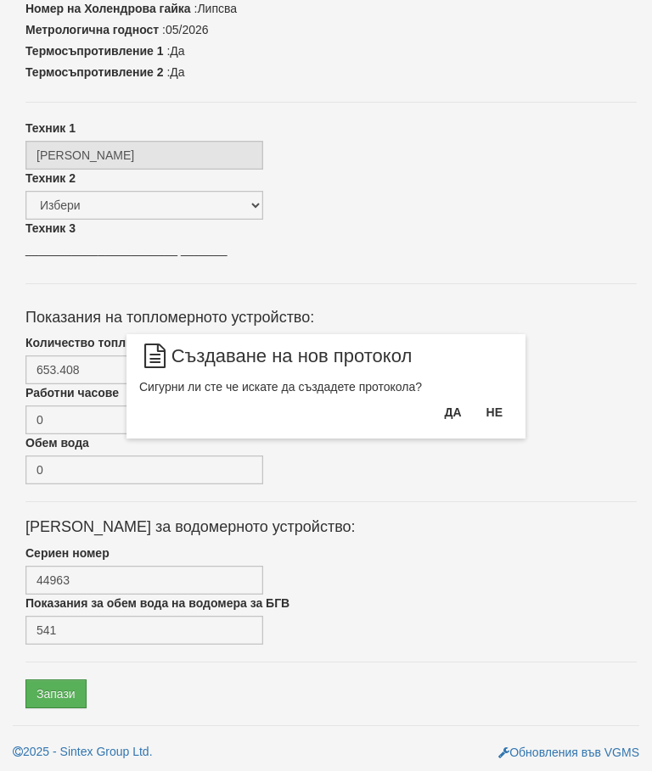
click at [446, 411] on button "Да" at bounding box center [452, 412] width 37 height 27
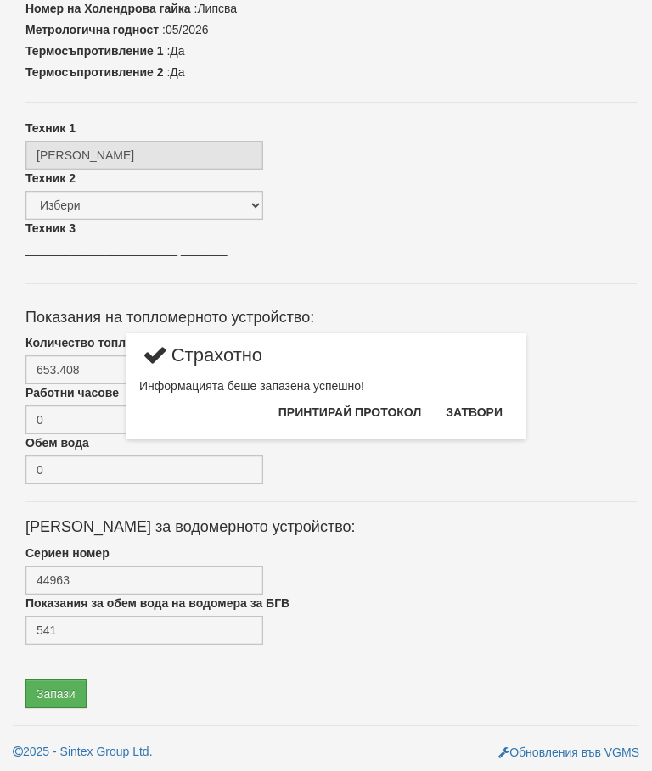
click at [479, 401] on button "Затвори" at bounding box center [473, 412] width 77 height 27
